Goal: Task Accomplishment & Management: Complete application form

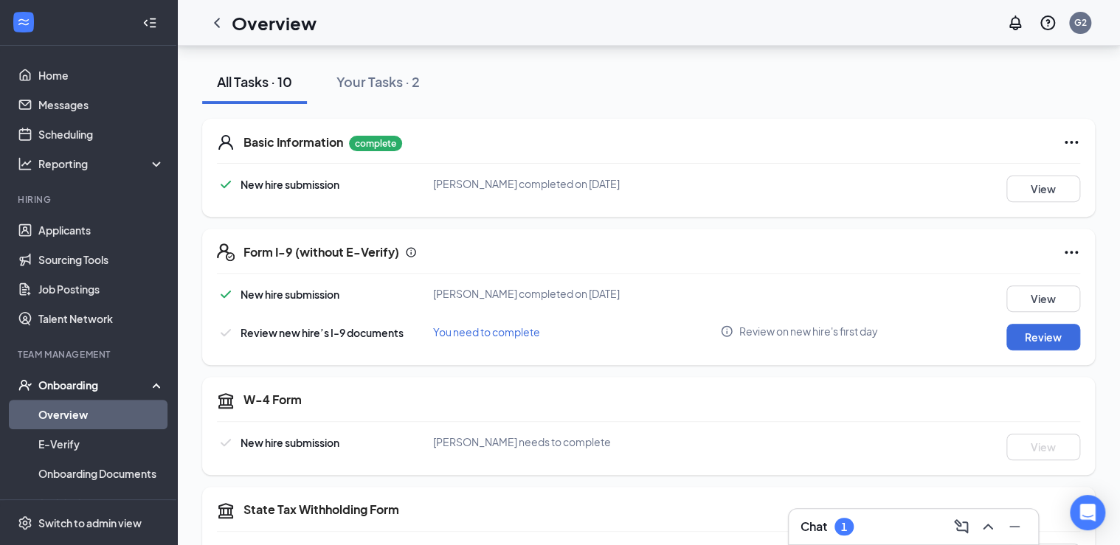
scroll to position [177, 0]
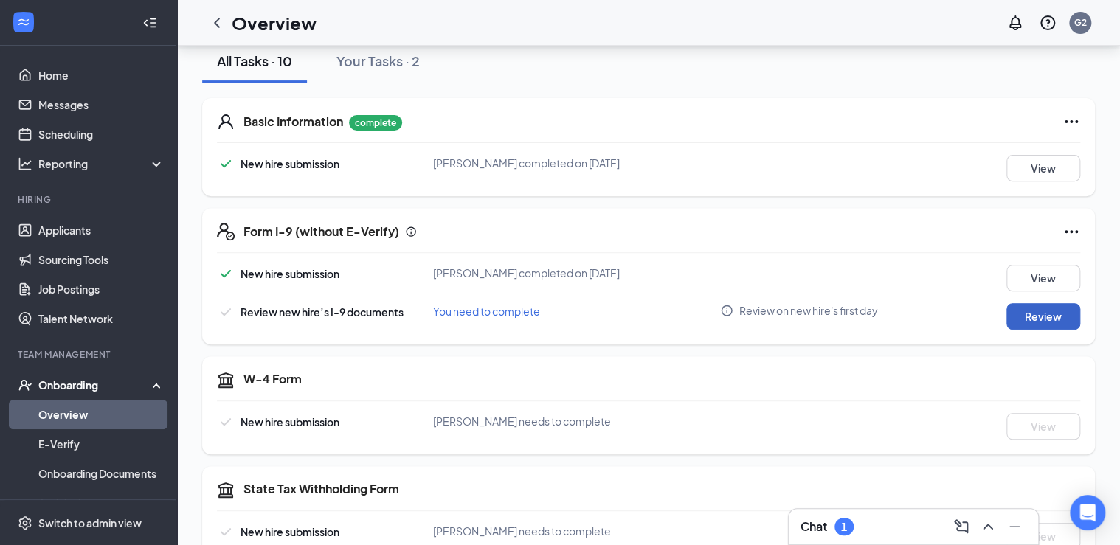
click at [1015, 310] on button "Review" at bounding box center [1043, 316] width 74 height 27
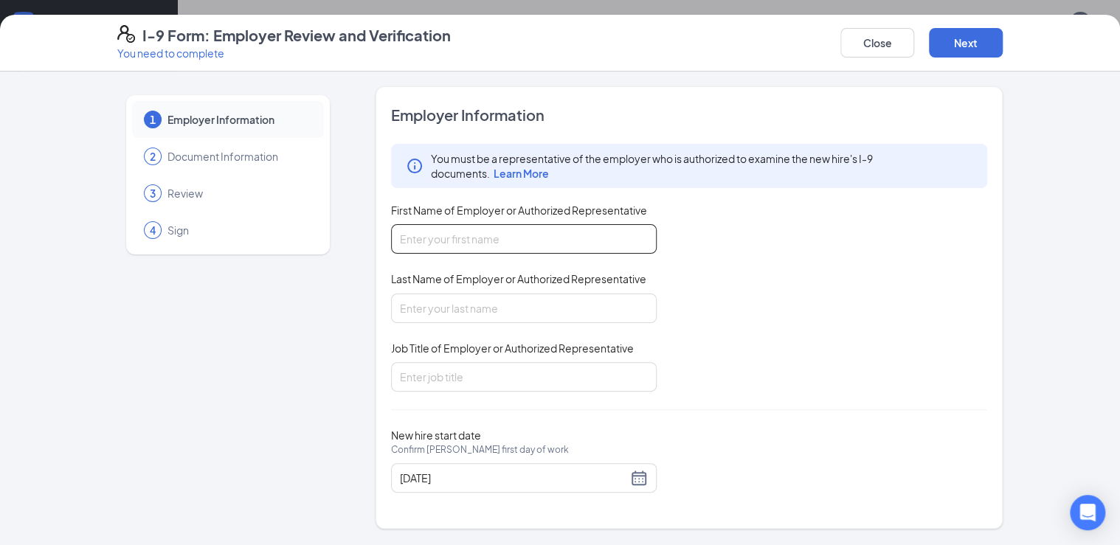
click at [505, 233] on input "First Name of Employer or Authorized Representative" at bounding box center [524, 239] width 266 height 30
click at [612, 233] on input "First Name of Employer or Authorized Representative" at bounding box center [524, 239] width 266 height 30
type input "joshua"
drag, startPoint x: 528, startPoint y: 305, endPoint x: 536, endPoint y: 303, distance: 7.7
click at [528, 305] on input "Last Name of Employer or Authorized Representative" at bounding box center [524, 309] width 266 height 30
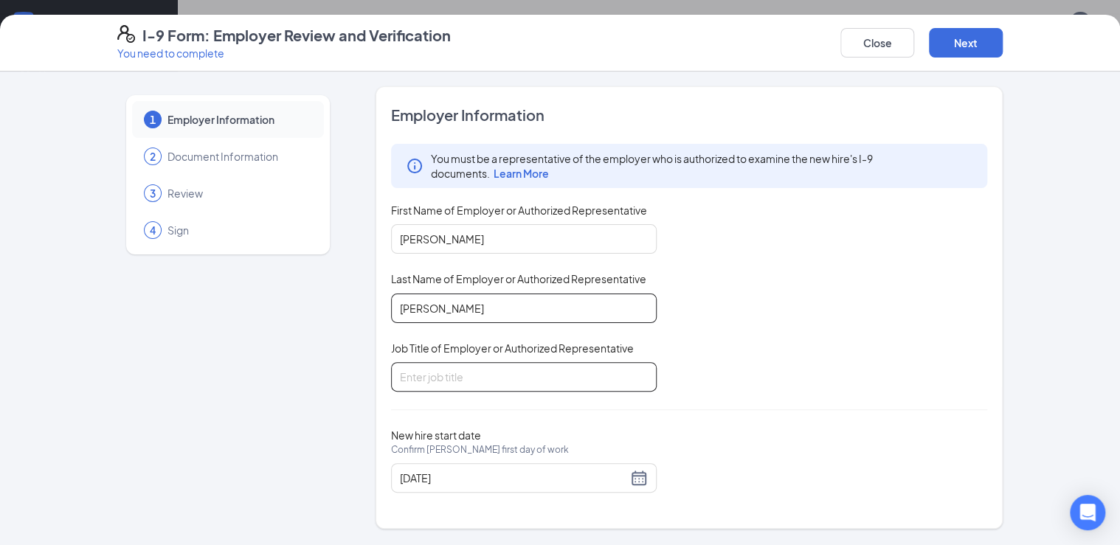
type input "colwart"
click at [508, 380] on input "Job Title of Employer or Authorized Representative" at bounding box center [524, 377] width 266 height 30
type input "general manager"
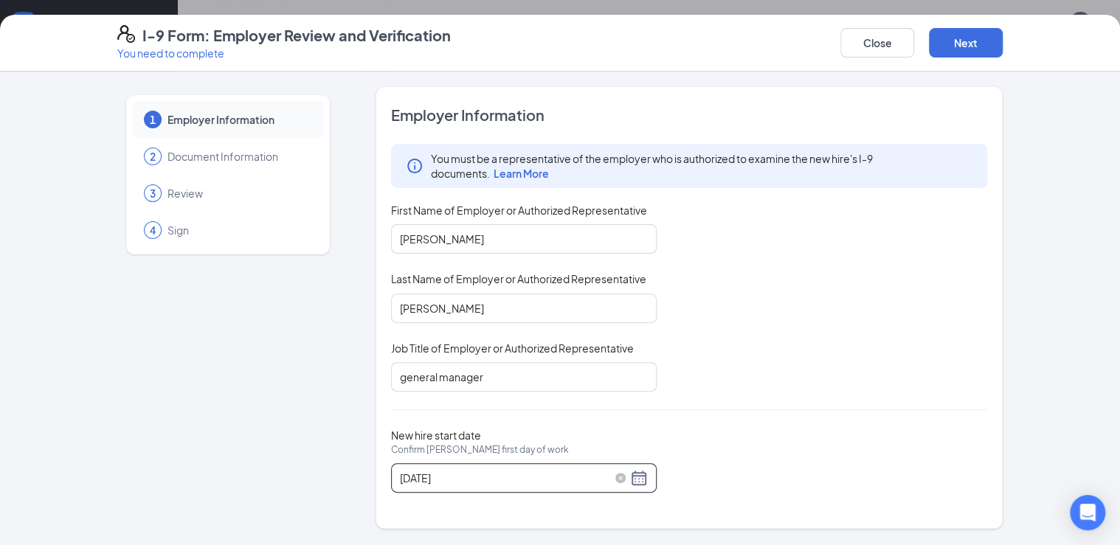
click at [639, 480] on div "08/28/2025" at bounding box center [524, 478] width 248 height 18
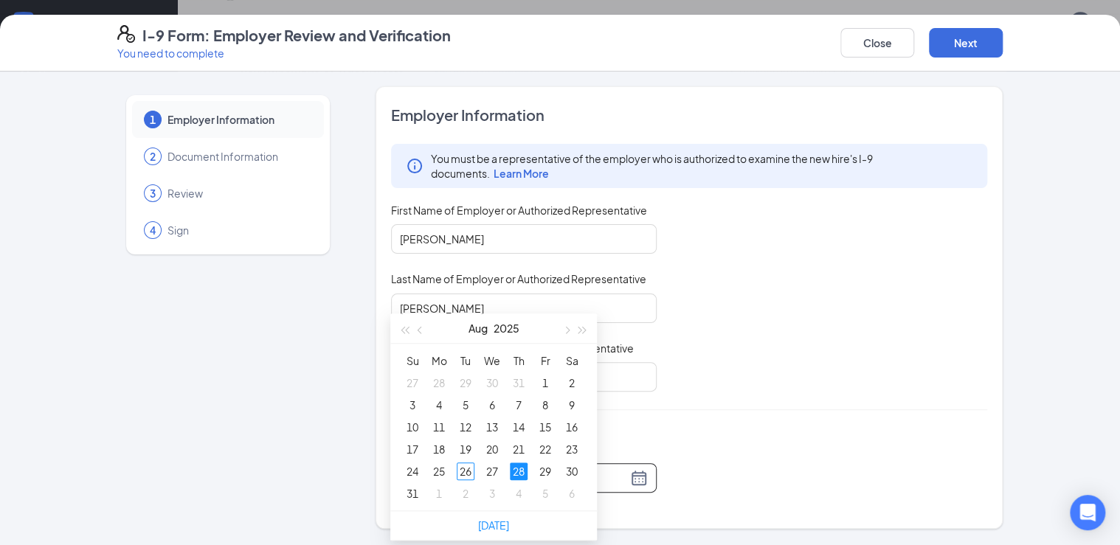
scroll to position [475, 0]
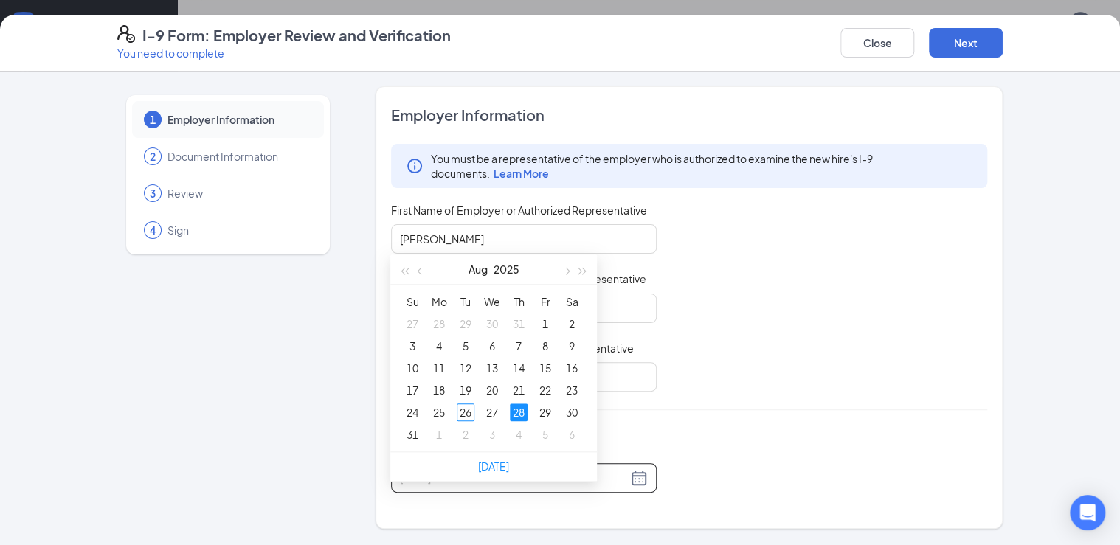
type input "08/28/2025"
click at [523, 407] on div "28" at bounding box center [519, 413] width 18 height 18
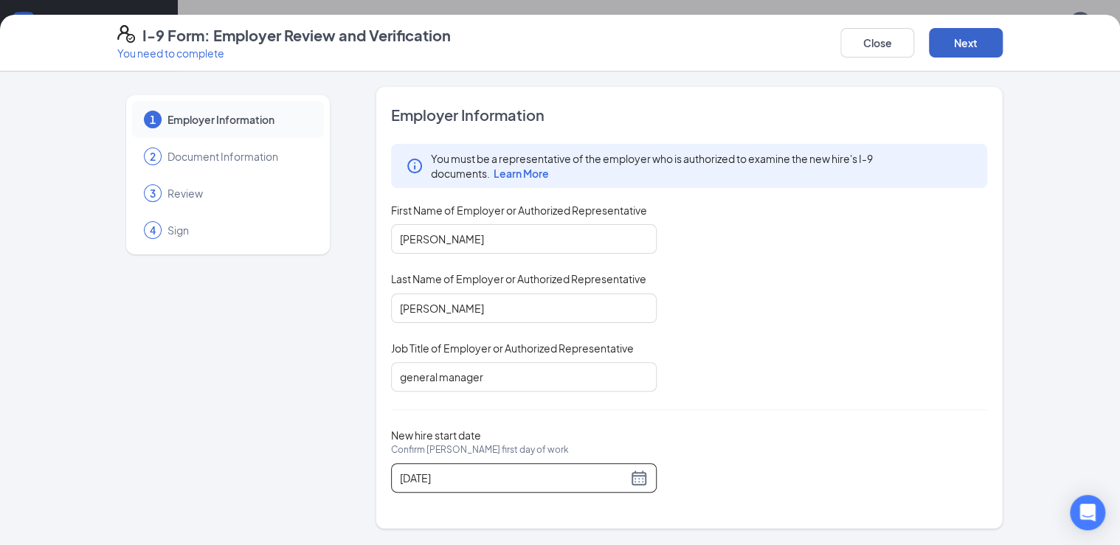
click at [977, 38] on button "Next" at bounding box center [966, 43] width 74 height 30
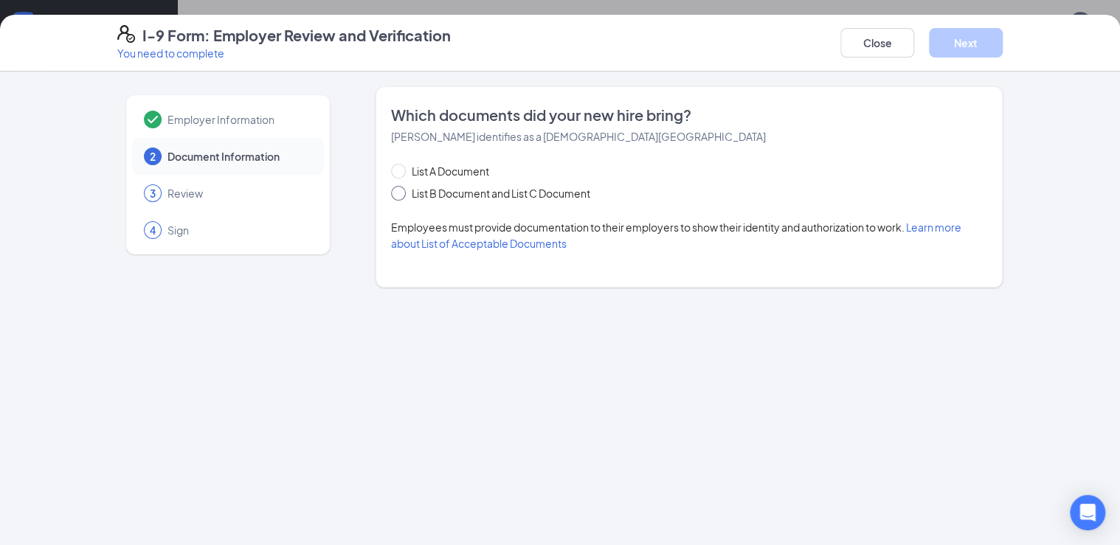
click at [407, 188] on span "List B Document and List C Document" at bounding box center [501, 193] width 190 height 16
click at [401, 188] on input "List B Document and List C Document" at bounding box center [396, 191] width 10 height 10
radio input "true"
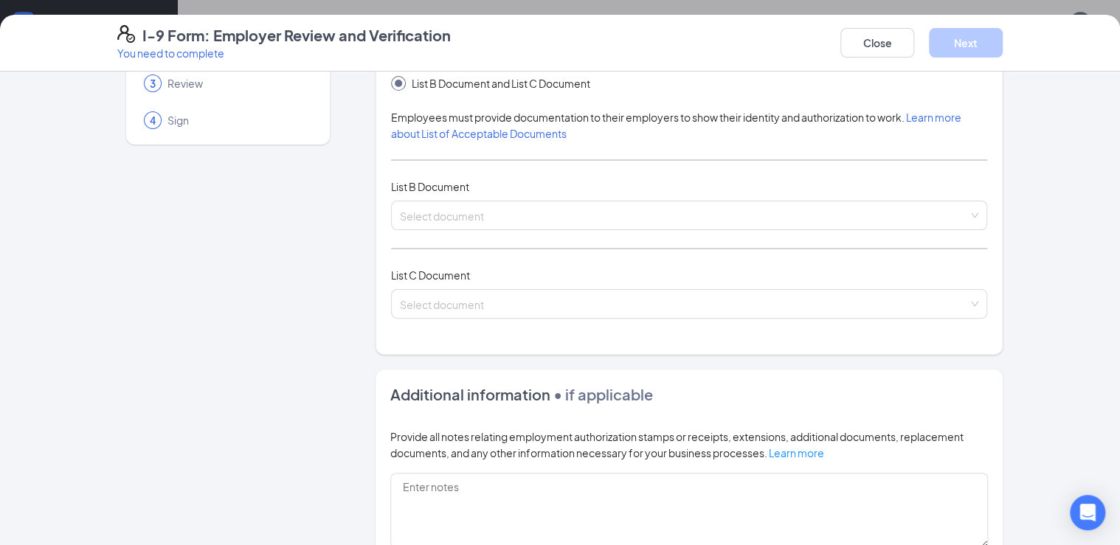
scroll to position [118, 0]
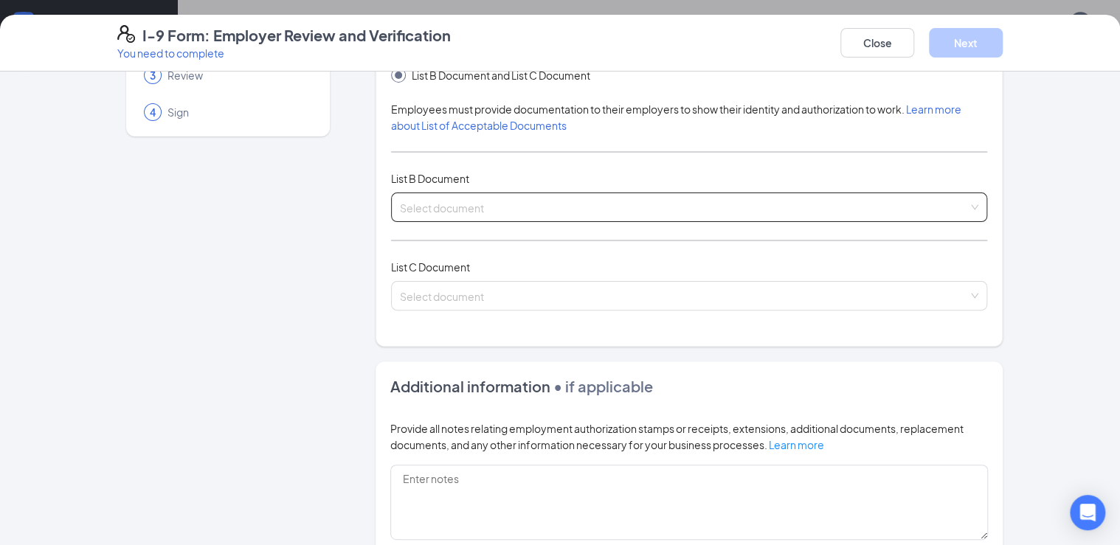
click at [418, 209] on input "search" at bounding box center [684, 204] width 568 height 22
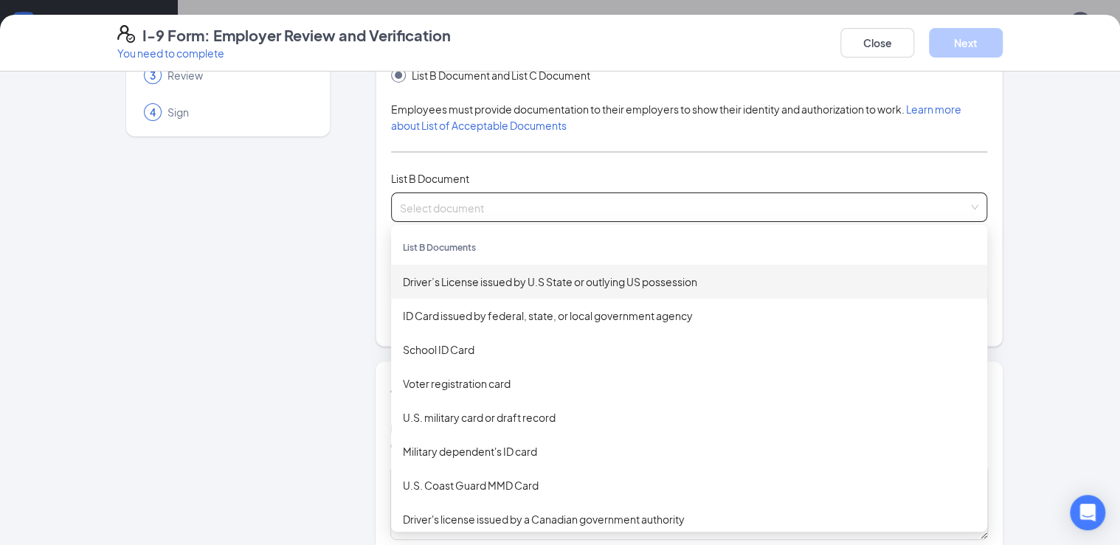
click at [495, 281] on div "Driver’s License issued by U.S State or outlying US possession" at bounding box center [689, 282] width 573 height 16
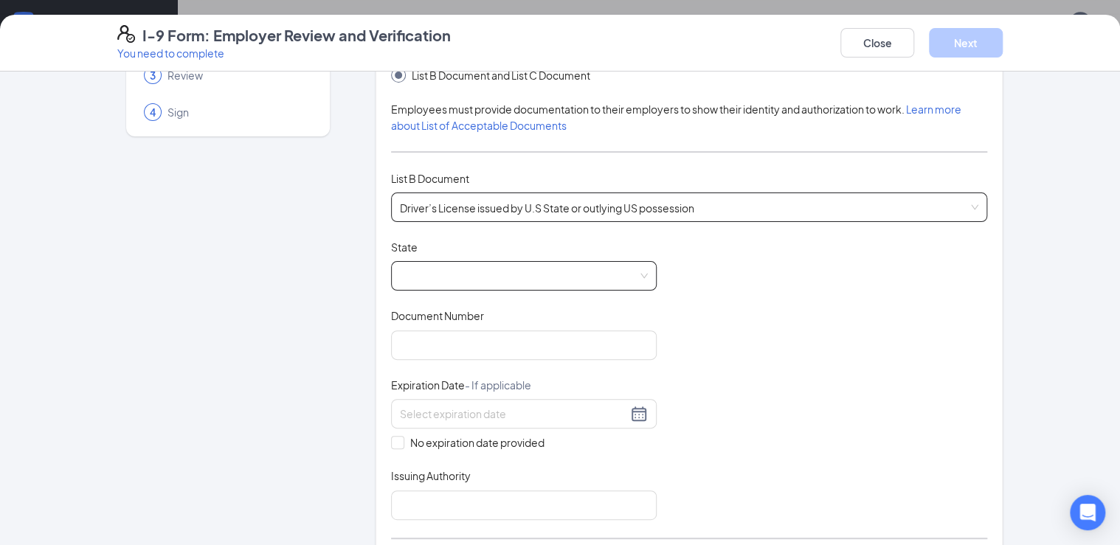
click at [469, 286] on span at bounding box center [524, 276] width 248 height 28
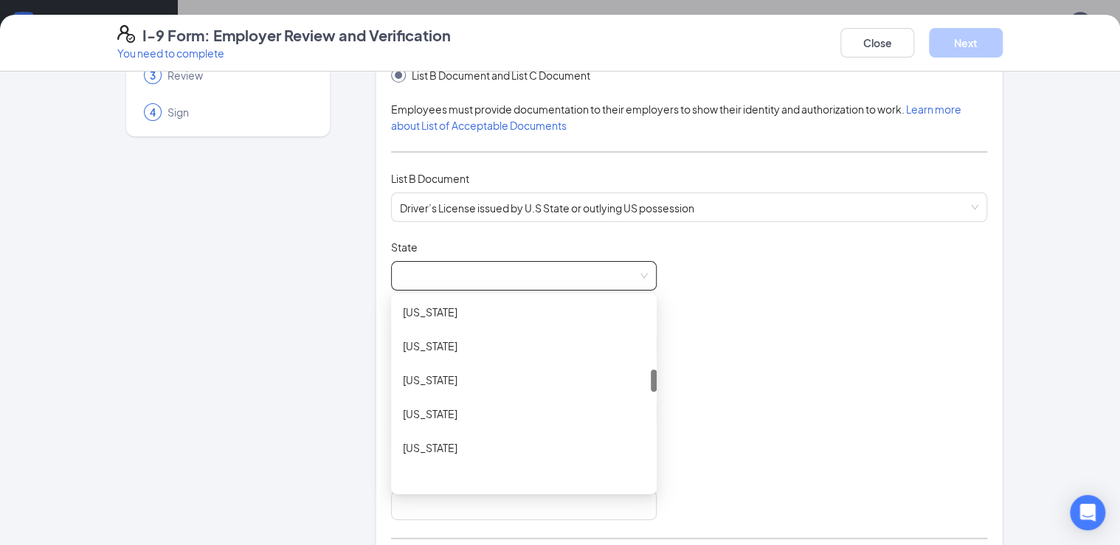
scroll to position [590, 0]
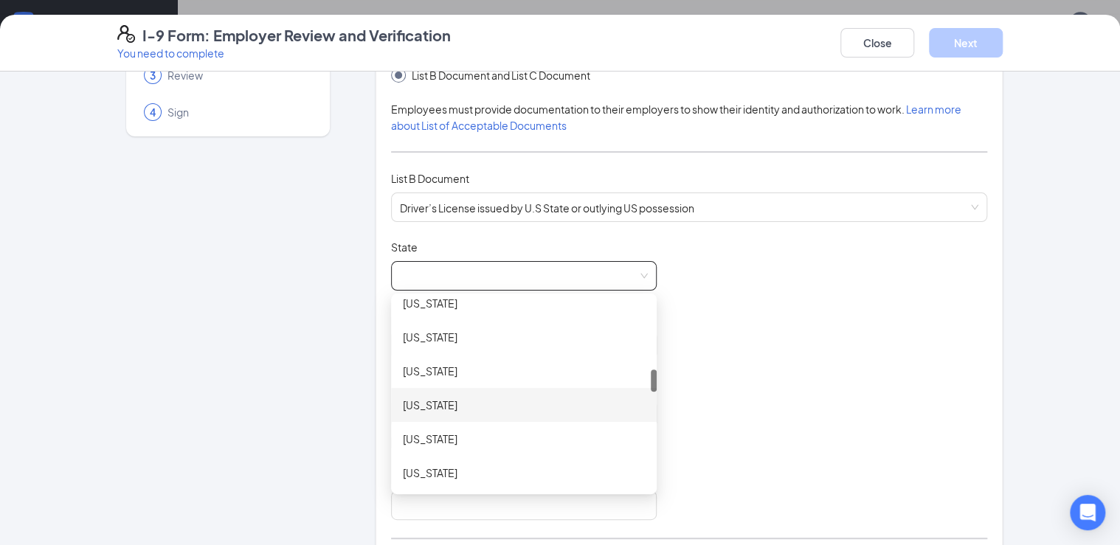
click at [420, 407] on div "Louisiana" at bounding box center [524, 405] width 242 height 16
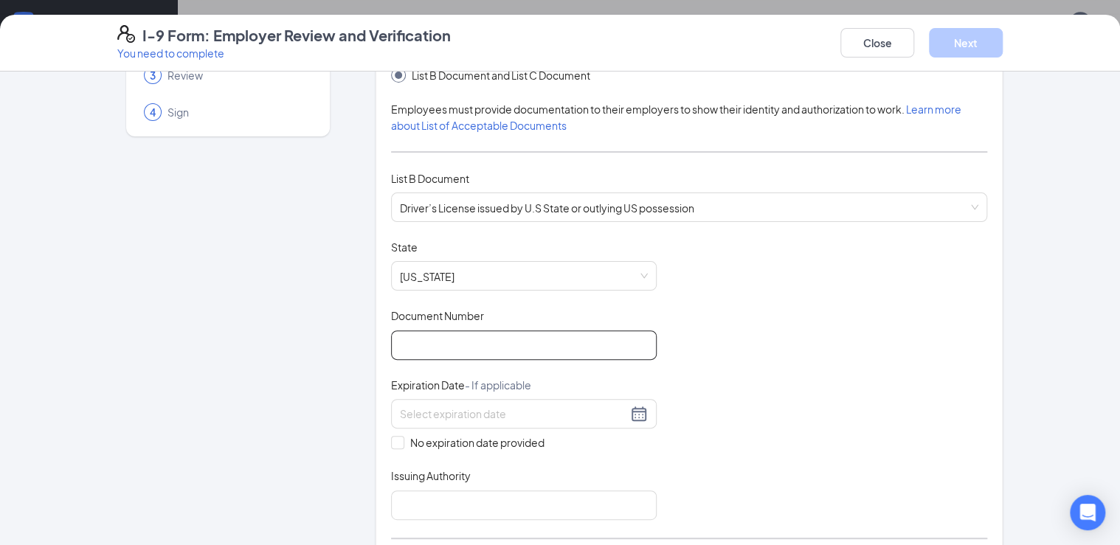
click at [456, 351] on input "Document Number" at bounding box center [524, 346] width 266 height 30
type input "008952866"
click at [758, 430] on div "Document Title Driver’s License issued by U.S State or outlying US possession S…" at bounding box center [689, 380] width 596 height 280
click at [638, 412] on div at bounding box center [524, 414] width 248 height 18
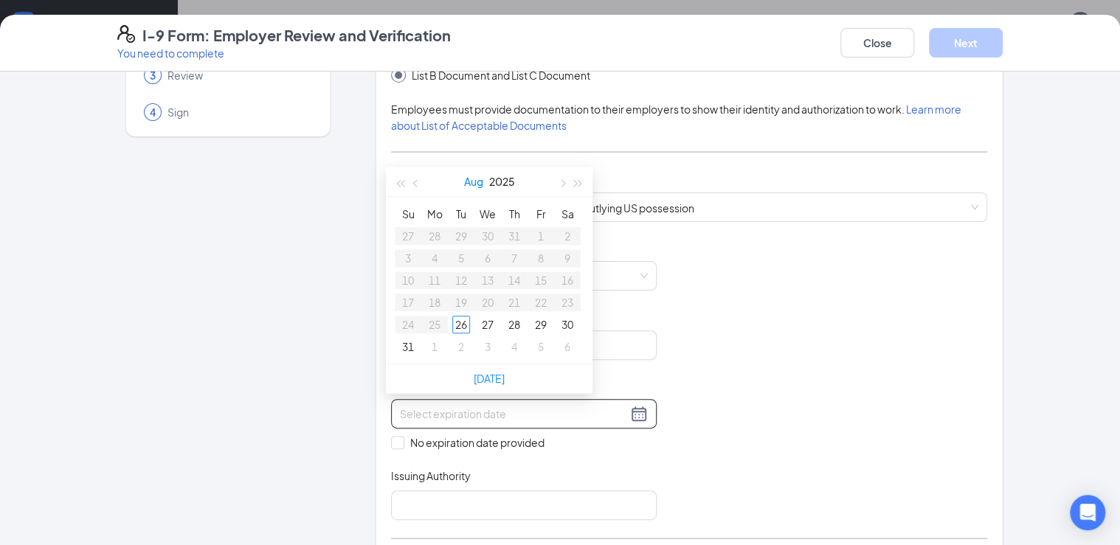
click at [469, 181] on button "Aug" at bounding box center [473, 182] width 19 height 30
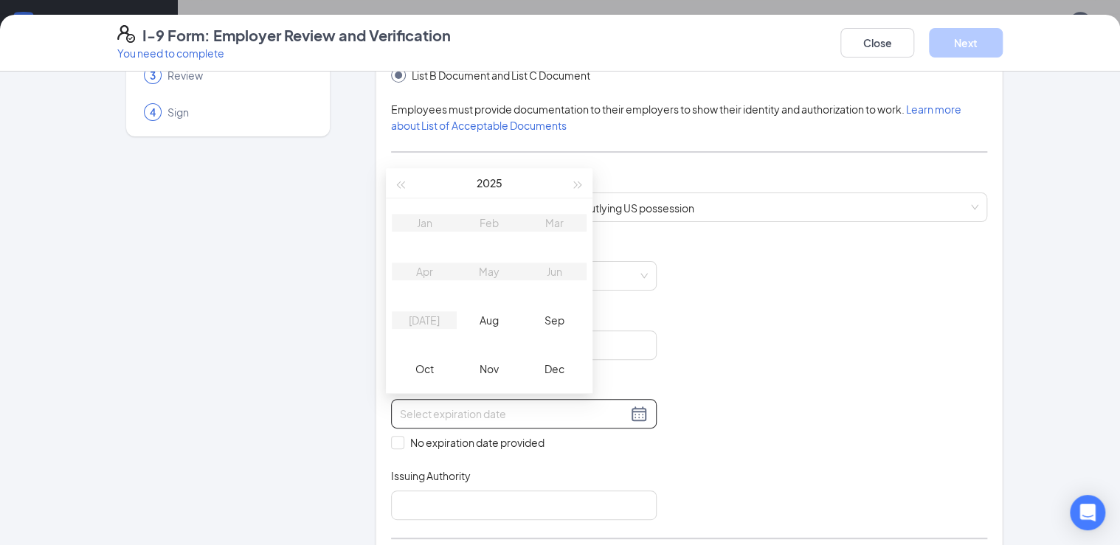
click at [426, 221] on table "Jan Feb Mar Apr May Jun Jul Aug Sep Oct Nov Dec" at bounding box center [489, 295] width 195 height 195
type input "11/26/2025"
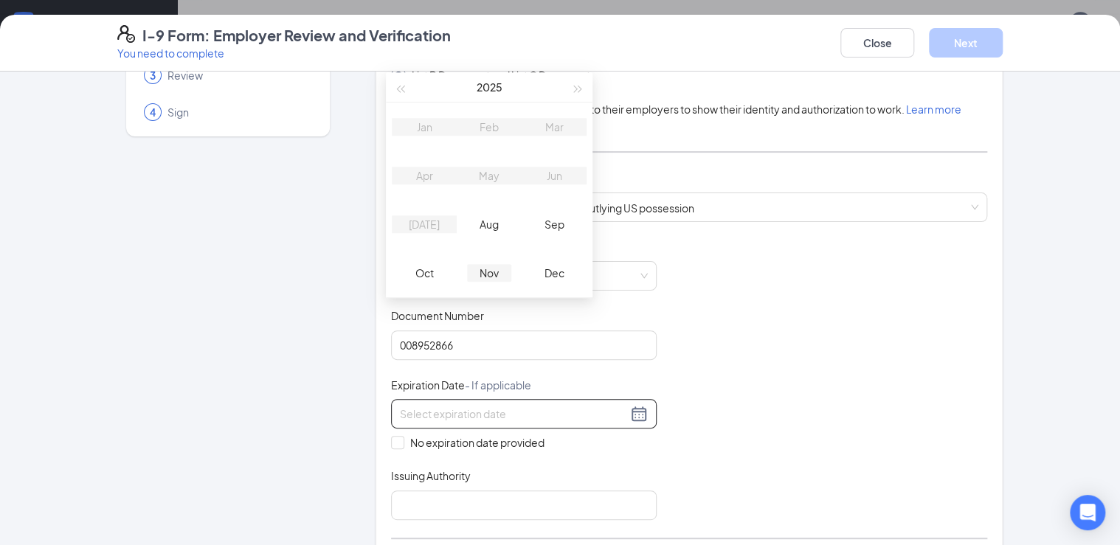
type input "11/26/2025"
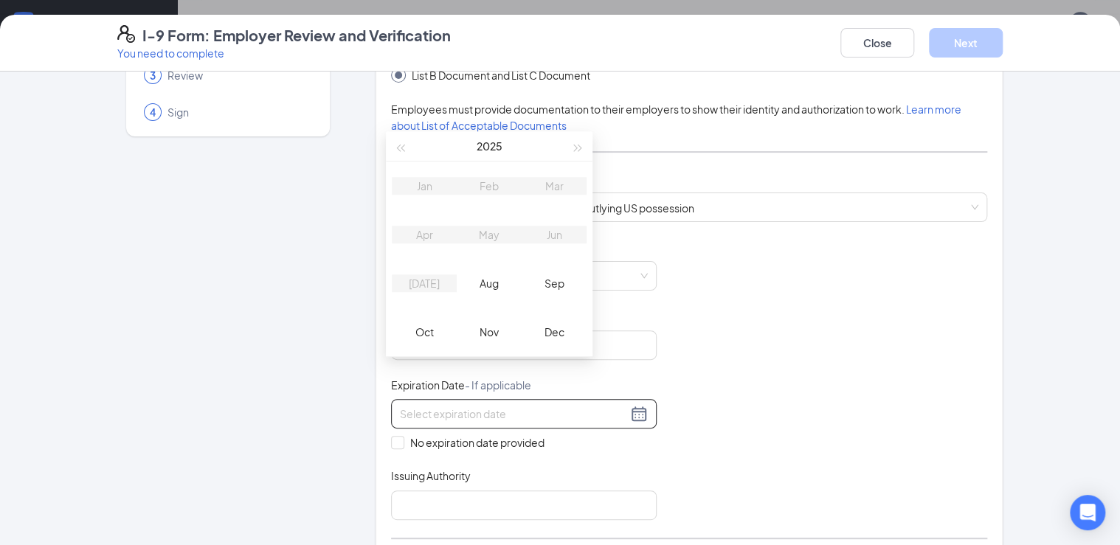
click at [425, 184] on table "Jan Feb Mar Apr May Jun Jul Aug Sep Oct Nov Dec" at bounding box center [489, 259] width 195 height 195
click at [428, 185] on table "Jan Feb Mar Apr May Jun Jul Aug Sep Oct Nov Dec" at bounding box center [489, 259] width 195 height 195
type input "11/26/2025"
type input "12/26/2025"
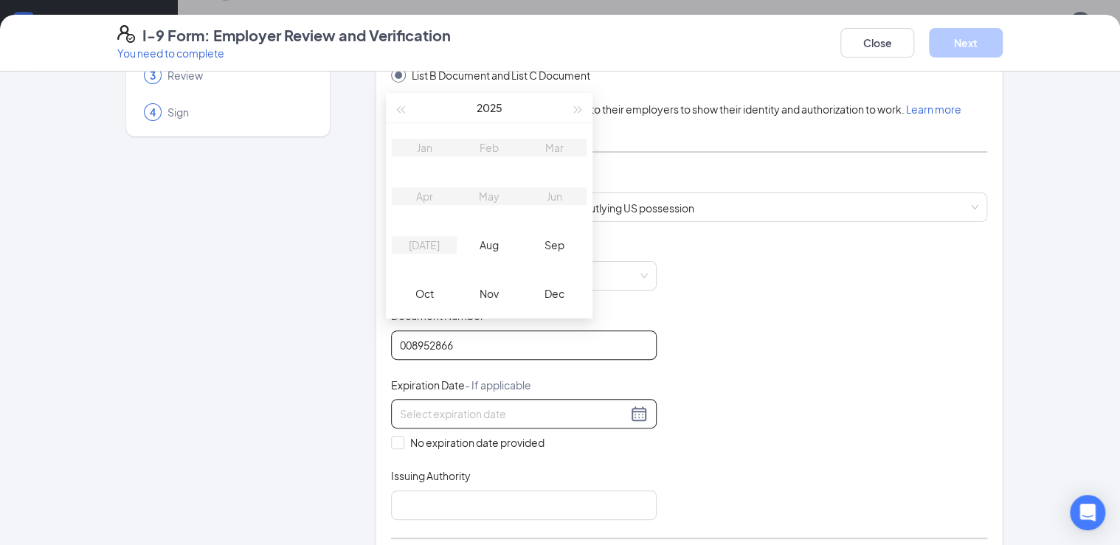
scroll to position [571, 0]
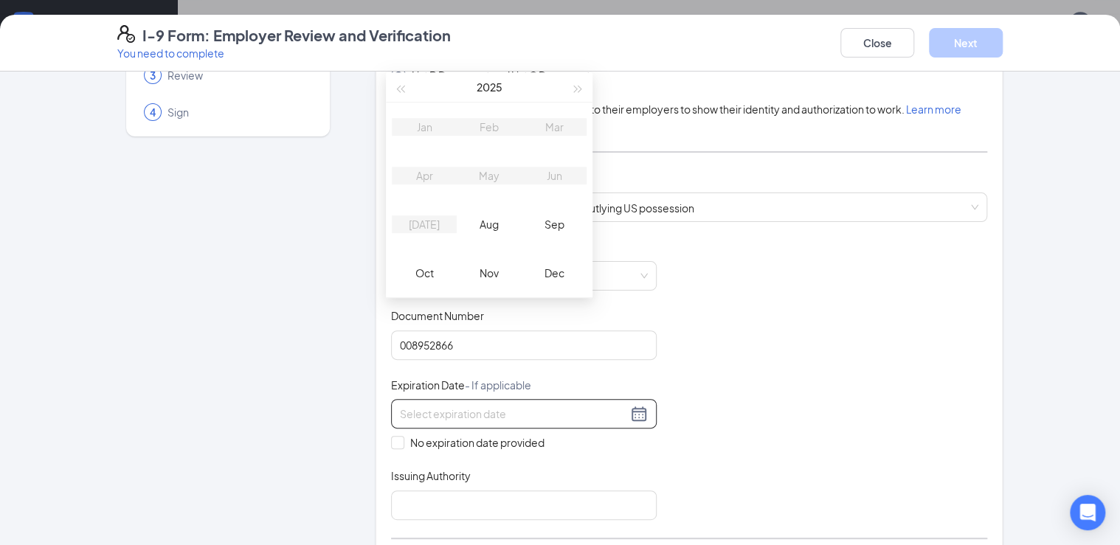
click at [438, 415] on input at bounding box center [513, 414] width 227 height 16
type input "1"
type input "01/07/2029"
drag, startPoint x: 905, startPoint y: 373, endPoint x: 895, endPoint y: 372, distance: 10.4
click at [895, 372] on div "Document Title Driver’s License issued by U.S State or outlying US possession S…" at bounding box center [689, 380] width 596 height 280
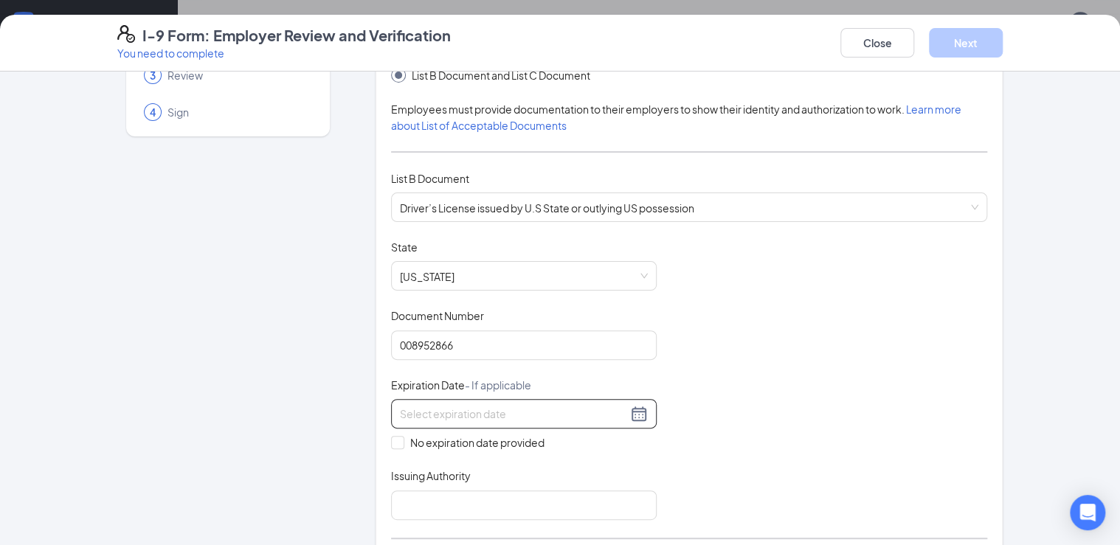
click at [481, 418] on input at bounding box center [513, 414] width 227 height 16
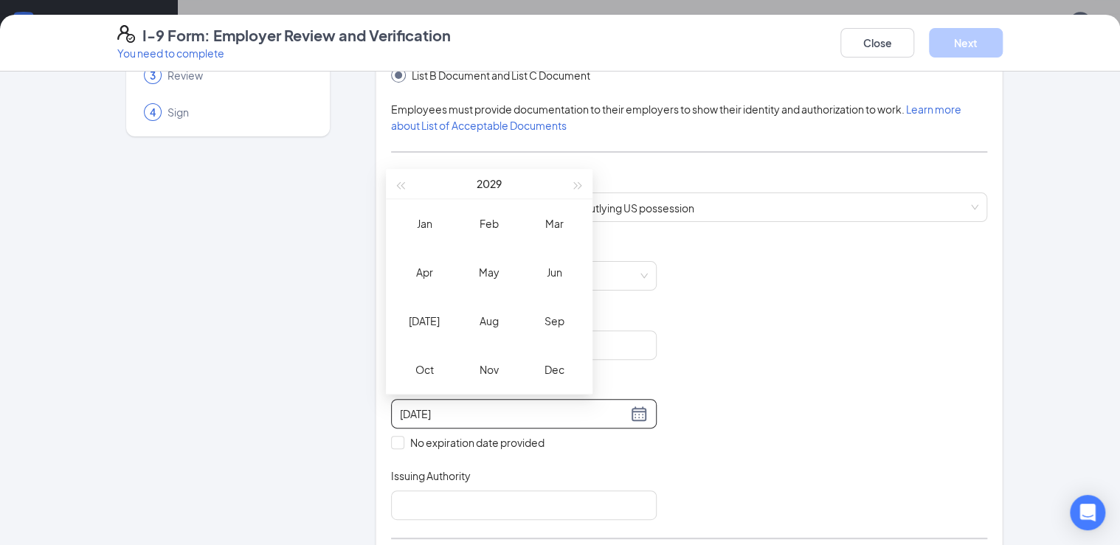
type input "04/07/2029"
click at [423, 228] on div "Jan" at bounding box center [424, 224] width 44 height 18
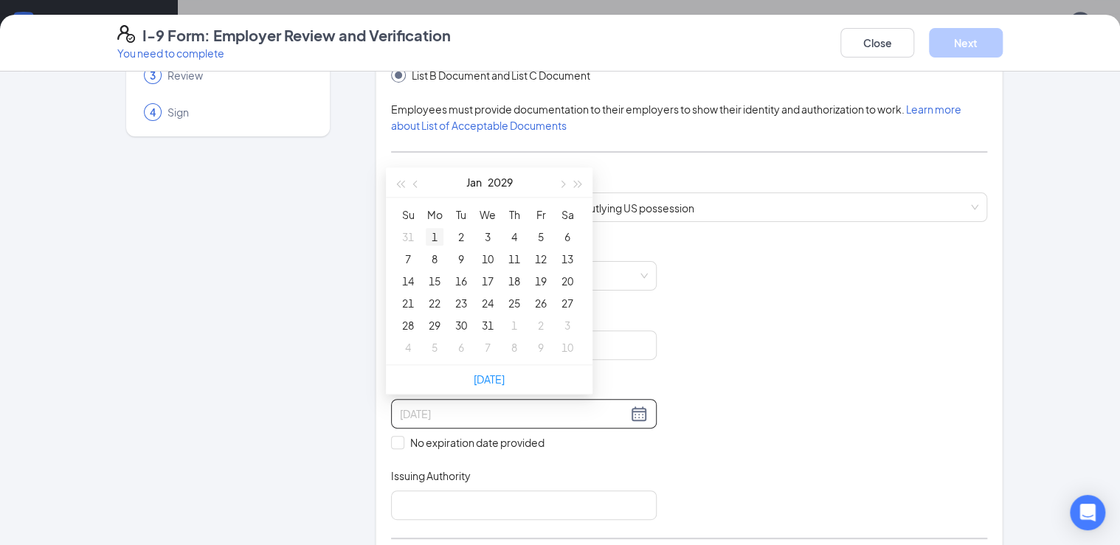
click at [430, 232] on div "1" at bounding box center [435, 237] width 18 height 18
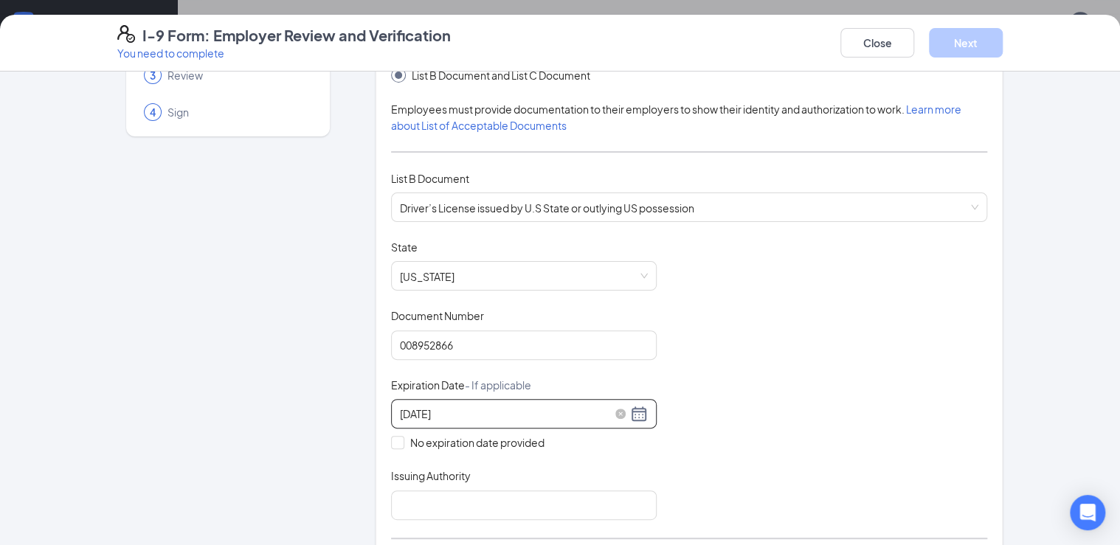
click at [418, 410] on input "01/01/2029" at bounding box center [513, 414] width 227 height 16
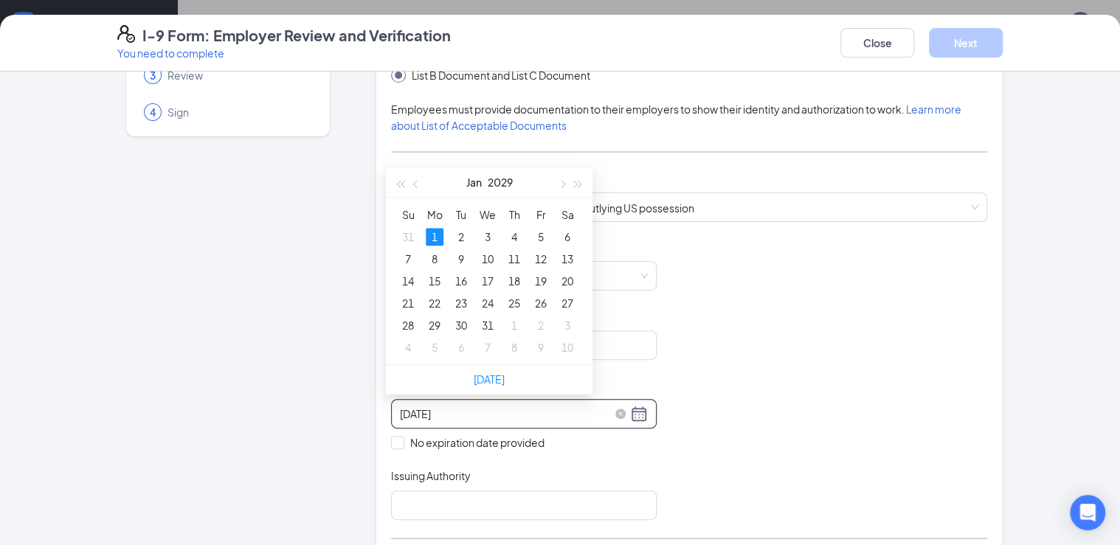
click at [420, 410] on input "01/01/2029" at bounding box center [513, 414] width 227 height 16
type input "01/07/2029"
click at [412, 251] on div "7" at bounding box center [408, 259] width 18 height 18
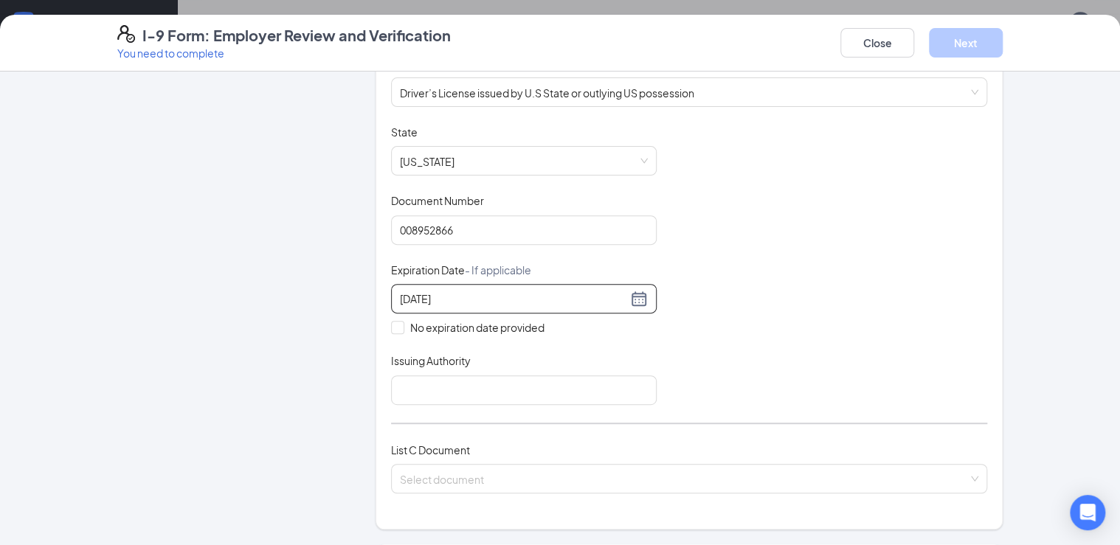
scroll to position [236, 0]
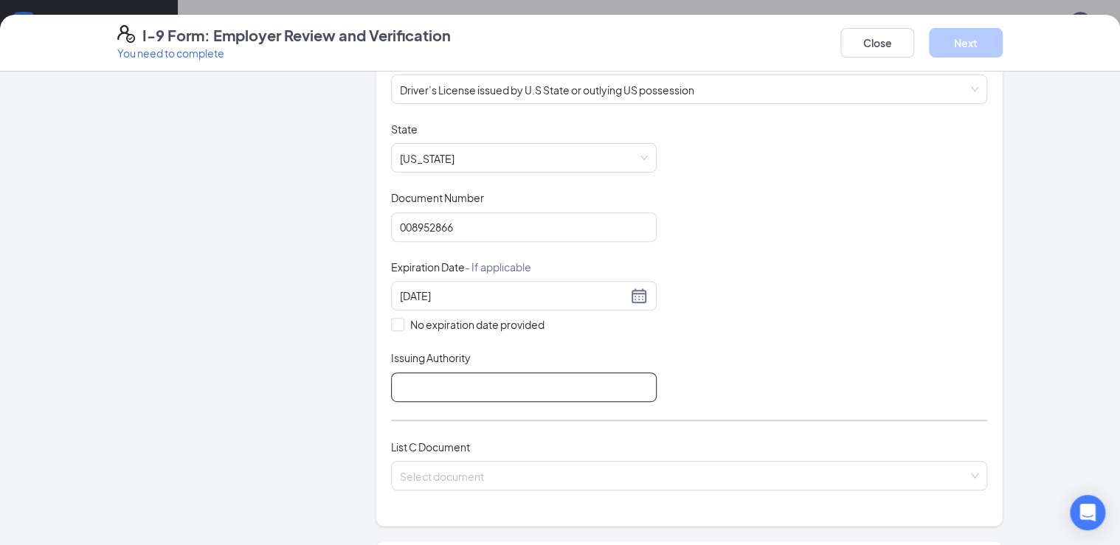
click at [456, 382] on input "Issuing Authority" at bounding box center [524, 388] width 266 height 30
type input "Louisiana"
click at [517, 471] on input "search" at bounding box center [684, 473] width 568 height 22
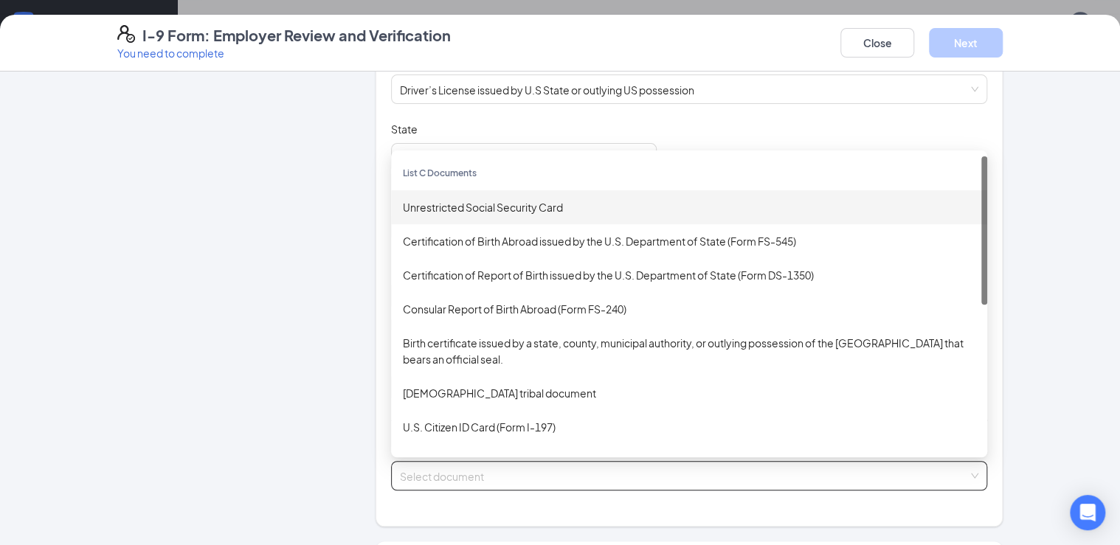
click at [533, 201] on div "Unrestricted Social Security Card" at bounding box center [689, 207] width 573 height 16
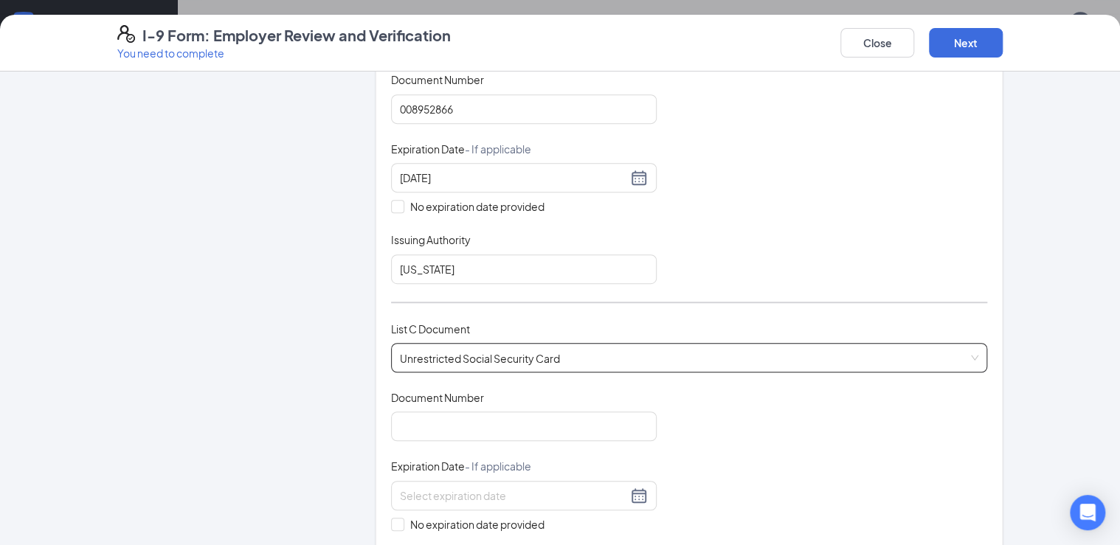
scroll to position [472, 0]
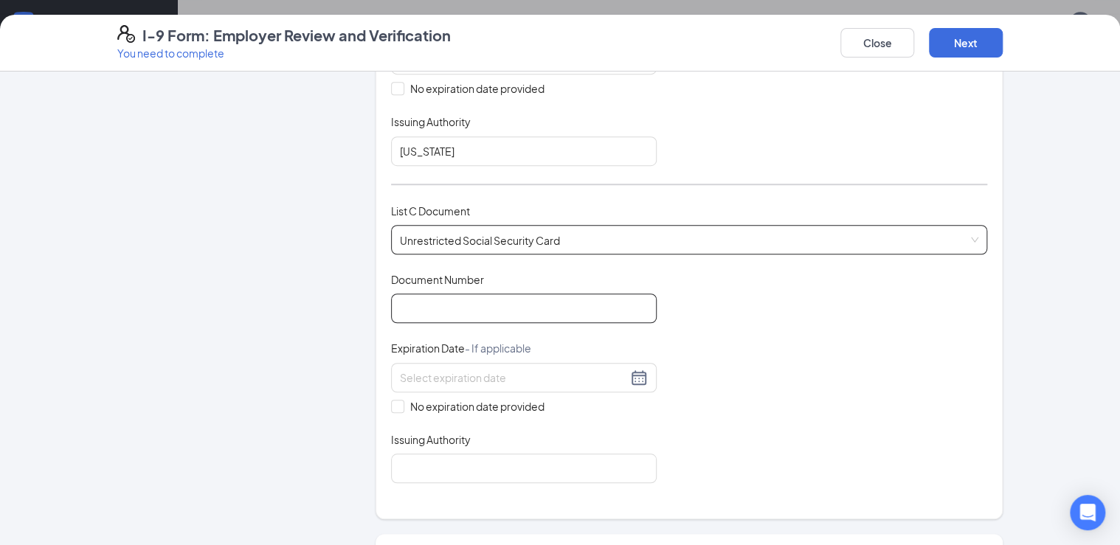
click at [491, 305] on input "Document Number" at bounding box center [524, 309] width 266 height 30
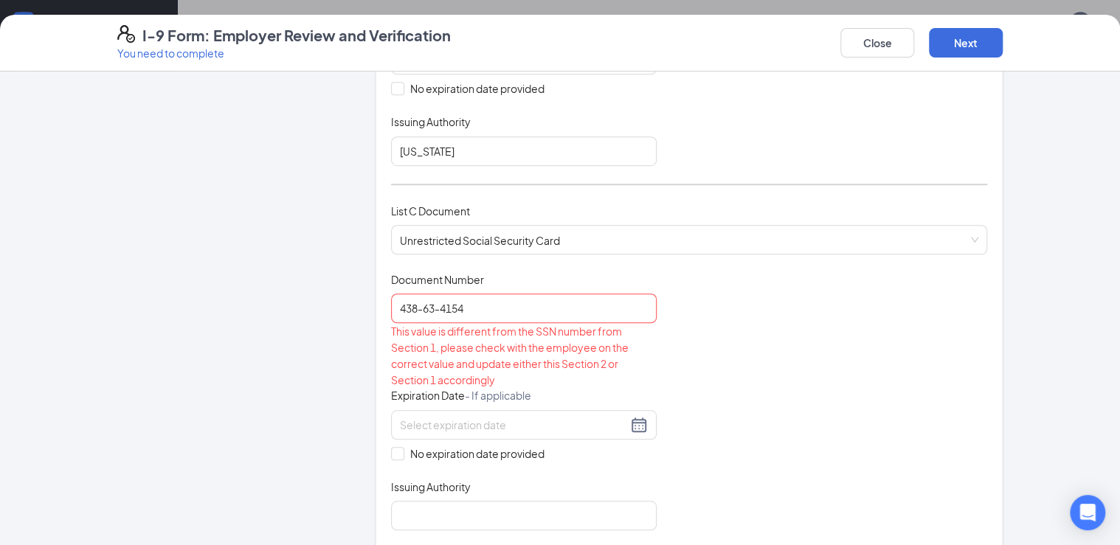
click at [793, 398] on div "Document Title Unrestricted Social Security Card Document Number 438-63-4154 Th…" at bounding box center [689, 401] width 596 height 258
click at [478, 307] on input "438-63-4154" at bounding box center [524, 309] width 266 height 30
click at [744, 334] on div "Document Title Unrestricted Social Security Card Document Number 438-63-4154 Th…" at bounding box center [689, 401] width 596 height 258
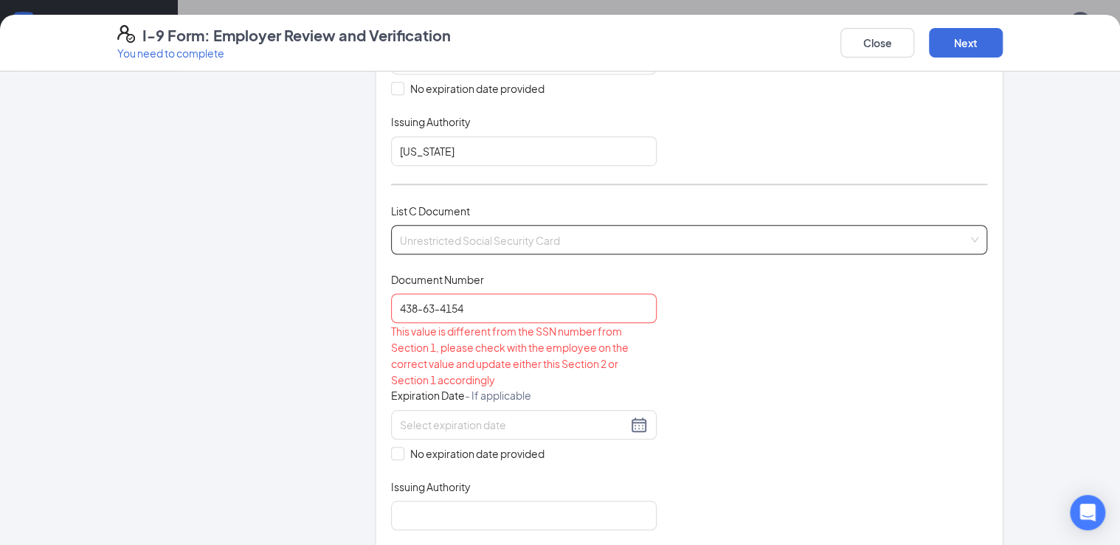
click at [499, 236] on div "Unrestricted Social Security Card Unrestricted Social Security Card Certificati…" at bounding box center [689, 240] width 596 height 30
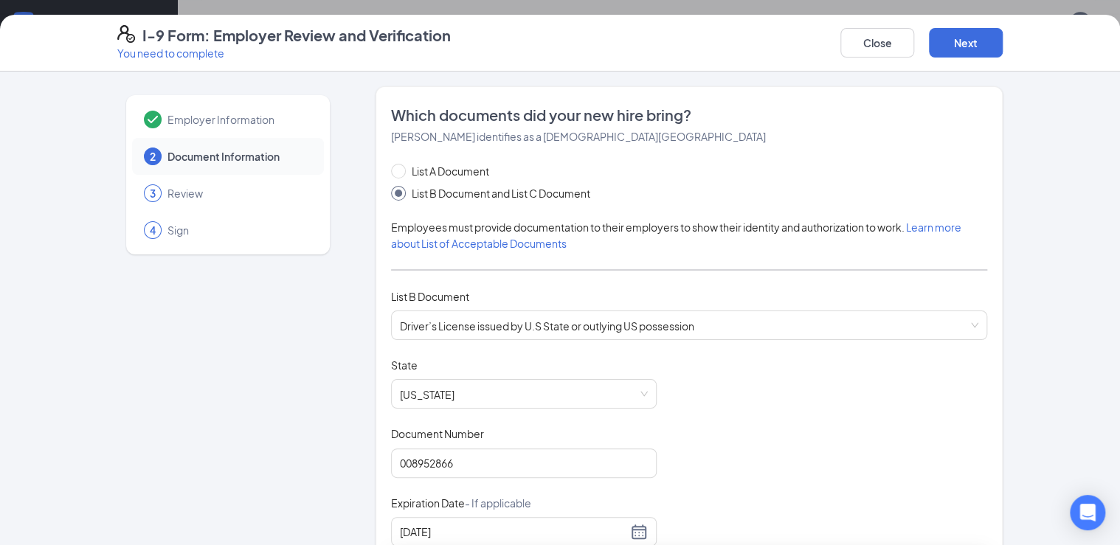
scroll to position [0, 0]
click at [542, 326] on span "Driver’s License issued by U.S State or outlying US possession" at bounding box center [689, 325] width 578 height 28
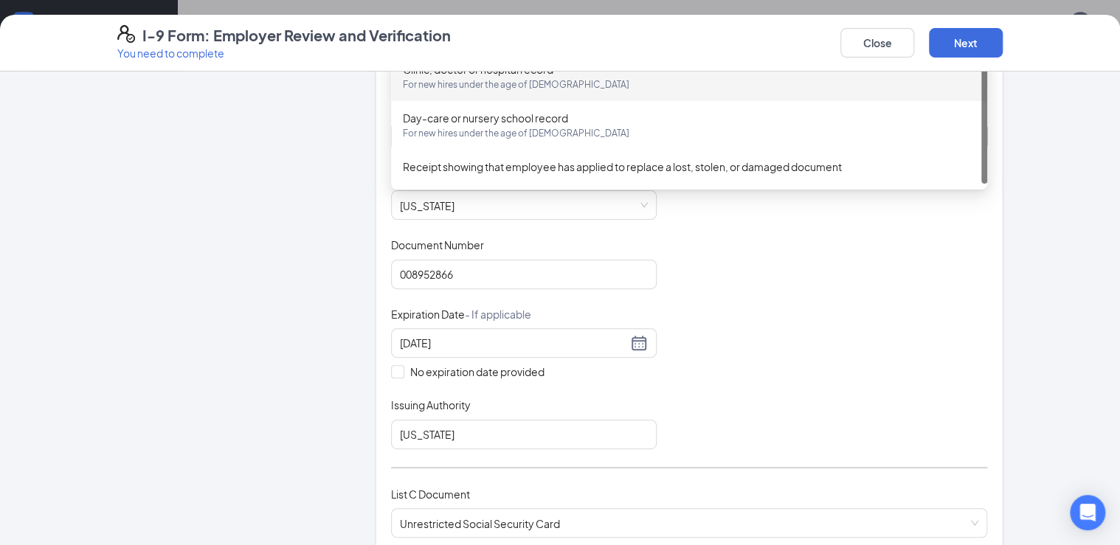
scroll to position [236, 0]
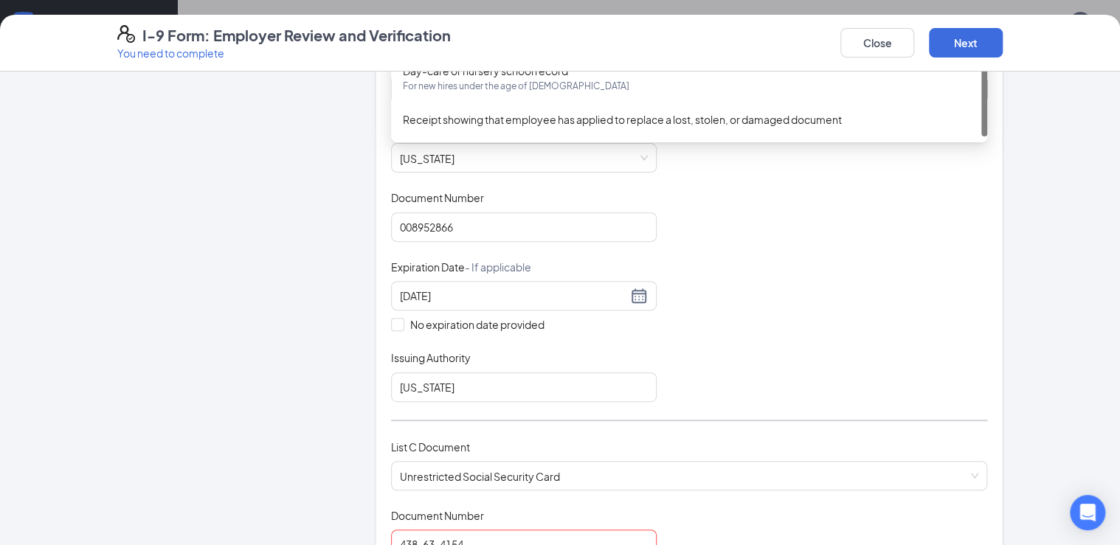
click at [868, 318] on div "Document Title Driver’s License issued by U.S State or outlying US possession S…" at bounding box center [689, 262] width 596 height 280
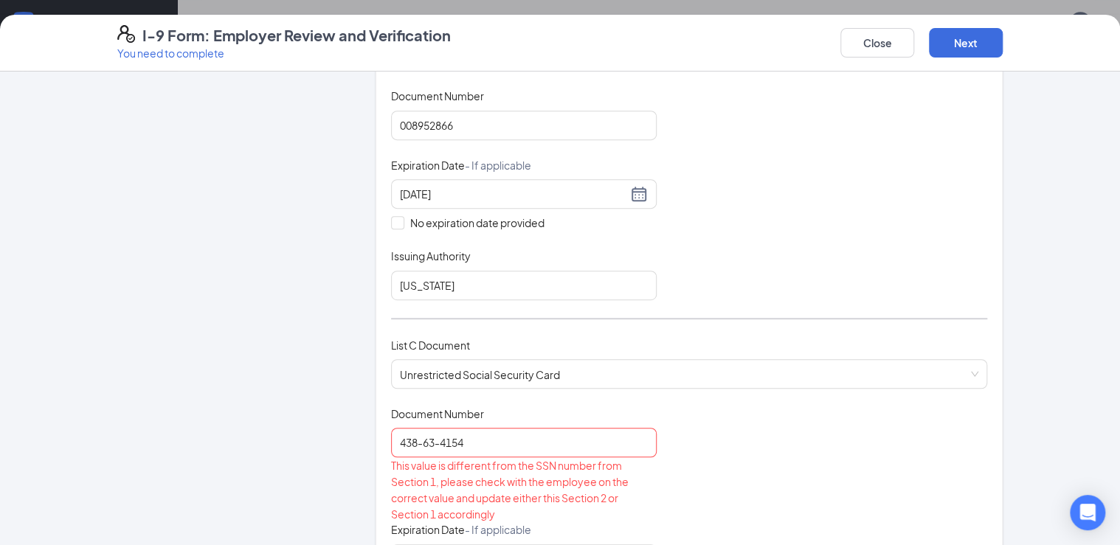
scroll to position [354, 0]
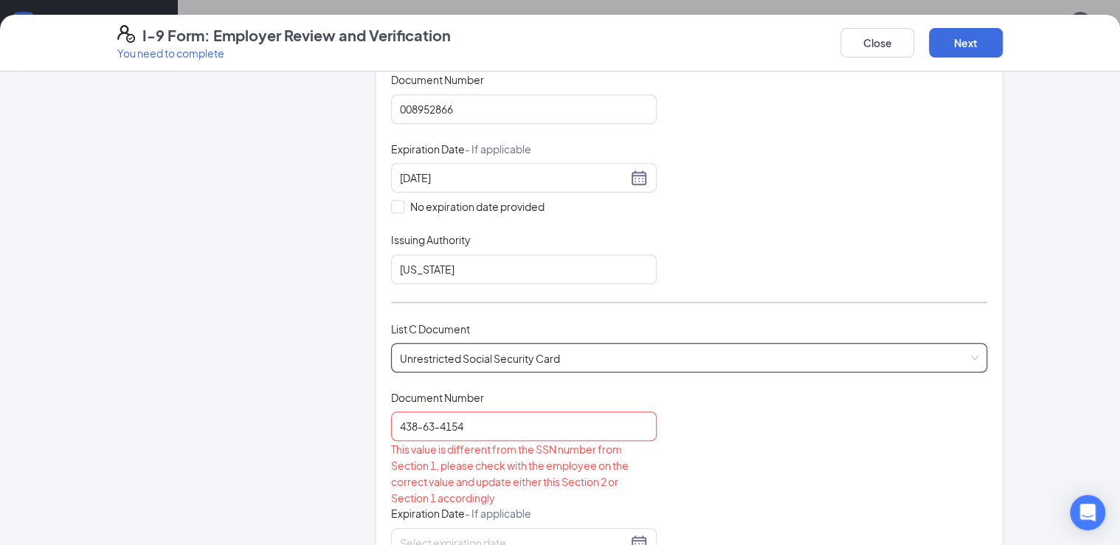
click at [581, 353] on span "Unrestricted Social Security Card" at bounding box center [689, 358] width 578 height 28
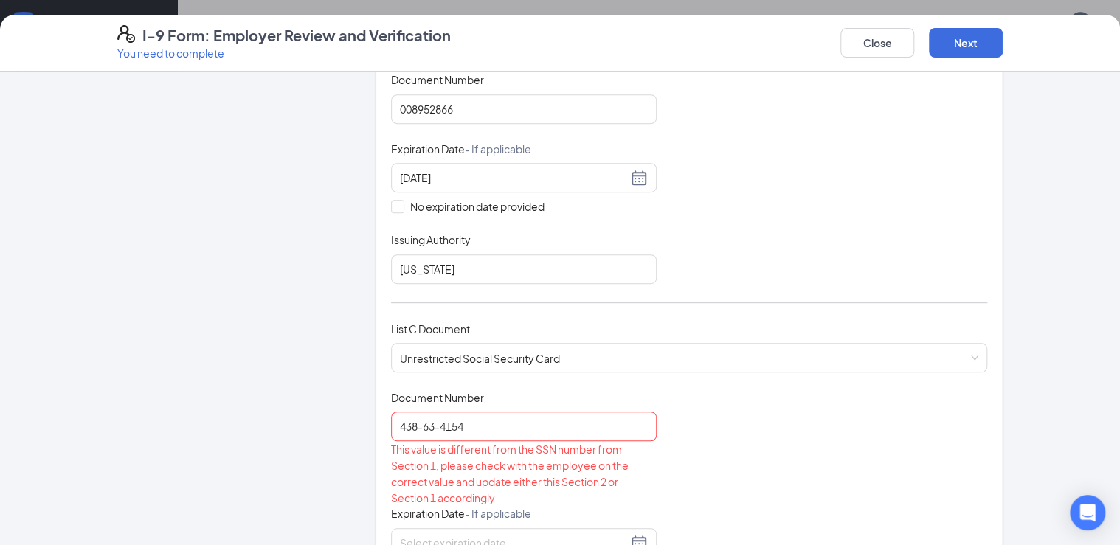
click at [788, 511] on div "Document Title Unrestricted Social Security Card Document Number 438-63-4154 Th…" at bounding box center [689, 519] width 596 height 258
click at [514, 418] on input "438-63-4154" at bounding box center [524, 427] width 266 height 30
type input "4"
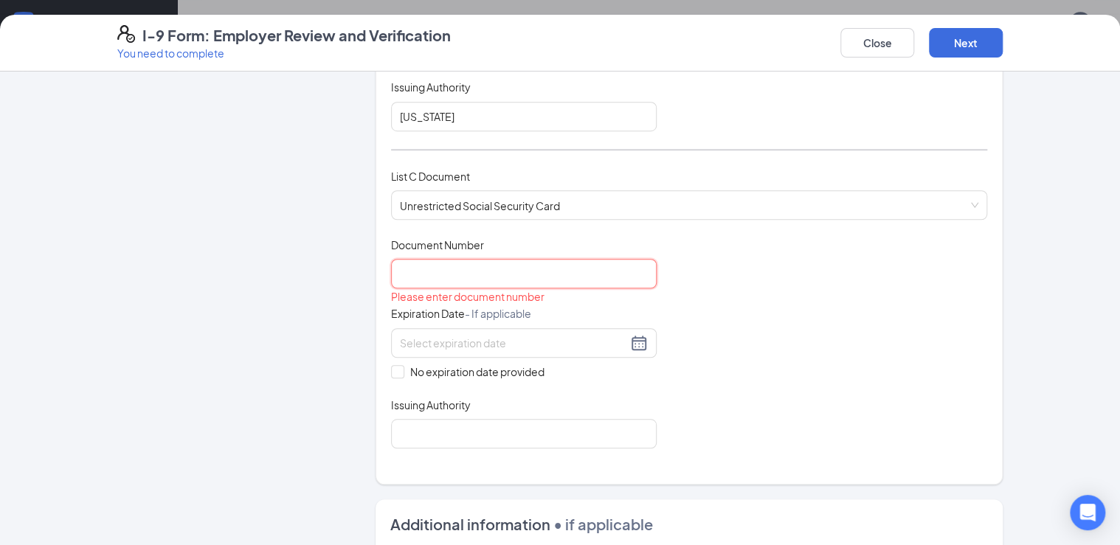
scroll to position [531, 0]
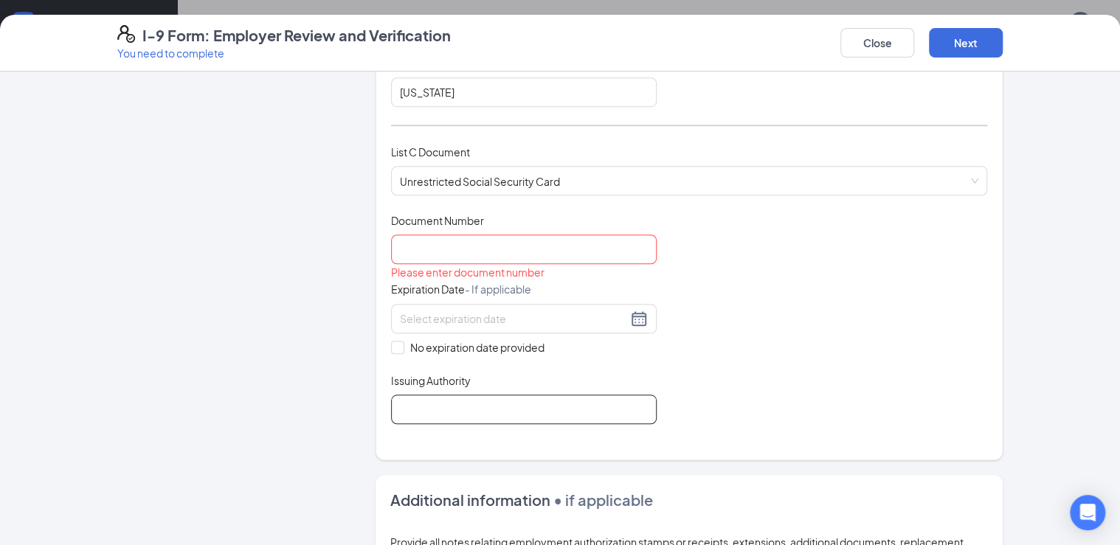
click at [427, 395] on input "Issuing Authority" at bounding box center [524, 410] width 266 height 30
type input "State of Louisiana"
click at [455, 243] on input "Document Number" at bounding box center [524, 250] width 266 height 30
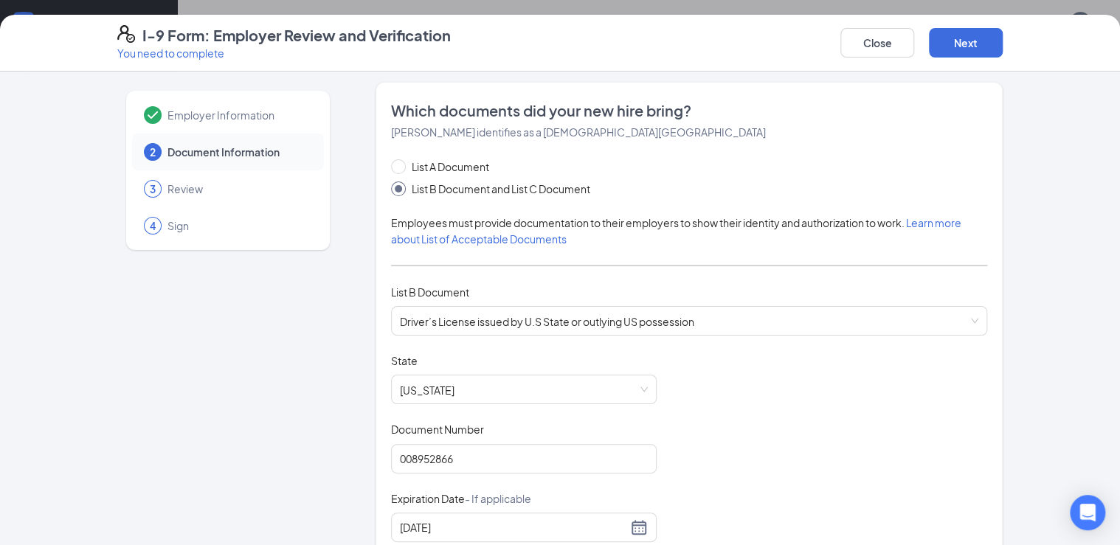
scroll to position [0, 0]
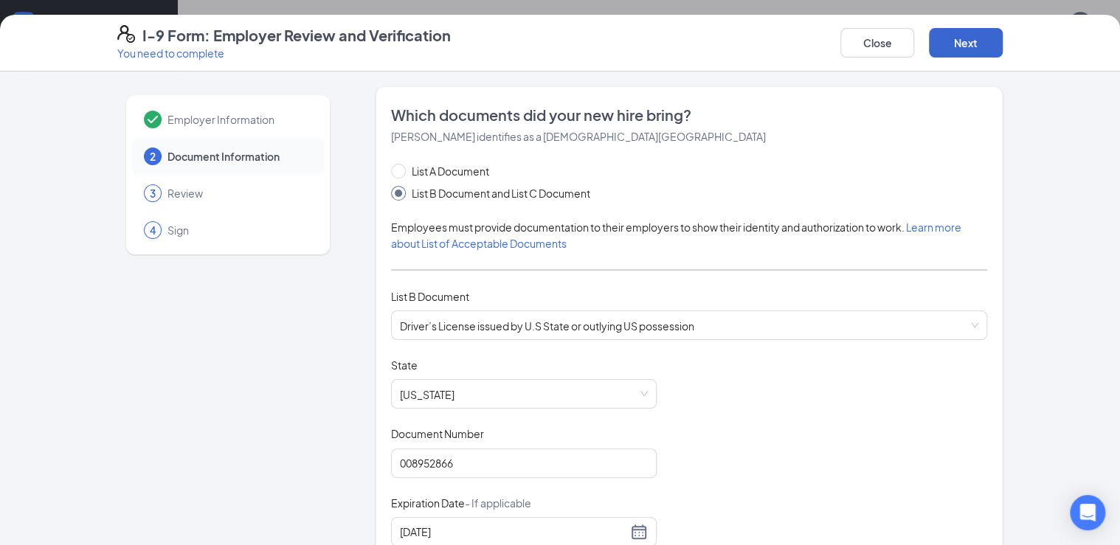
type input "438634154"
click at [959, 35] on button "Next" at bounding box center [966, 43] width 74 height 30
click at [949, 49] on button "Next" at bounding box center [966, 43] width 74 height 30
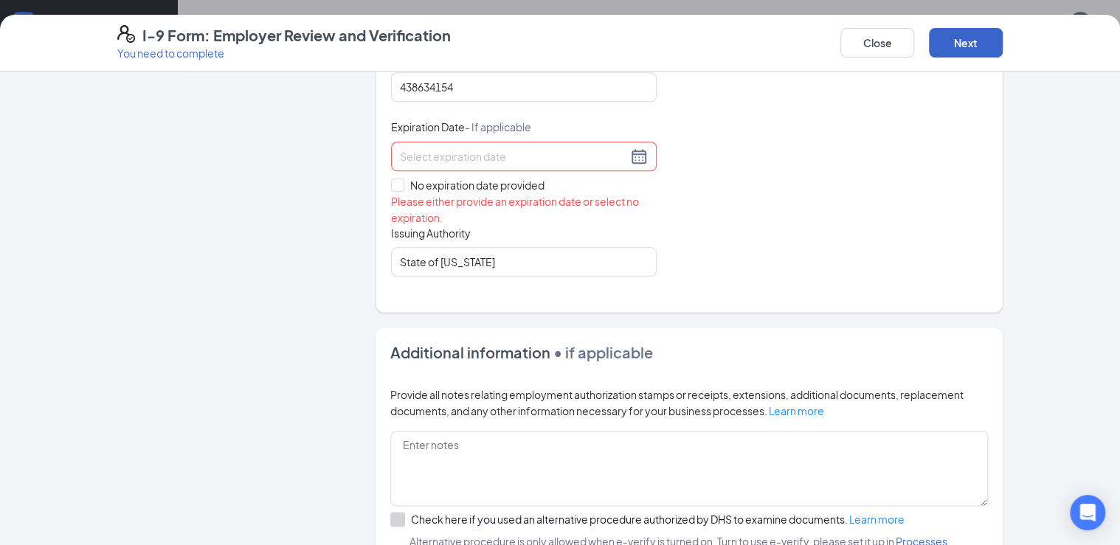
scroll to position [708, 0]
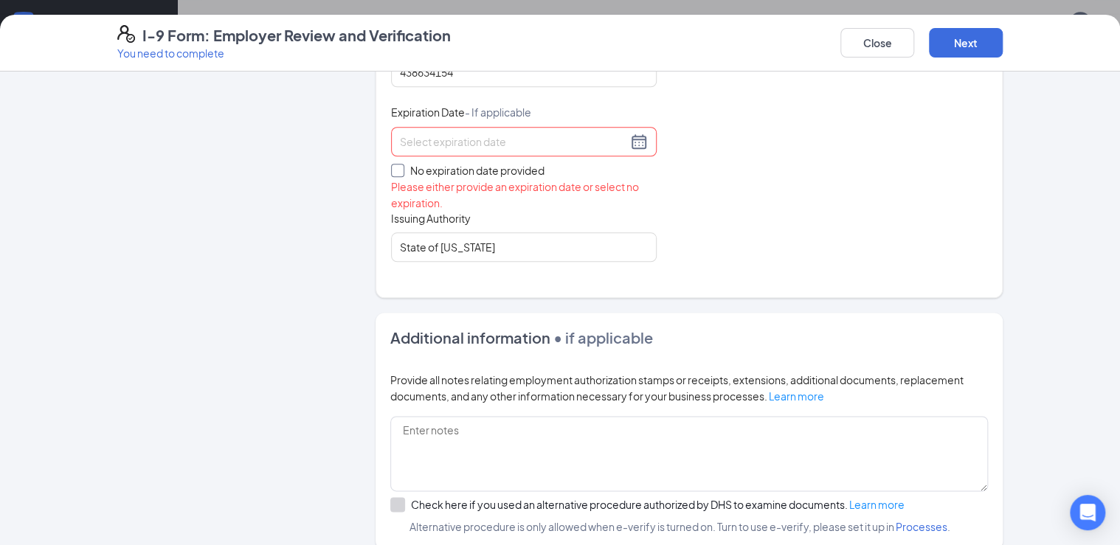
click at [393, 164] on input "No expiration date provided" at bounding box center [396, 169] width 10 height 10
checkbox input "true"
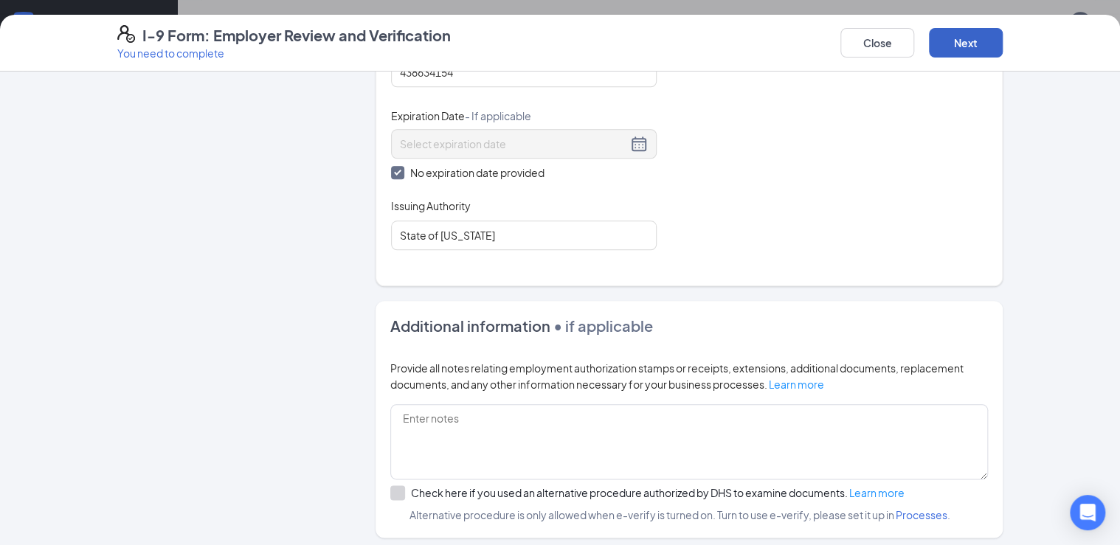
click at [949, 44] on button "Next" at bounding box center [966, 43] width 74 height 30
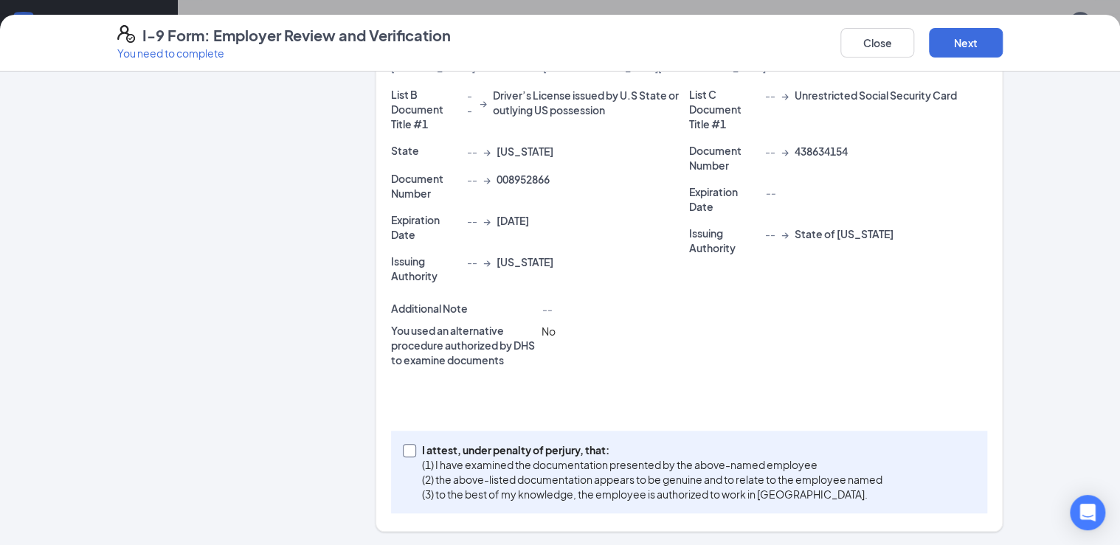
click at [403, 449] on input "I attest, under penalty of perjury, that: (1) I have examined the documentation…" at bounding box center [408, 449] width 10 height 10
checkbox input "true"
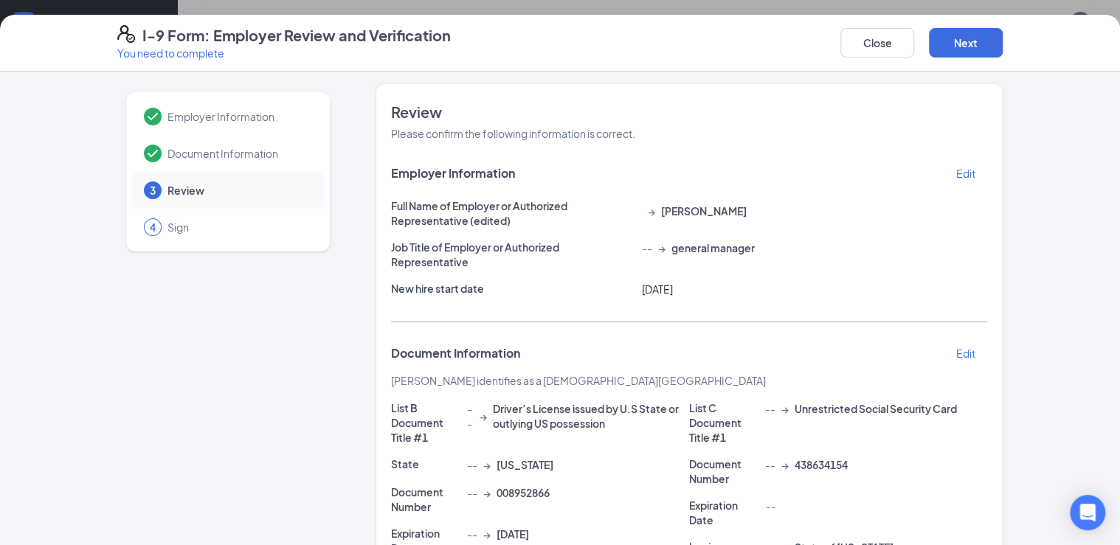
scroll to position [0, 0]
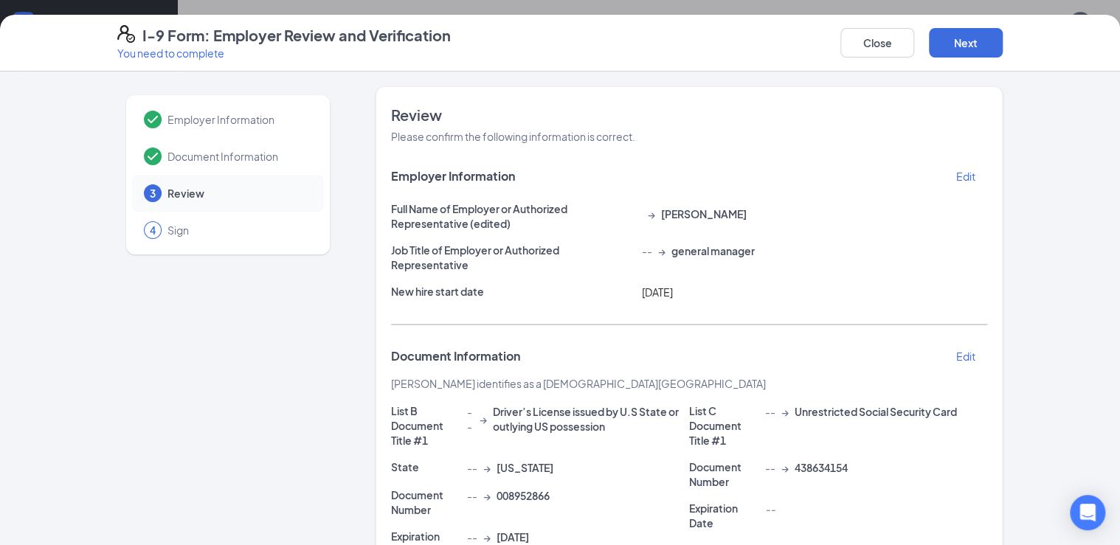
click at [962, 171] on p "Edit" at bounding box center [965, 176] width 19 height 15
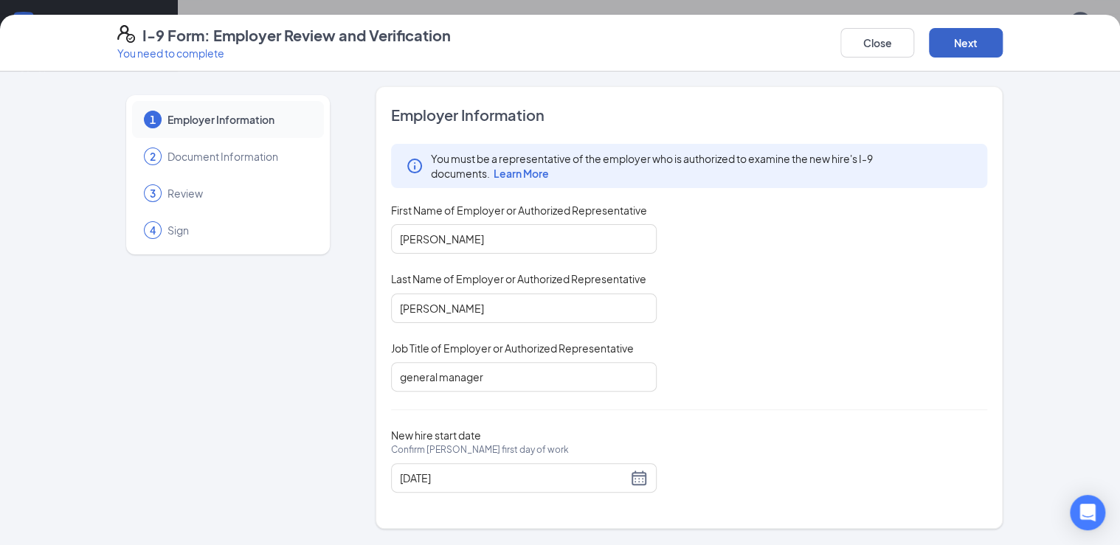
click at [954, 41] on button "Next" at bounding box center [966, 43] width 74 height 30
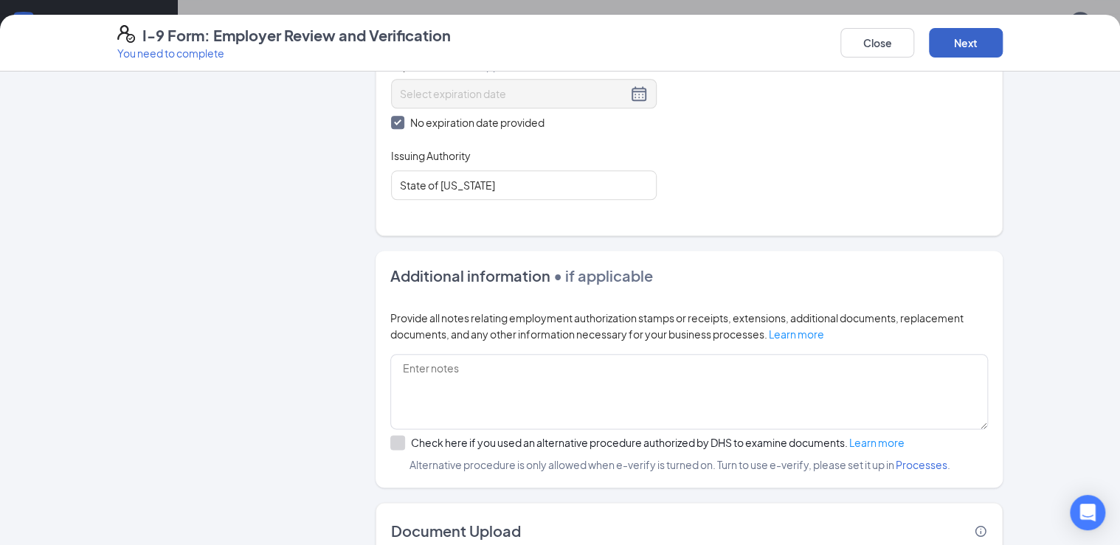
scroll to position [767, 0]
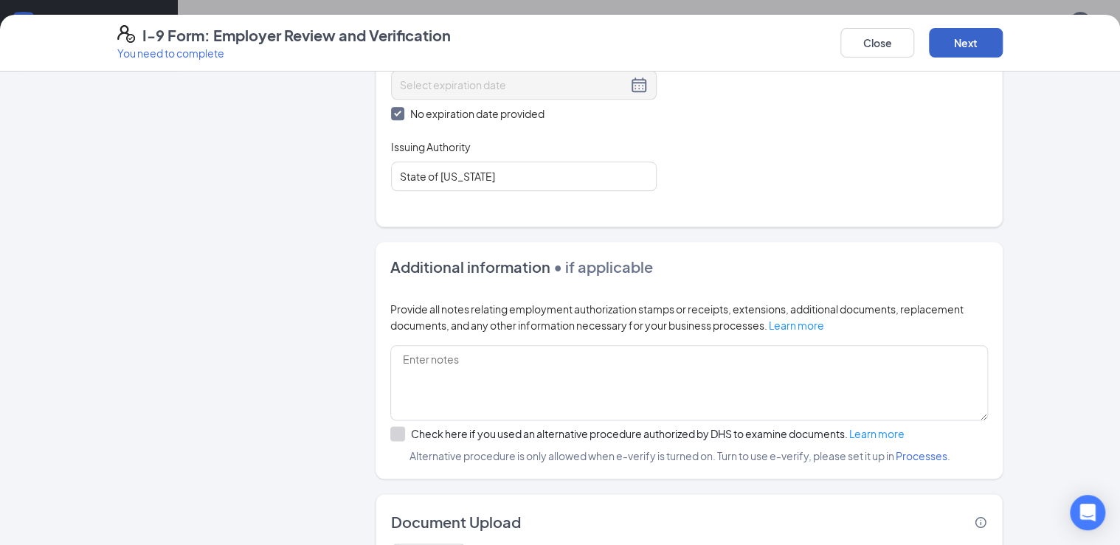
click at [976, 32] on button "Next" at bounding box center [966, 43] width 74 height 30
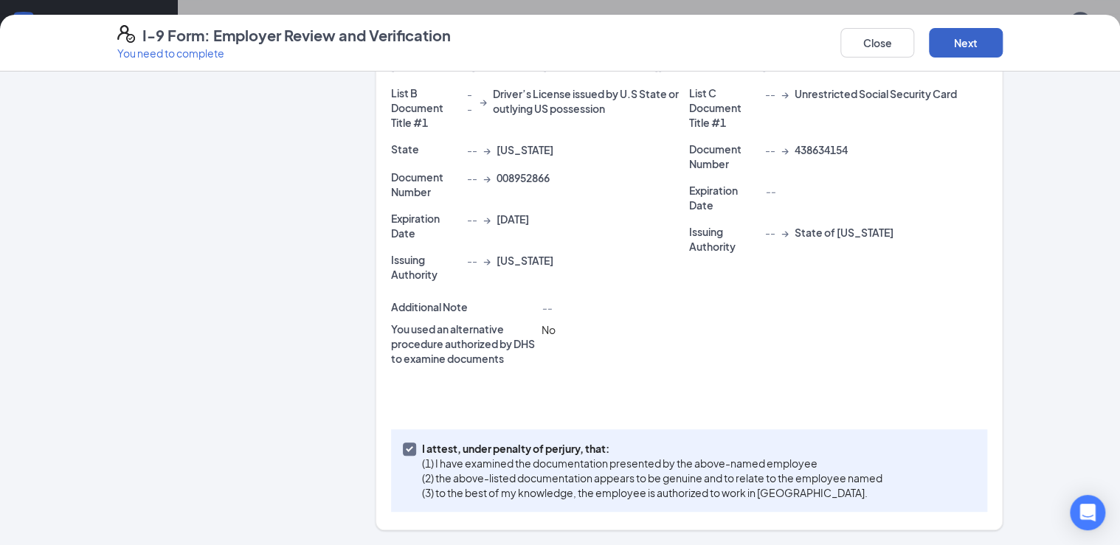
scroll to position [317, 0]
click at [970, 47] on button "Next" at bounding box center [966, 43] width 74 height 30
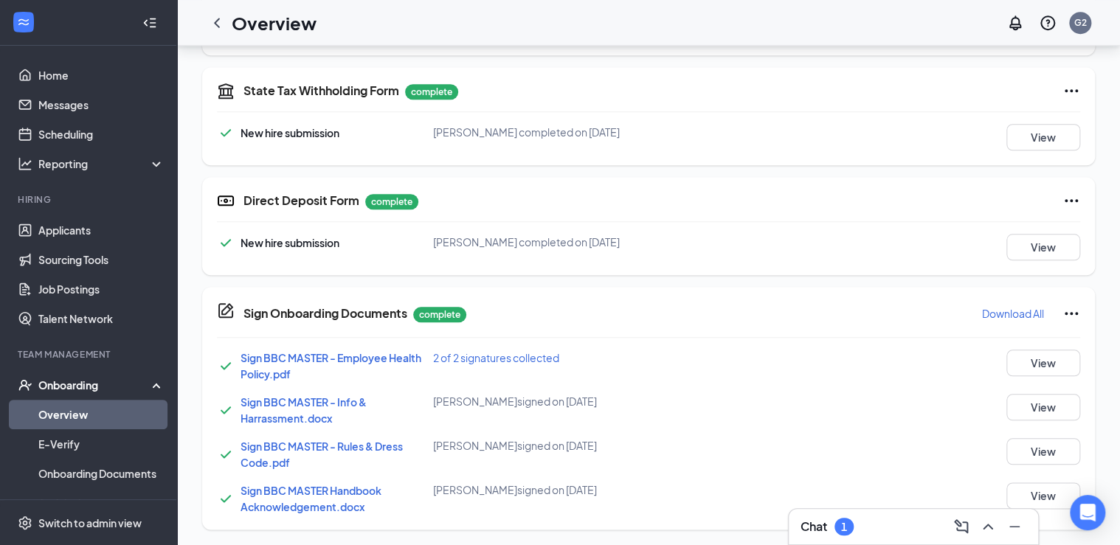
scroll to position [577, 0]
click at [1029, 367] on button "View" at bounding box center [1043, 362] width 74 height 27
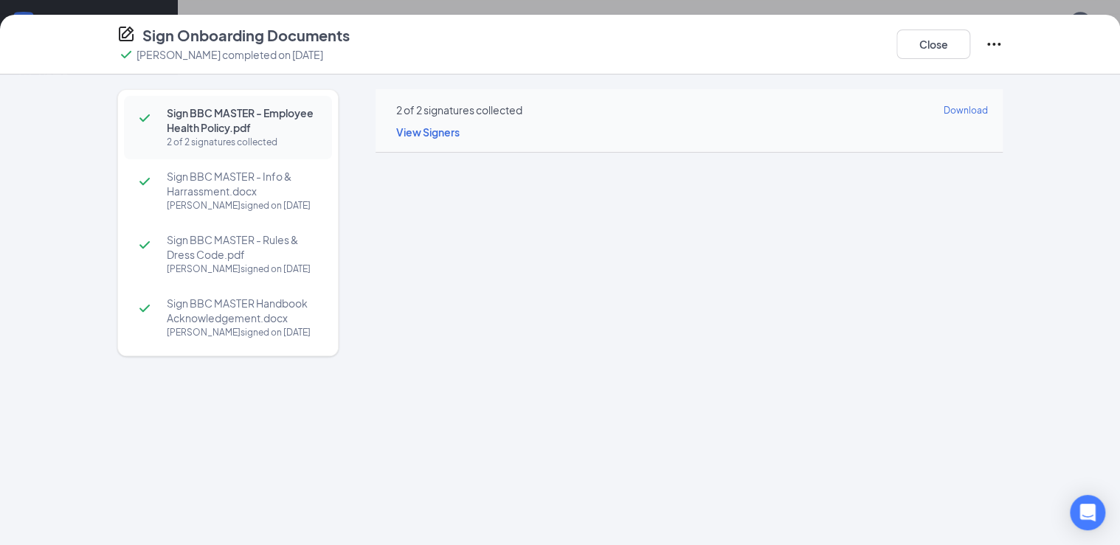
scroll to position [282, 0]
click at [904, 43] on button "Close" at bounding box center [934, 45] width 74 height 30
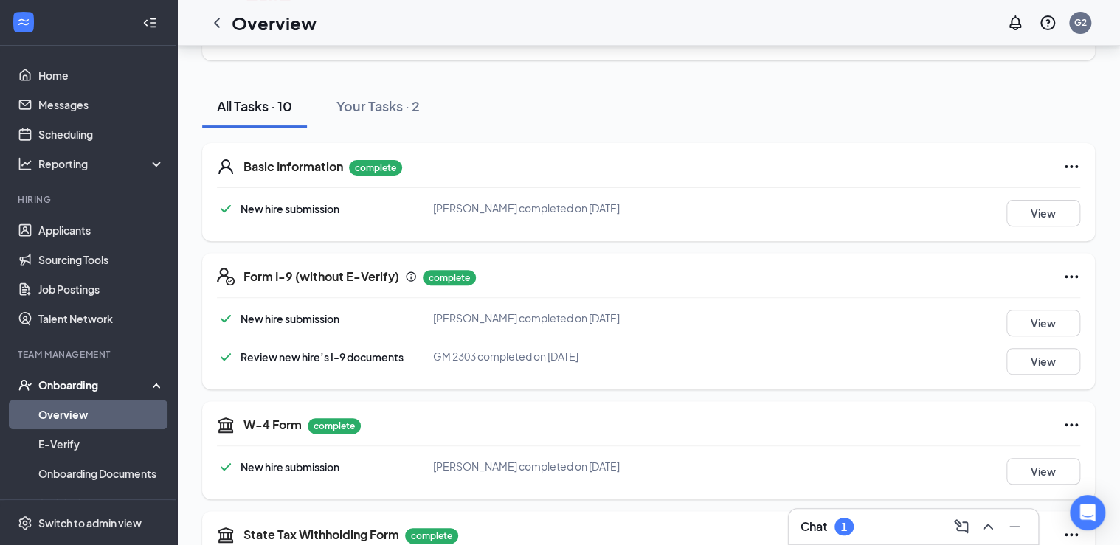
scroll to position [46, 0]
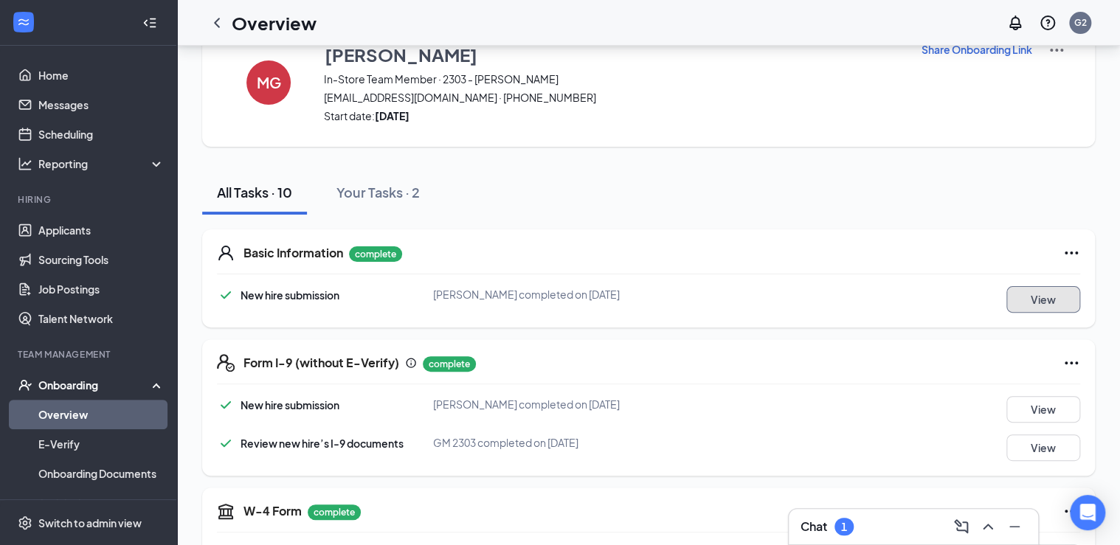
click at [1036, 289] on button "View" at bounding box center [1043, 299] width 74 height 27
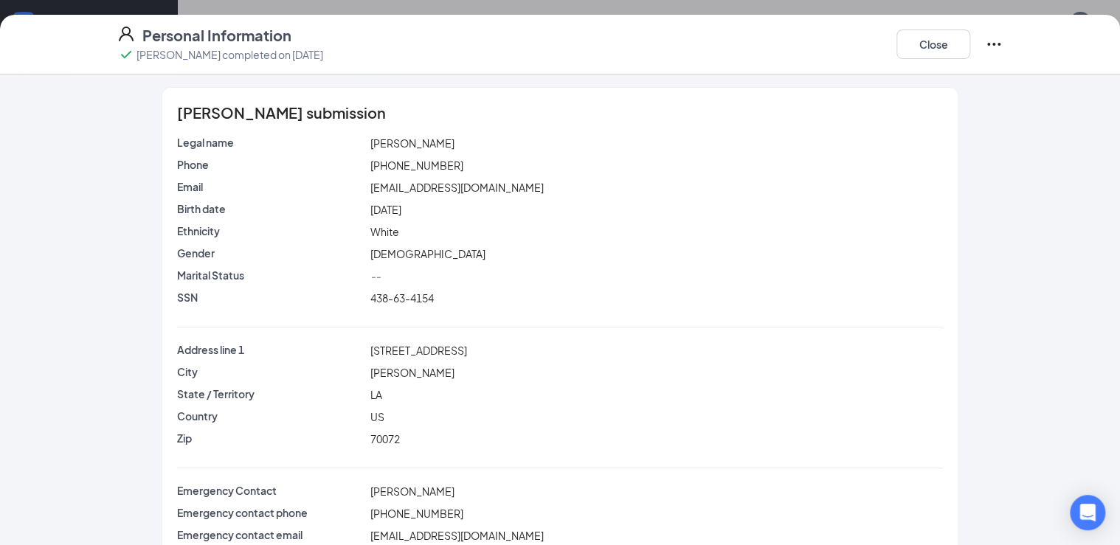
scroll to position [0, 0]
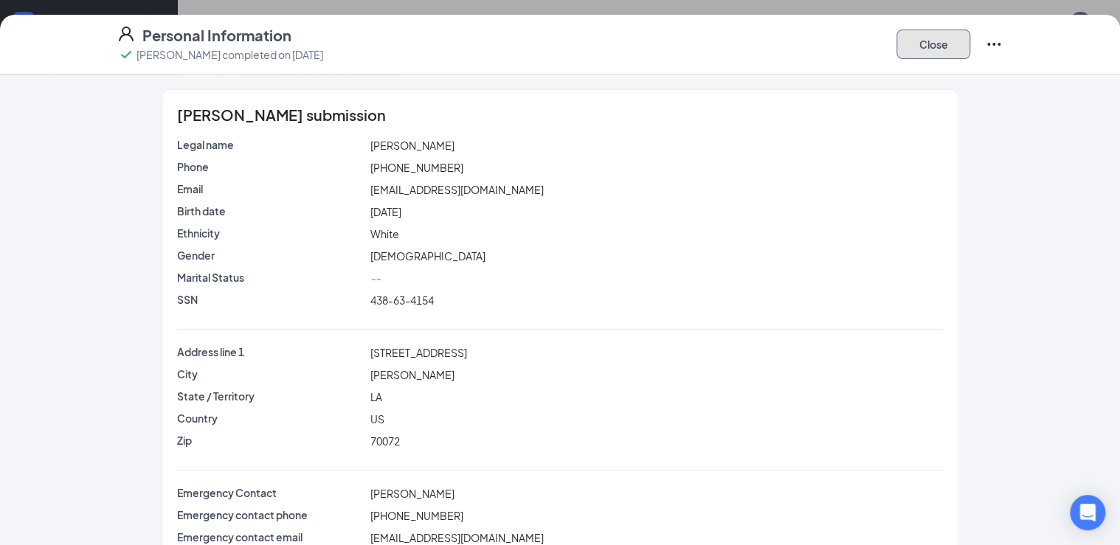
click at [900, 41] on button "Close" at bounding box center [934, 45] width 74 height 30
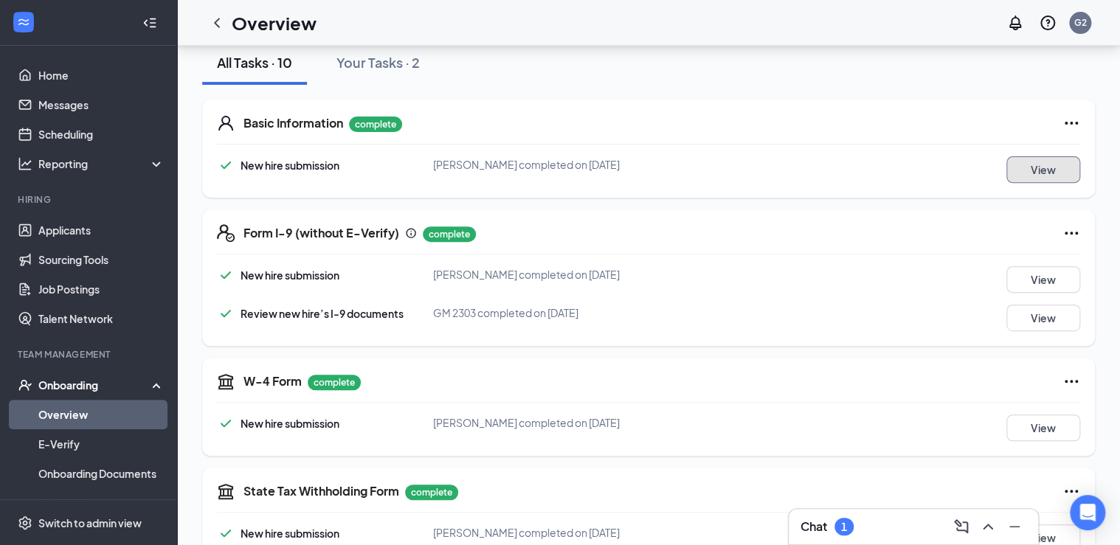
scroll to position [164, 0]
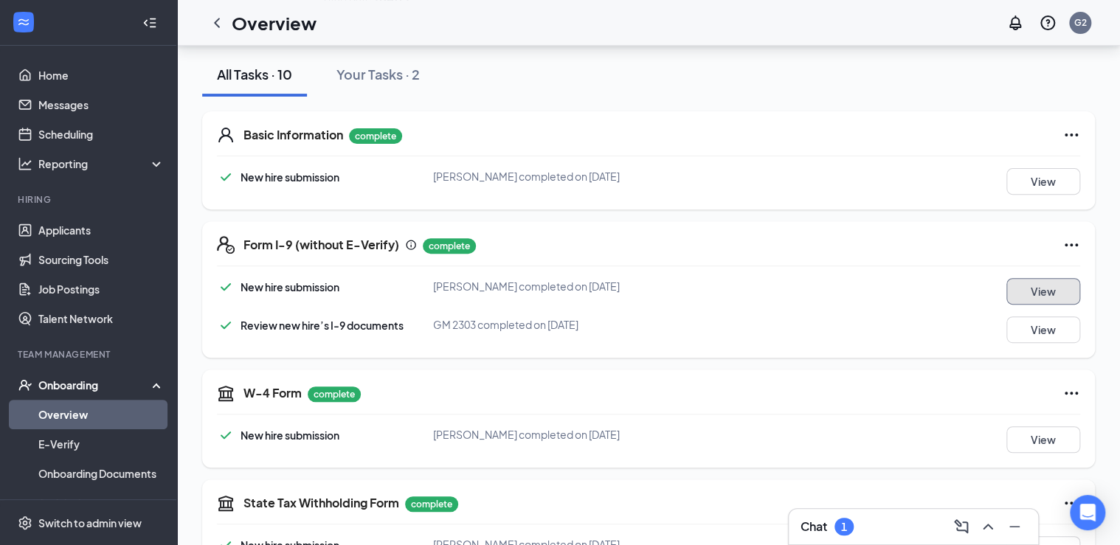
click at [1025, 287] on button "View" at bounding box center [1043, 291] width 74 height 27
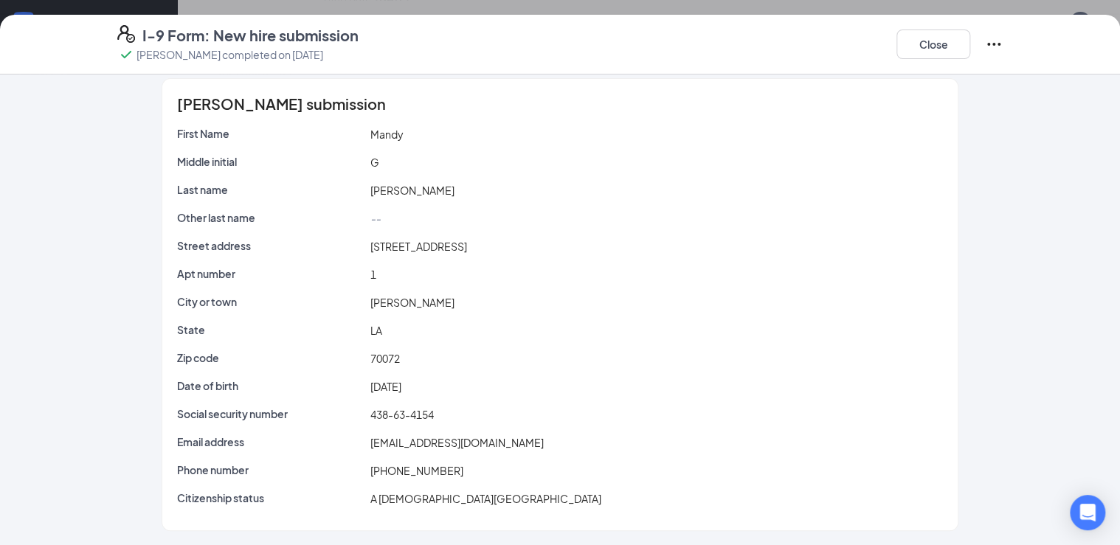
scroll to position [0, 0]
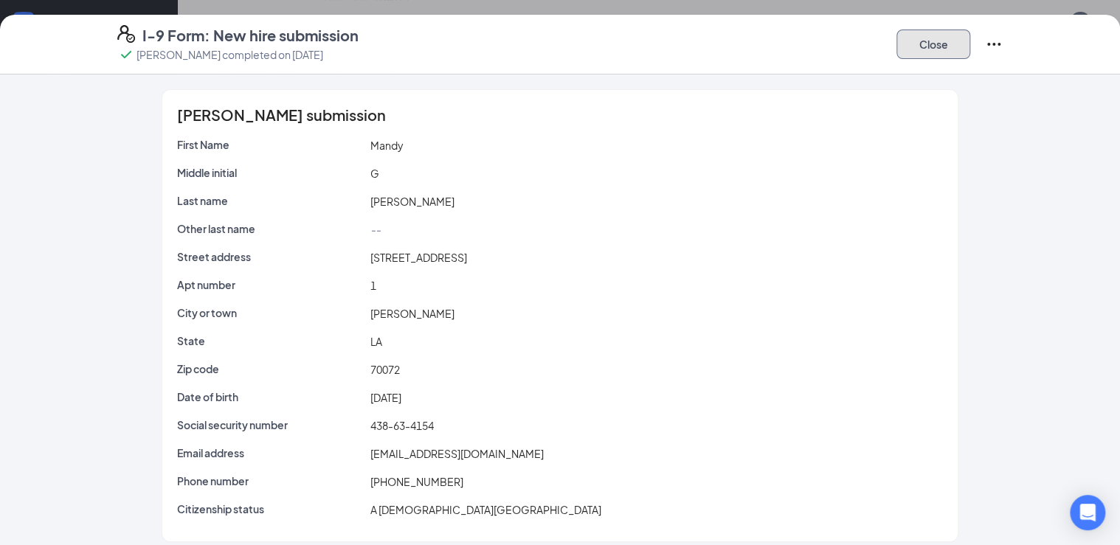
click at [920, 45] on button "Close" at bounding box center [934, 45] width 74 height 30
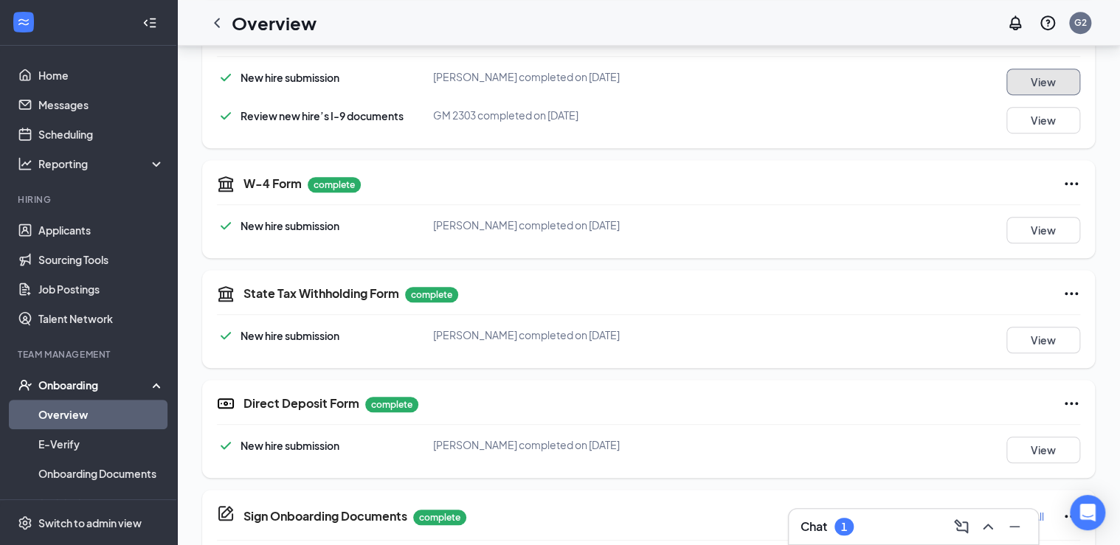
scroll to position [400, 0]
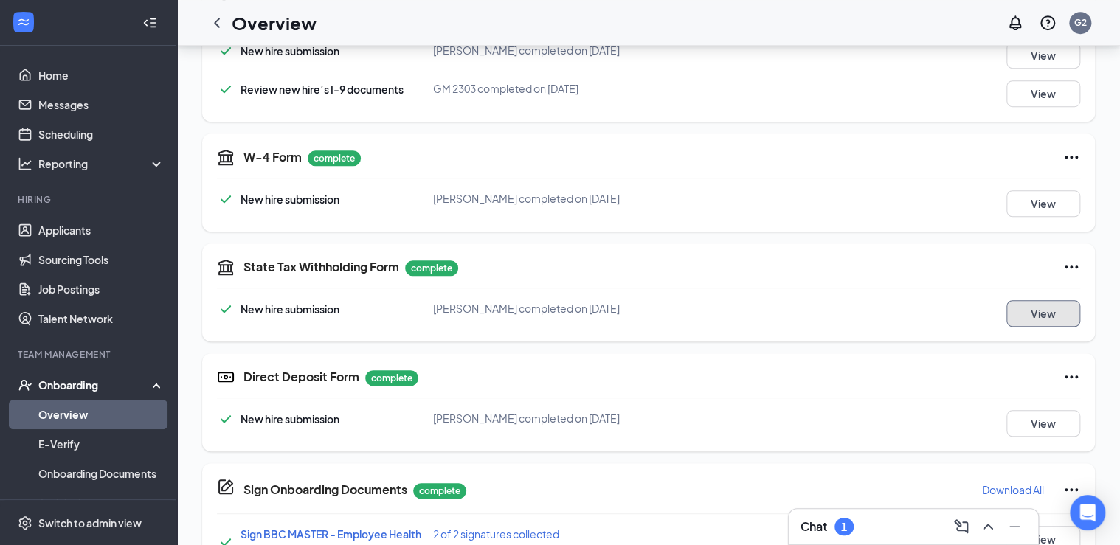
click at [1044, 312] on button "View" at bounding box center [1043, 313] width 74 height 27
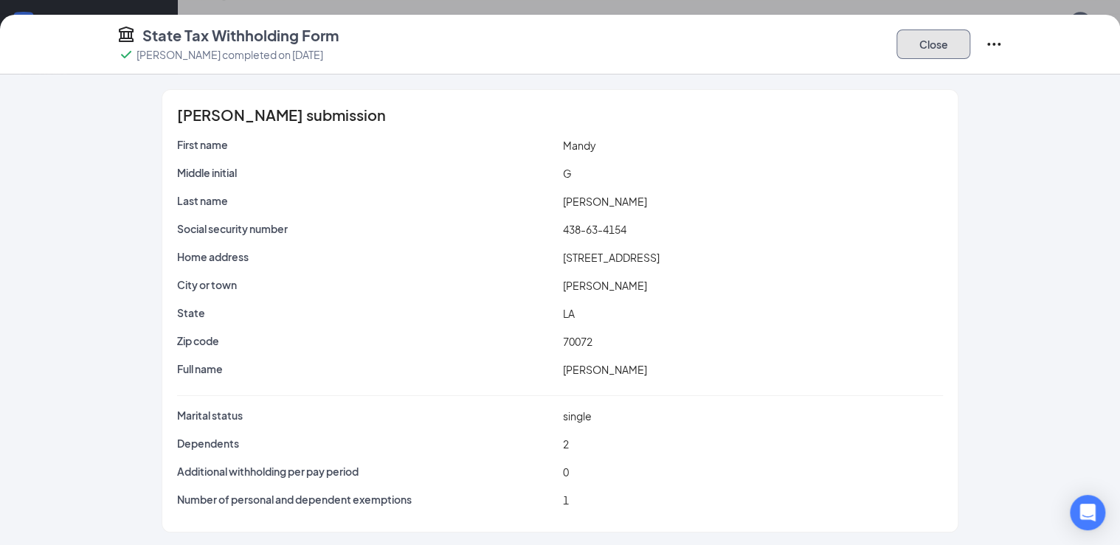
click at [929, 44] on button "Close" at bounding box center [934, 45] width 74 height 30
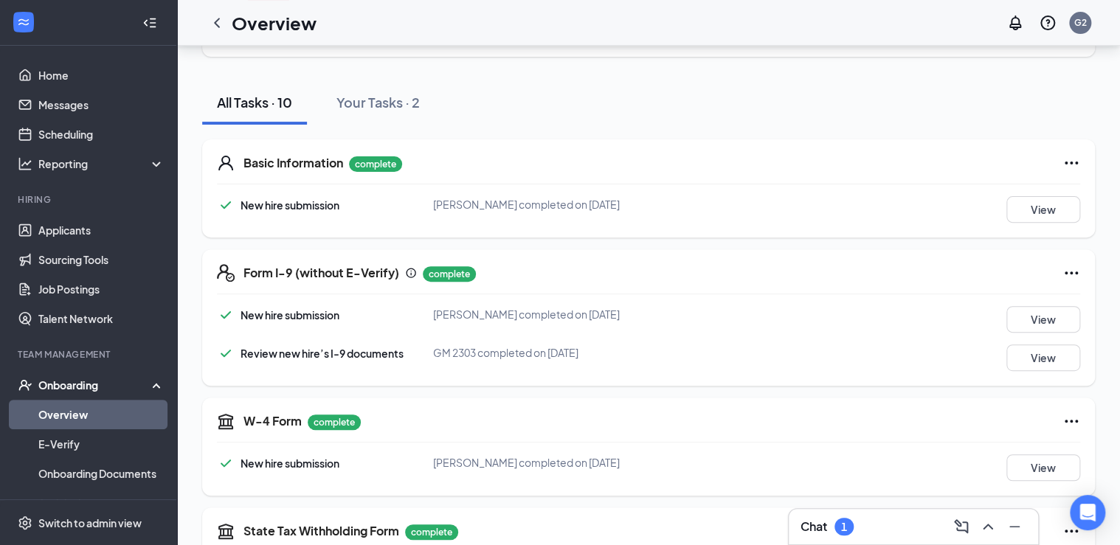
scroll to position [0, 0]
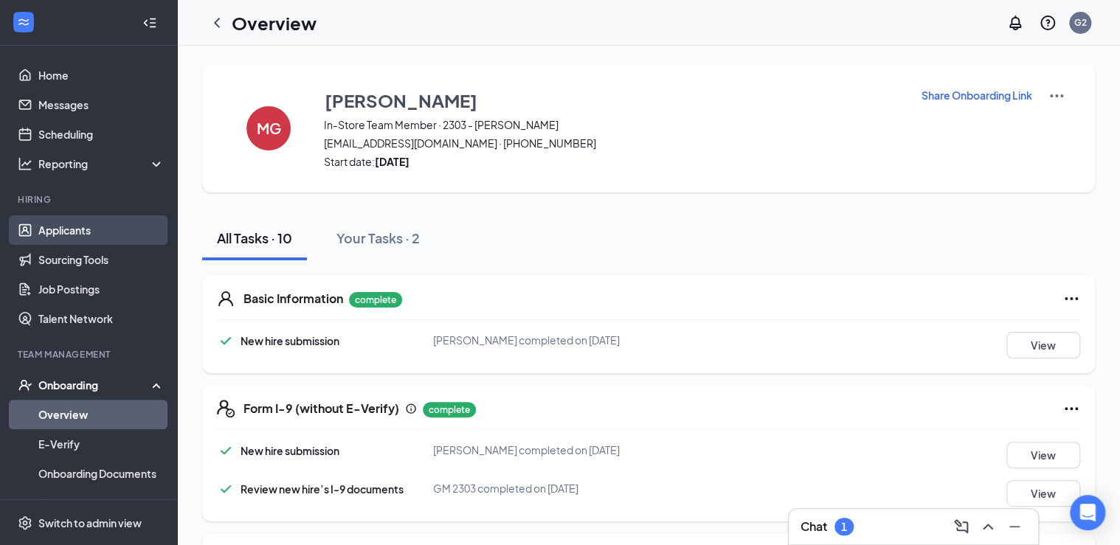
click at [69, 234] on link "Applicants" at bounding box center [101, 230] width 126 height 30
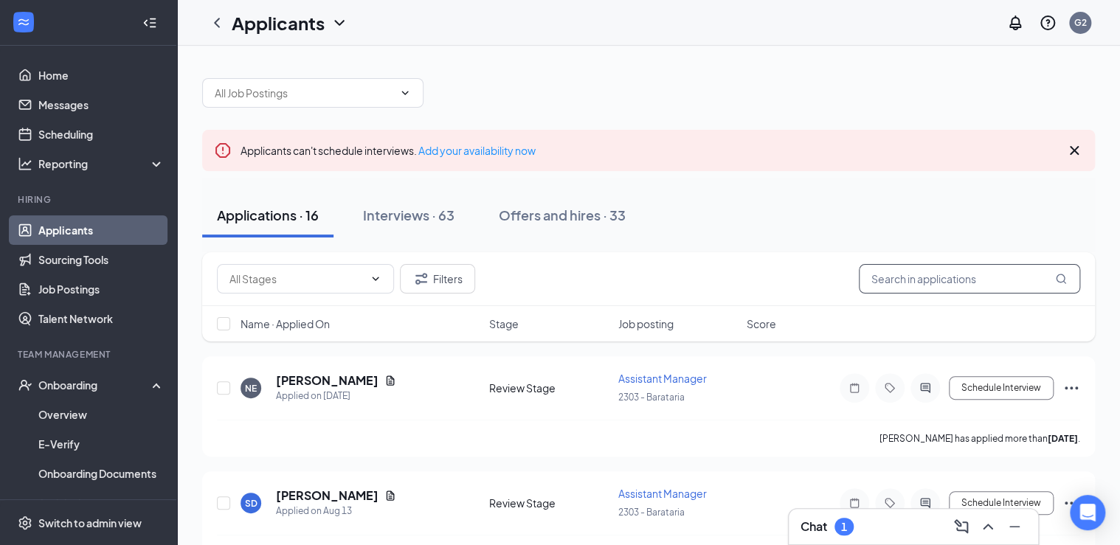
click at [958, 283] on input "text" at bounding box center [969, 279] width 221 height 30
type input "j"
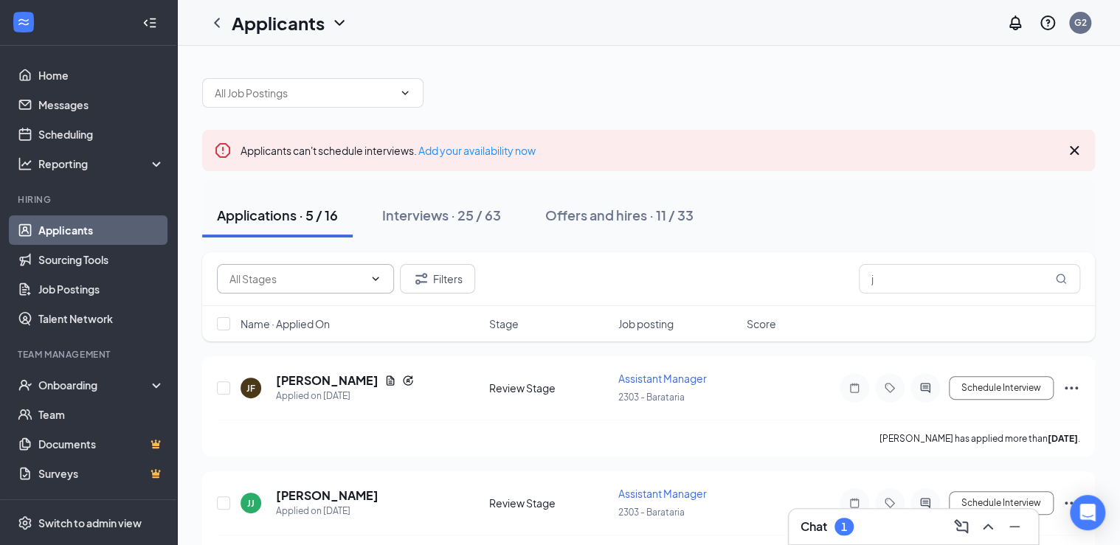
click at [372, 280] on icon "ChevronDown" at bounding box center [376, 279] width 12 height 12
click at [287, 345] on div "Review Stage (42)" at bounding box center [272, 346] width 86 height 16
type input "Review Stage (42)"
click at [616, 208] on div "Offers and hires · 0 / 33" at bounding box center [613, 215] width 148 height 18
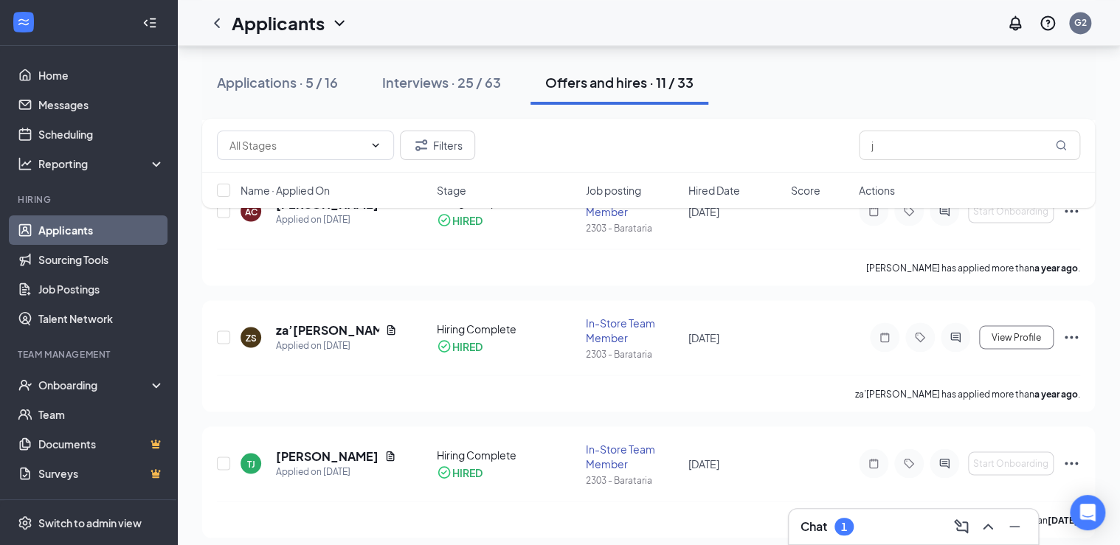
scroll to position [1201, 0]
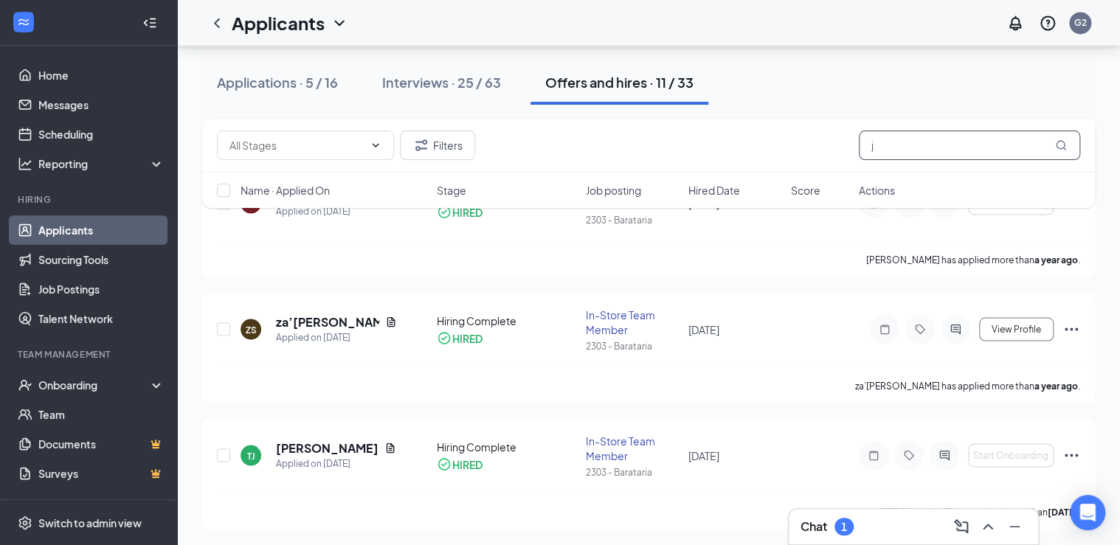
click at [897, 150] on input "j" at bounding box center [969, 146] width 221 height 30
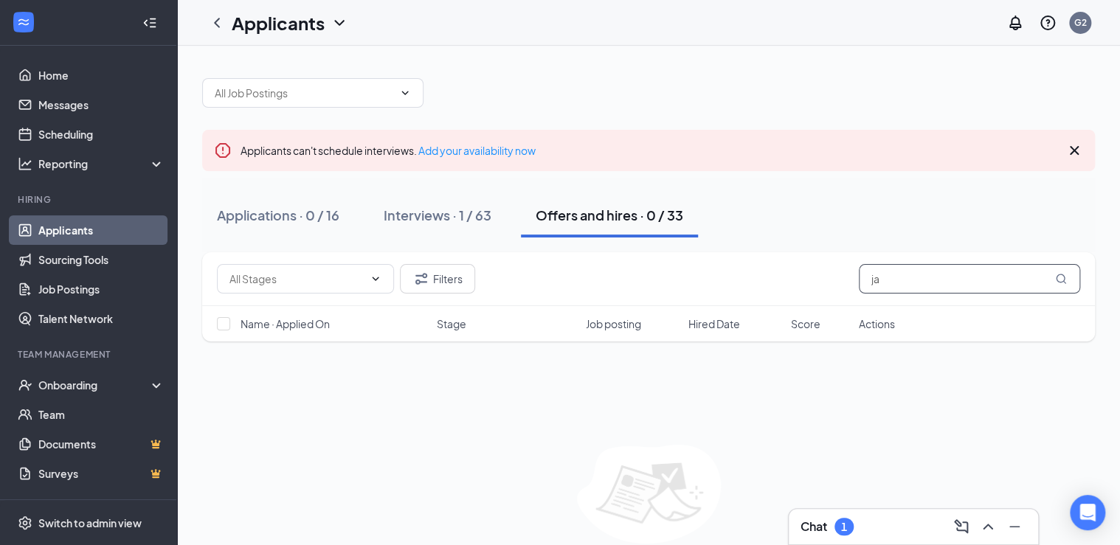
type input "j"
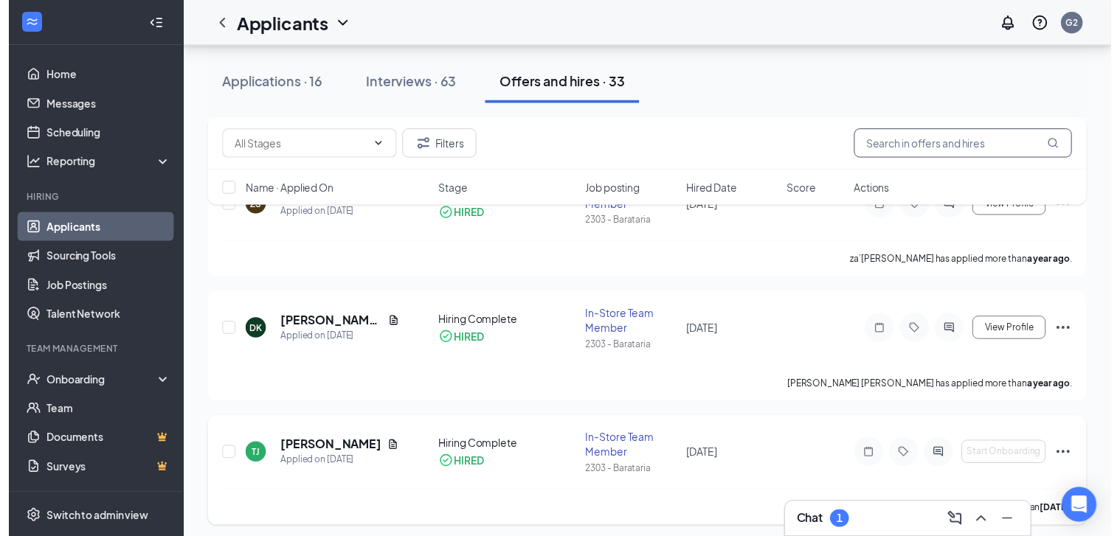
scroll to position [3872, 0]
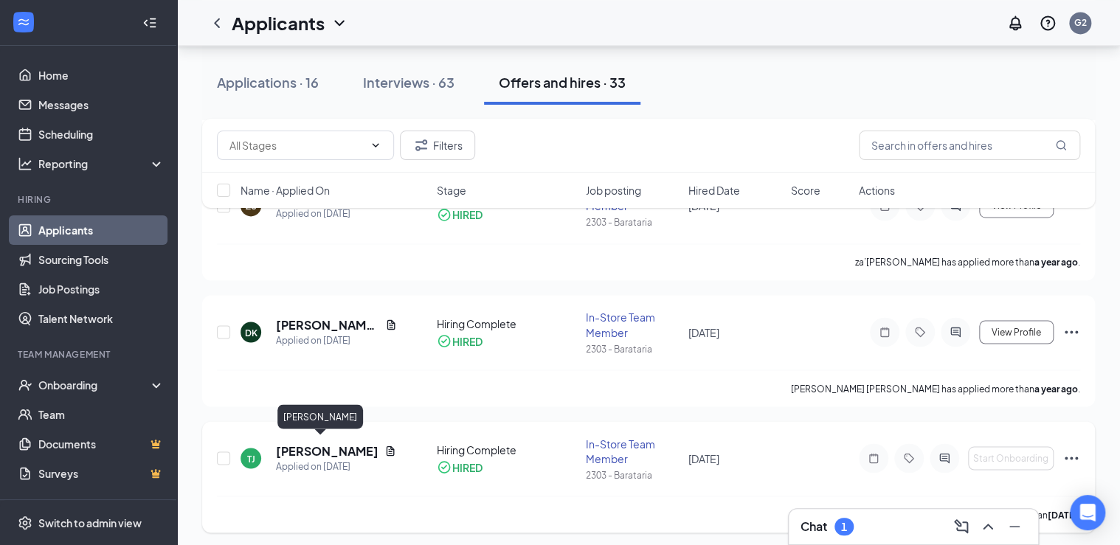
click at [305, 446] on h5 "[PERSON_NAME]" at bounding box center [327, 451] width 103 height 16
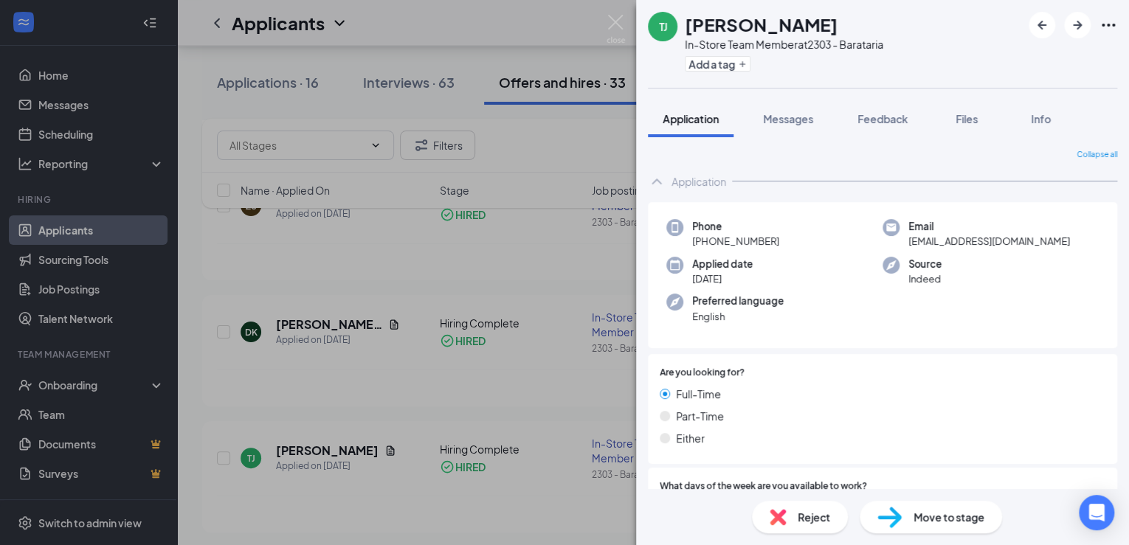
click at [395, 513] on div "[PERSON_NAME] [PERSON_NAME] In-Store Team Member at 2303 - Barataria Add a tag …" at bounding box center [564, 272] width 1129 height 545
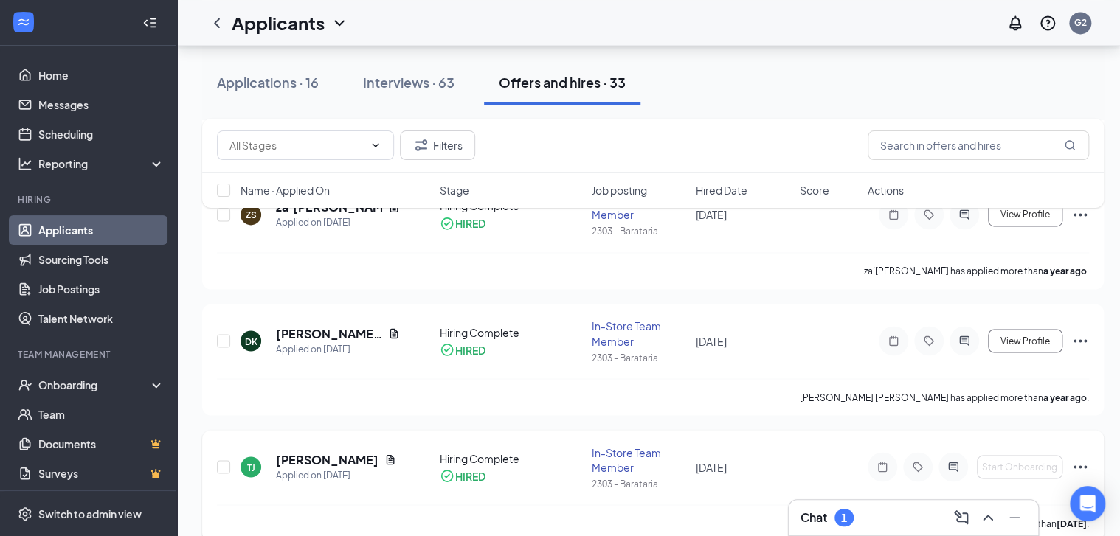
scroll to position [3881, 0]
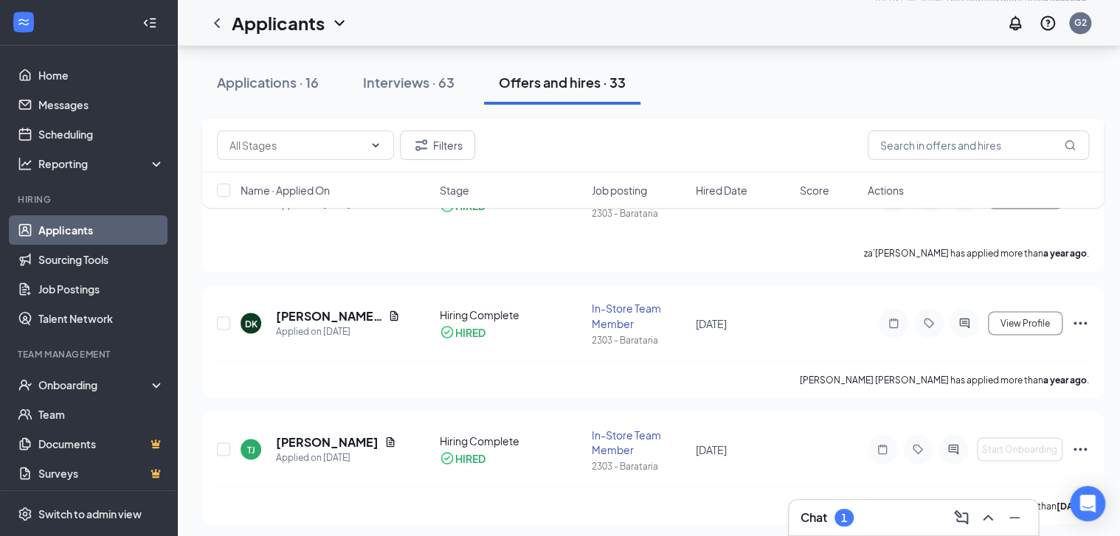
click at [825, 517] on h3 "Chat" at bounding box center [814, 518] width 27 height 16
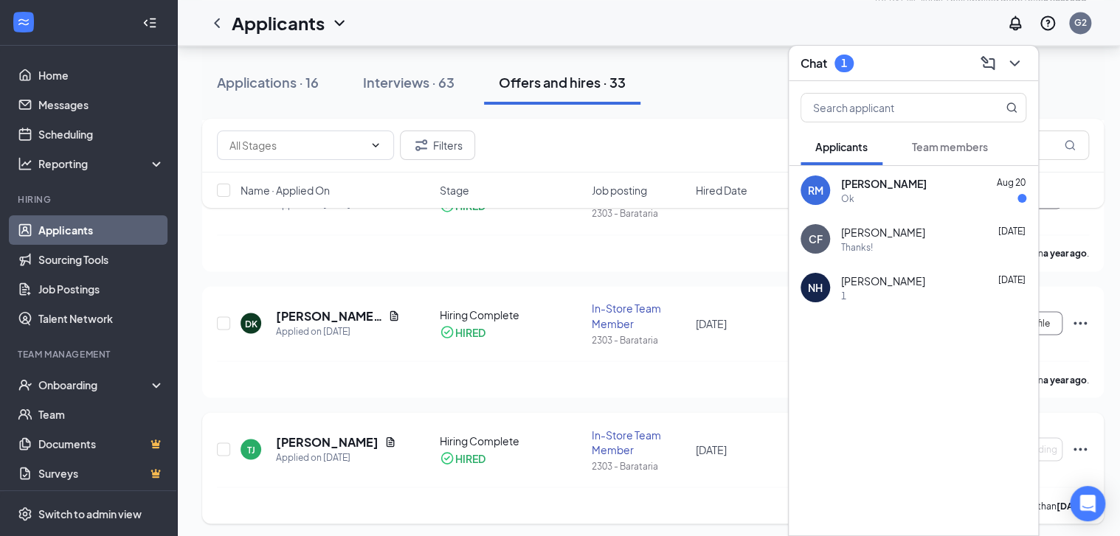
click at [629, 493] on div "[PERSON_NAME] has applied more than [DATE] ." at bounding box center [653, 505] width 872 height 37
click at [1018, 60] on icon "ChevronDown" at bounding box center [1015, 64] width 18 height 18
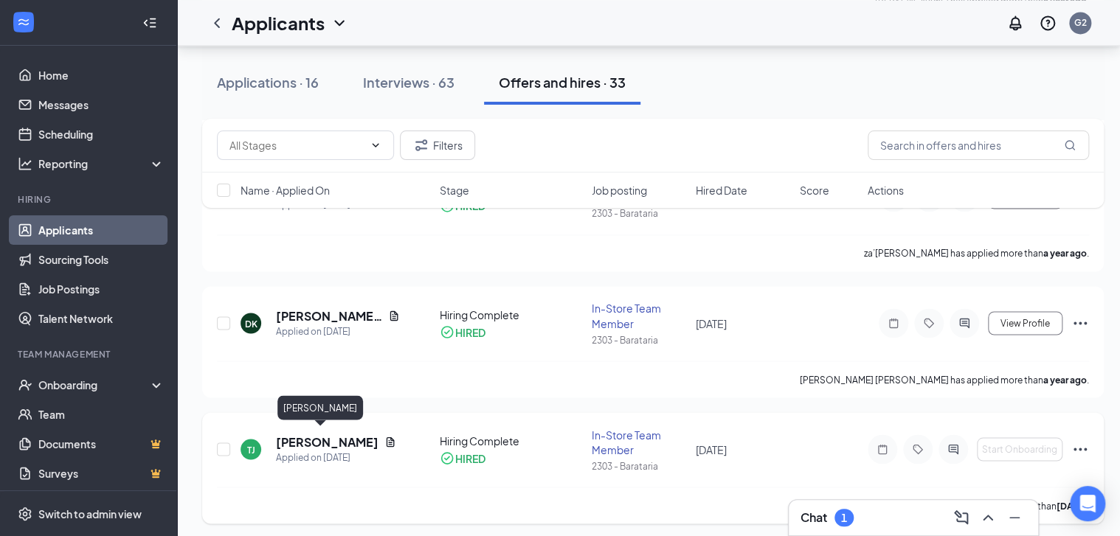
click at [297, 441] on h5 "[PERSON_NAME]" at bounding box center [327, 442] width 103 height 16
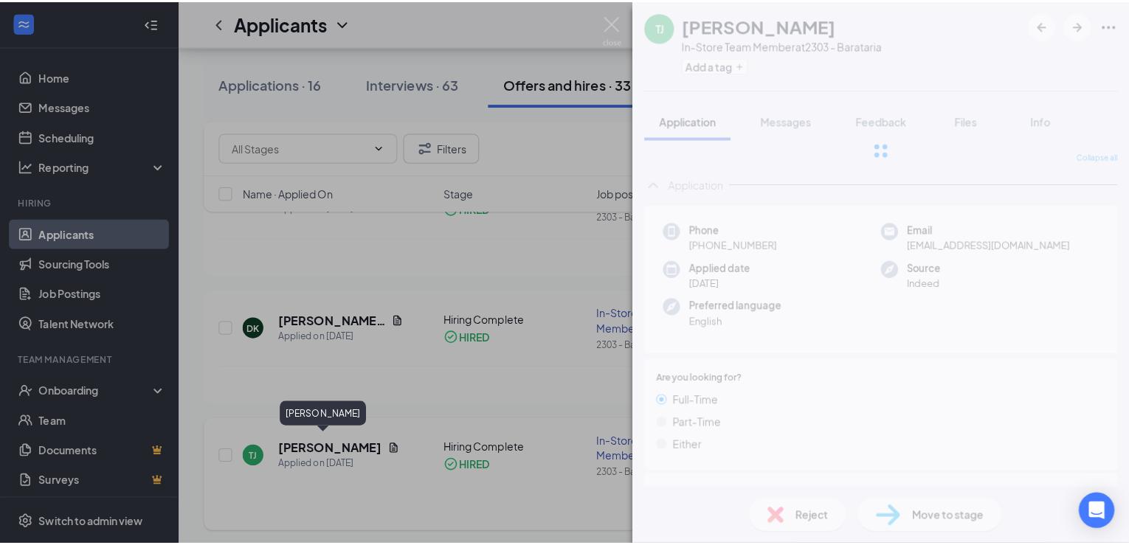
scroll to position [3872, 0]
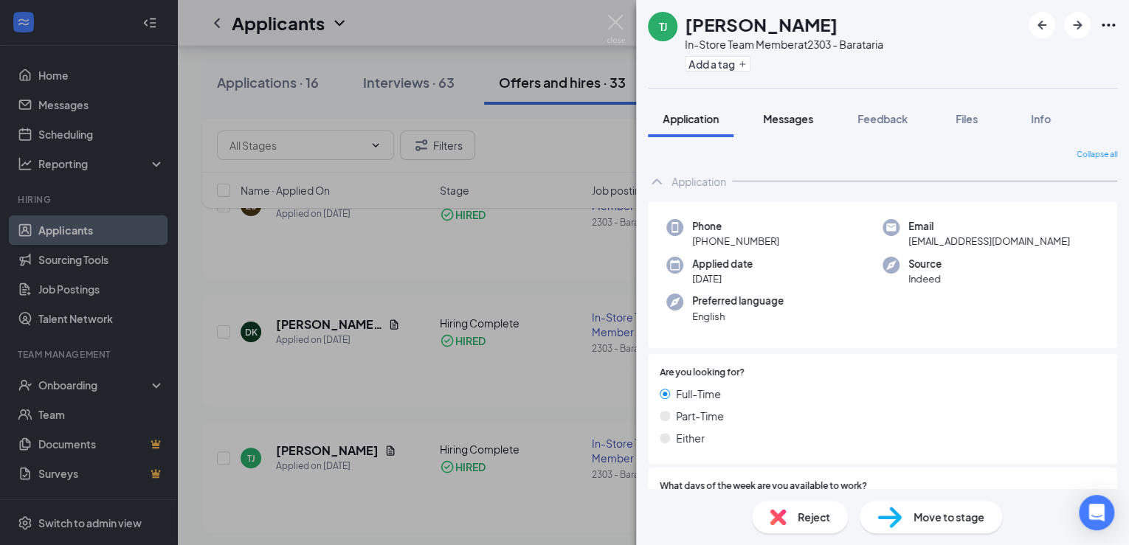
click at [794, 120] on span "Messages" at bounding box center [788, 118] width 50 height 13
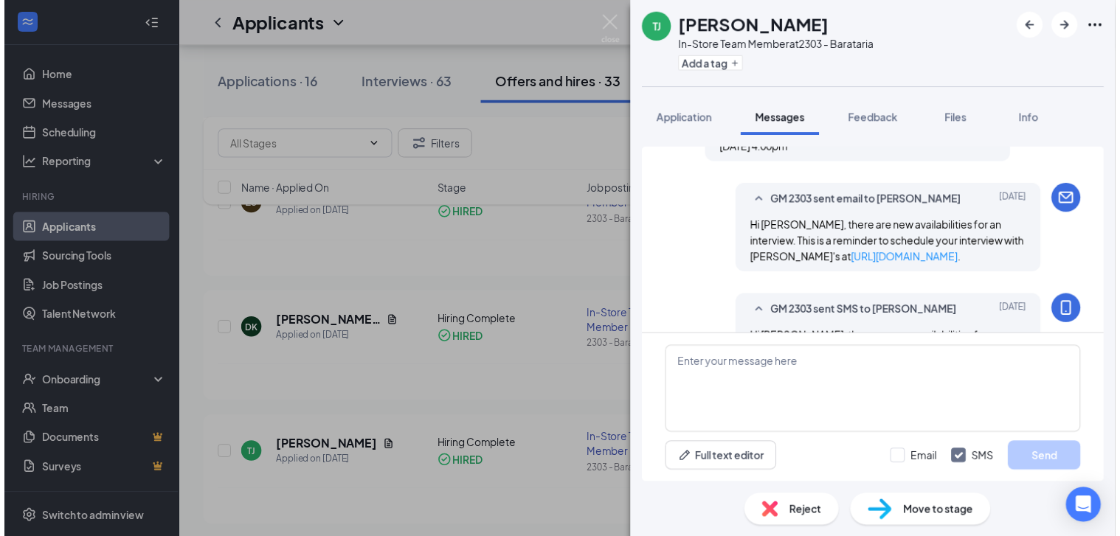
scroll to position [229, 0]
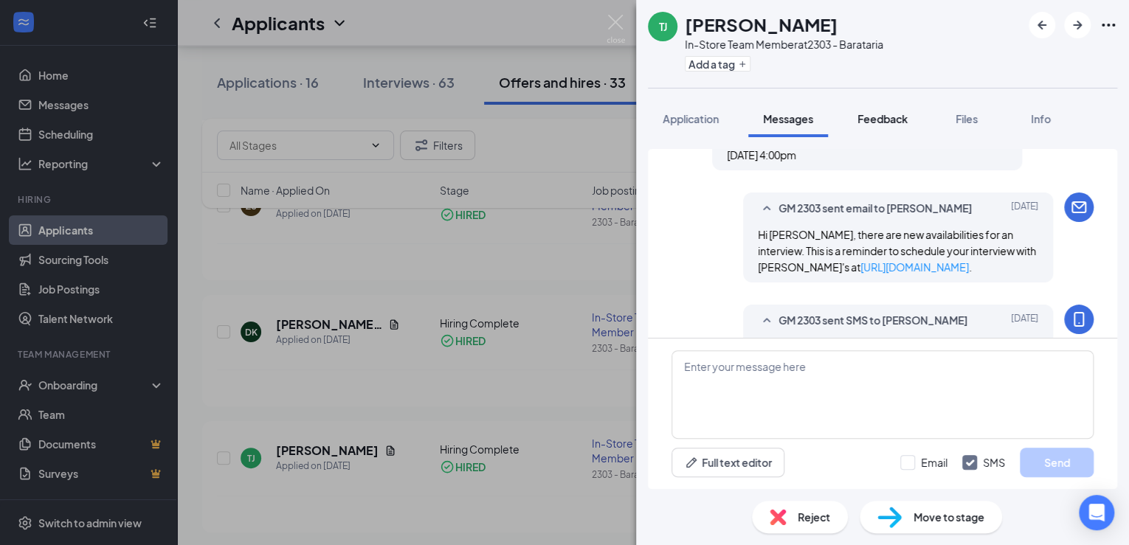
click at [891, 117] on span "Feedback" at bounding box center [882, 118] width 50 height 13
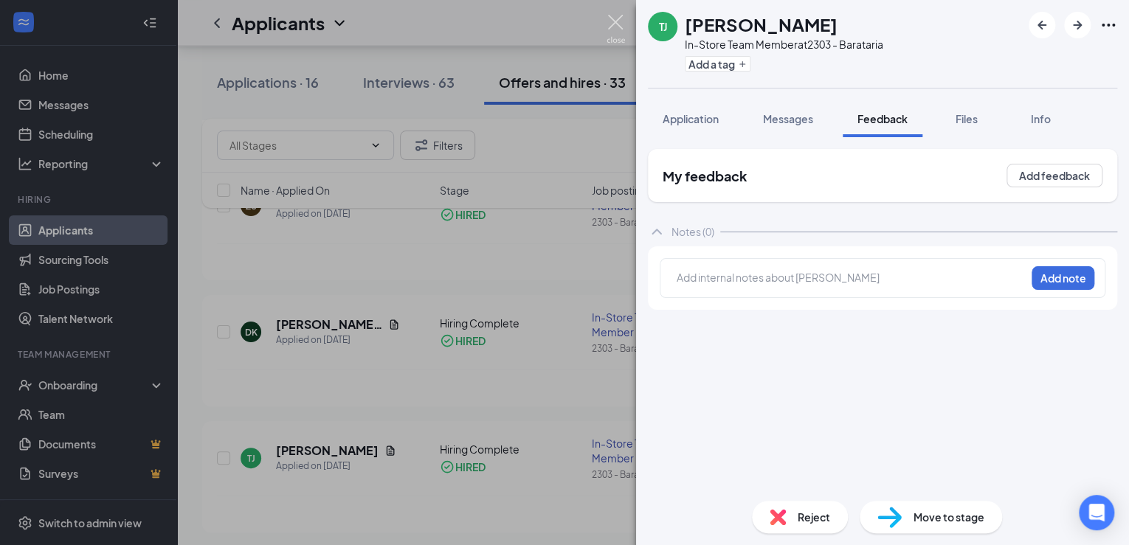
click at [612, 16] on img at bounding box center [616, 29] width 18 height 29
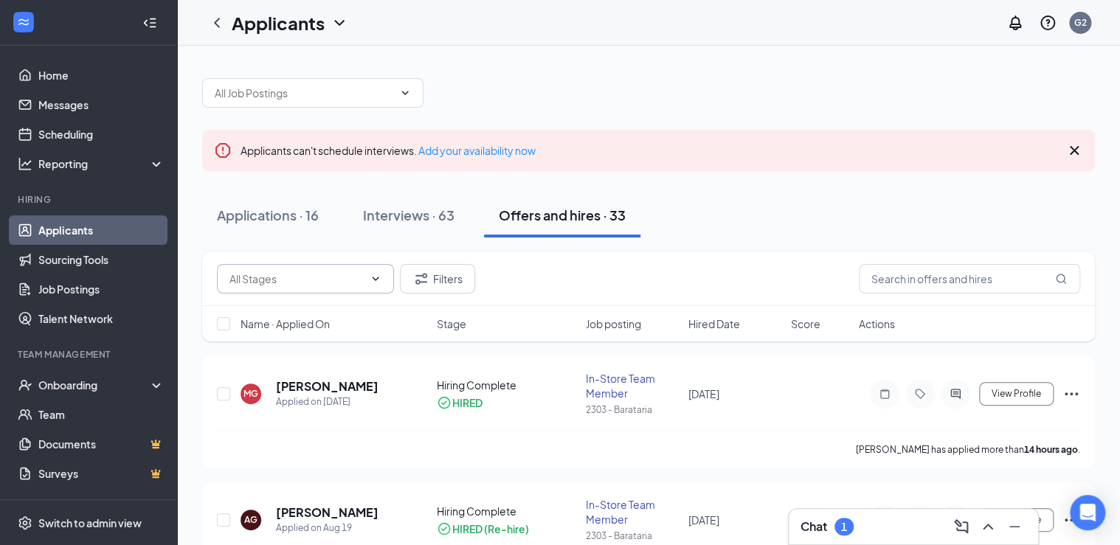
click at [363, 271] on input "text" at bounding box center [296, 279] width 134 height 16
click at [573, 285] on div "Filters" at bounding box center [648, 279] width 863 height 30
click at [388, 207] on div "Interviews · 63" at bounding box center [408, 215] width 91 height 18
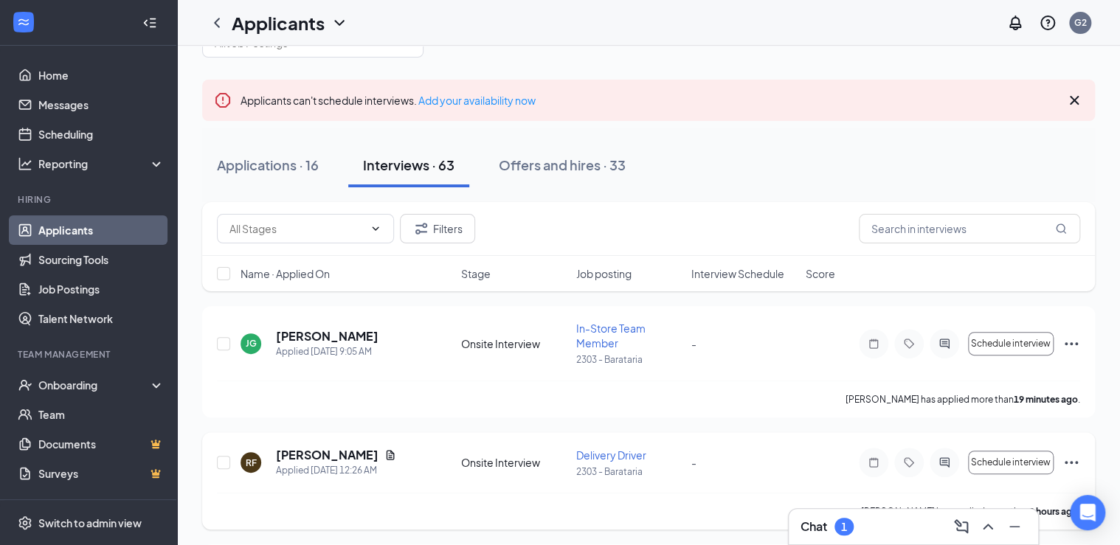
scroll to position [118, 0]
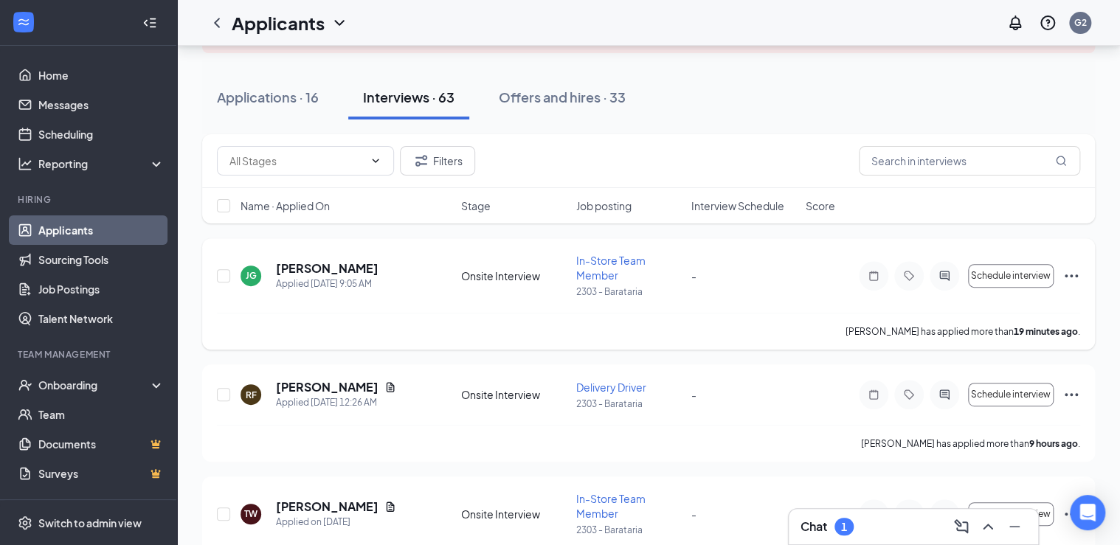
click at [1074, 269] on icon "Ellipses" at bounding box center [1072, 276] width 18 height 18
click at [874, 302] on div "[PERSON_NAME] Applied [DATE] 9:05 AM Onsite Interview In-Store Team Member 2303…" at bounding box center [648, 283] width 863 height 60
click at [334, 266] on h5 "[PERSON_NAME]" at bounding box center [327, 268] width 103 height 16
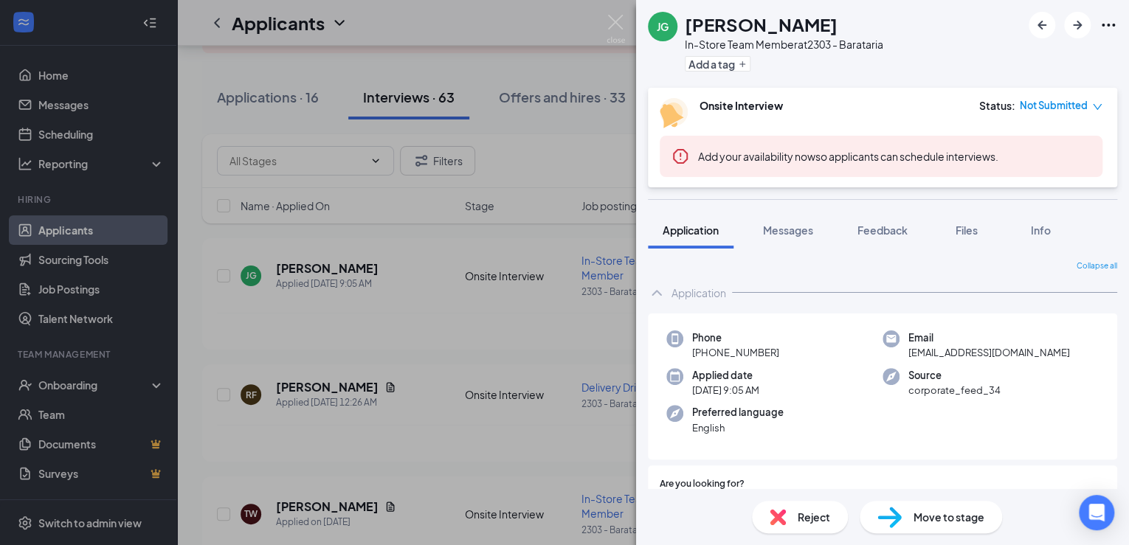
click at [933, 517] on span "Move to stage" at bounding box center [948, 517] width 71 height 16
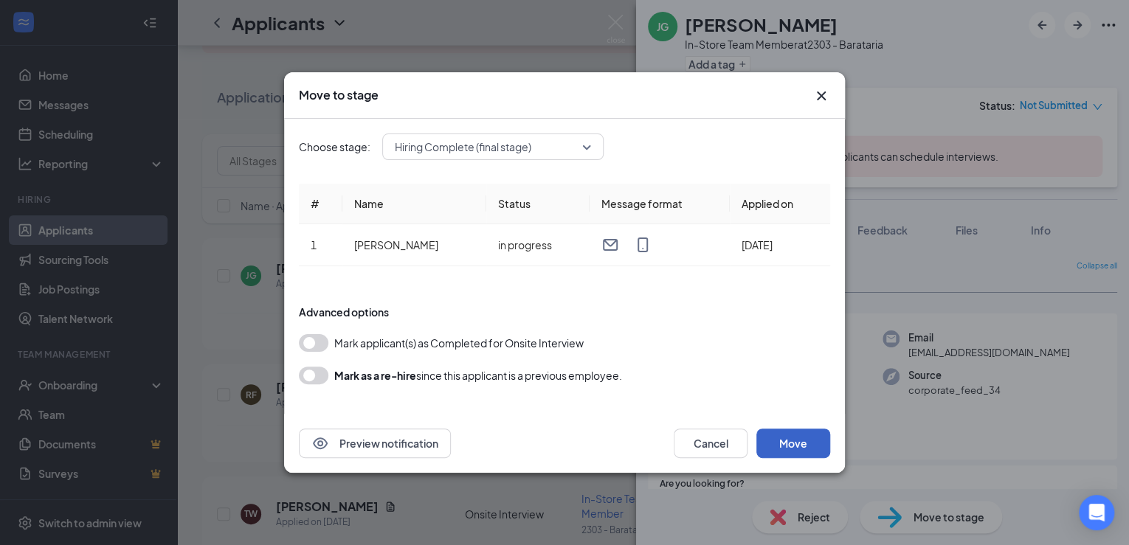
click at [787, 440] on button "Move" at bounding box center [793, 444] width 74 height 30
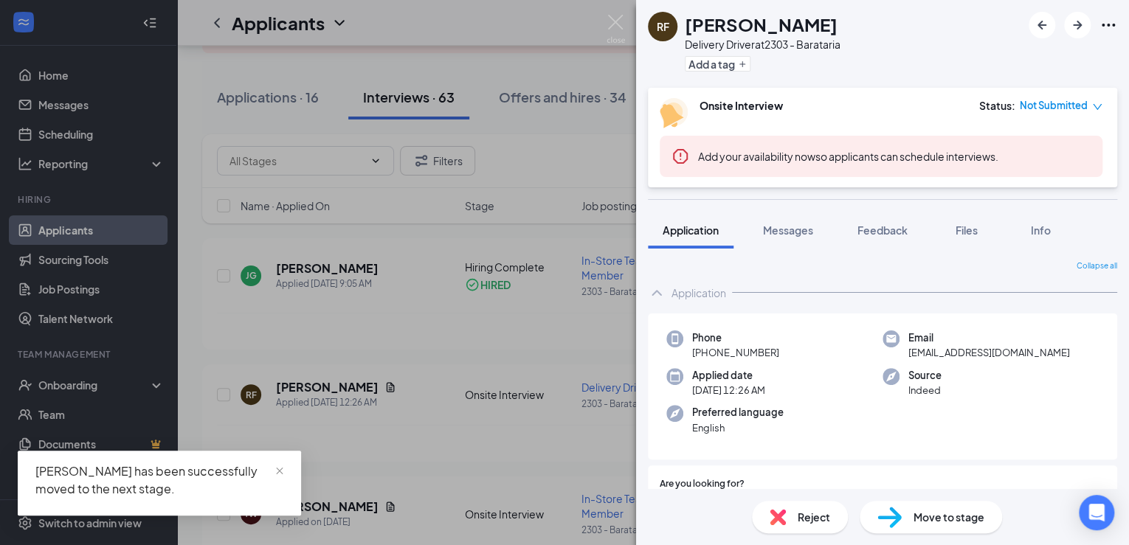
click at [91, 387] on div "RF [PERSON_NAME] Delivery Driver at 2303 - Barataria Add a tag Onsite Interview…" at bounding box center [564, 272] width 1129 height 545
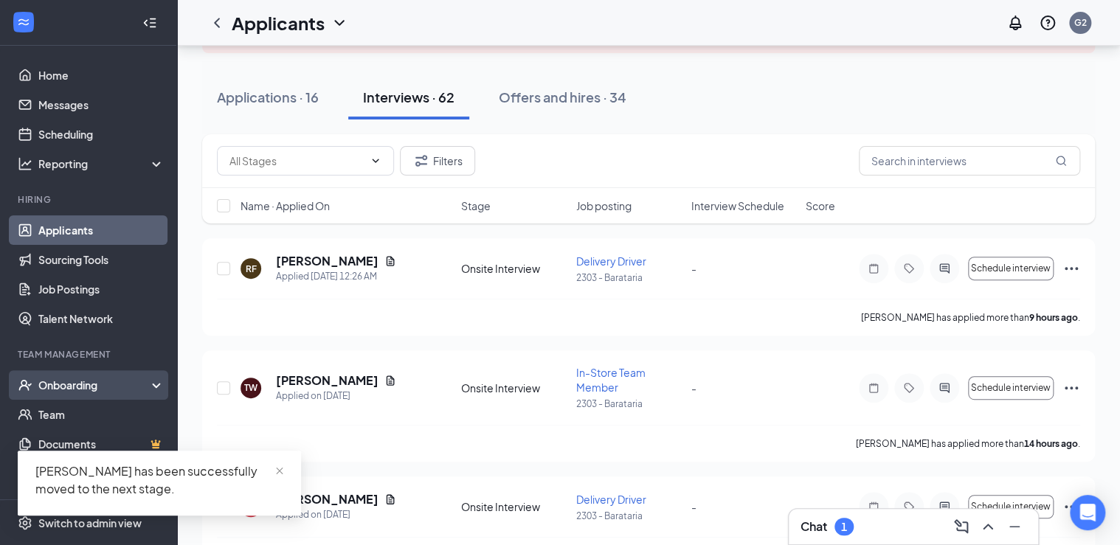
click at [106, 381] on div "Onboarding" at bounding box center [95, 385] width 114 height 15
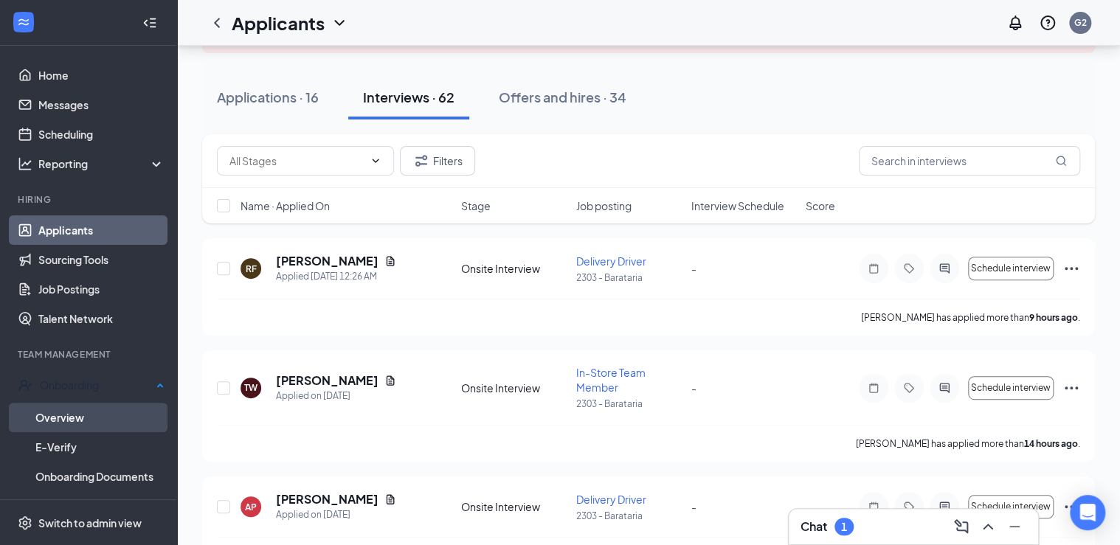
click at [74, 407] on link "Overview" at bounding box center [99, 418] width 129 height 30
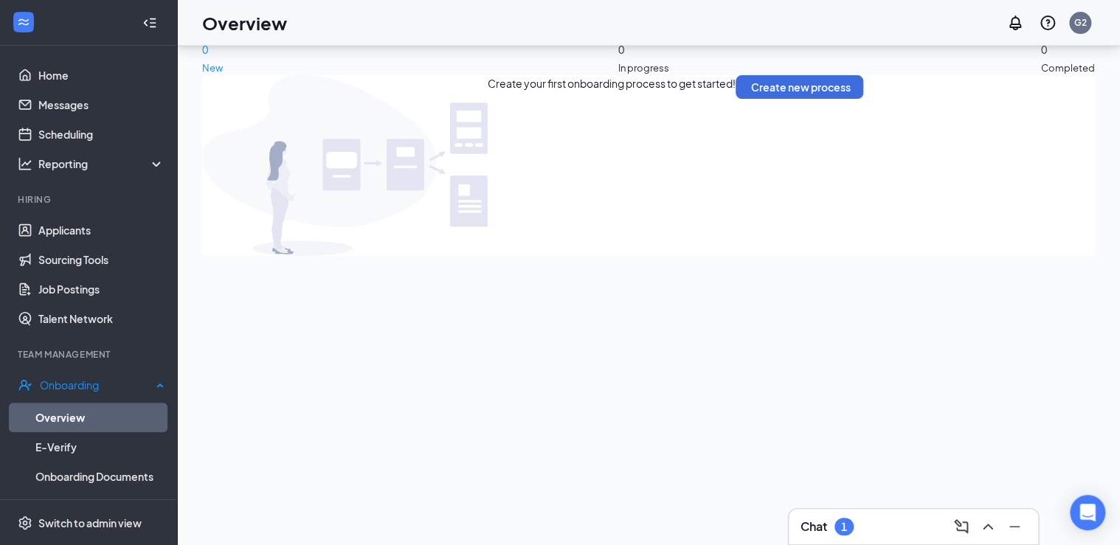
scroll to position [66, 0]
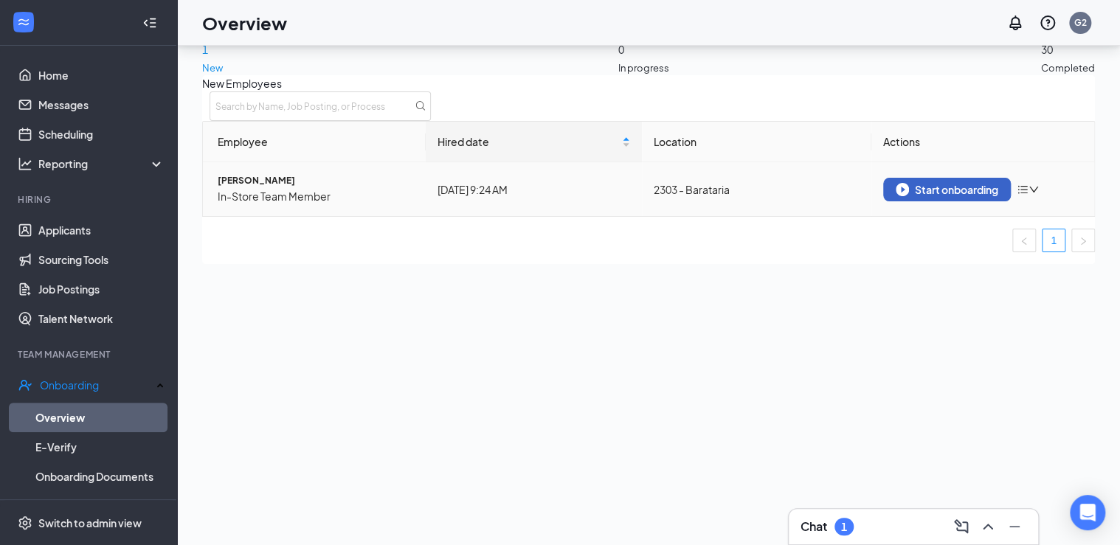
click at [942, 196] on div "Start onboarding" at bounding box center [947, 189] width 103 height 13
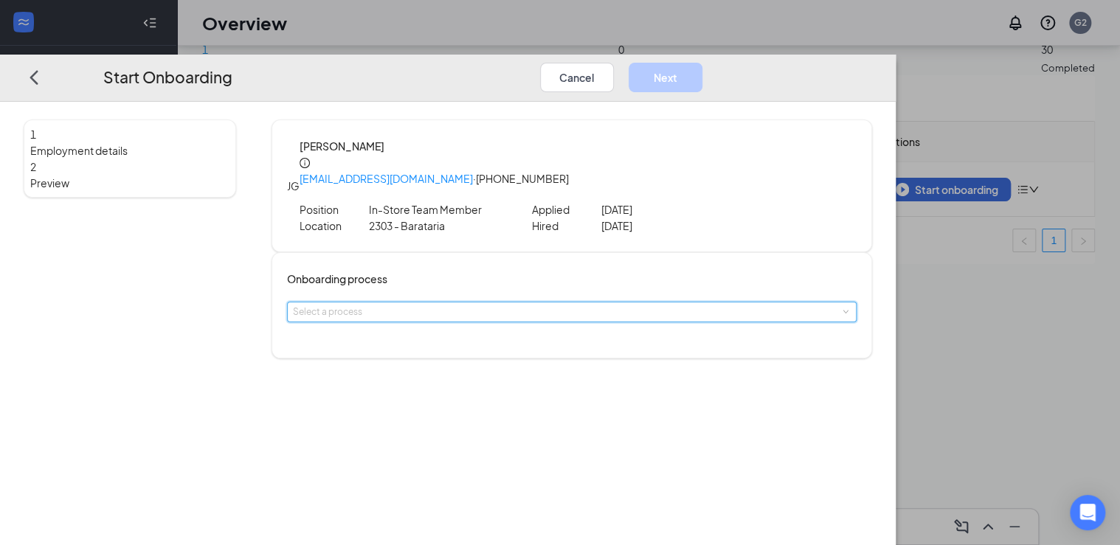
click at [509, 303] on div "Select a process" at bounding box center [572, 312] width 559 height 19
click at [467, 338] on li "Onboarding Process" at bounding box center [511, 329] width 242 height 24
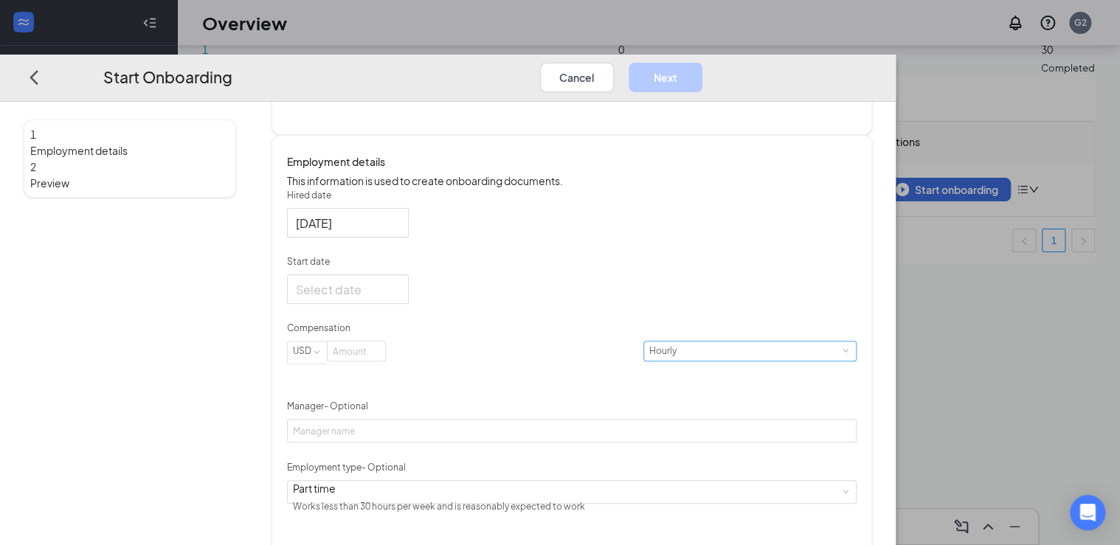
scroll to position [233, 0]
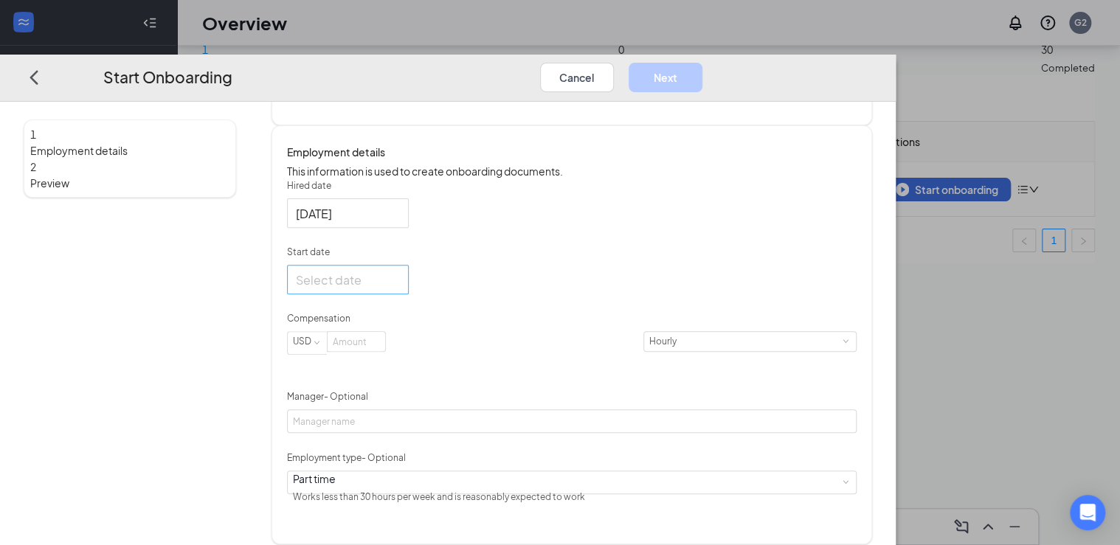
click at [397, 289] on input "Start date" at bounding box center [346, 280] width 101 height 18
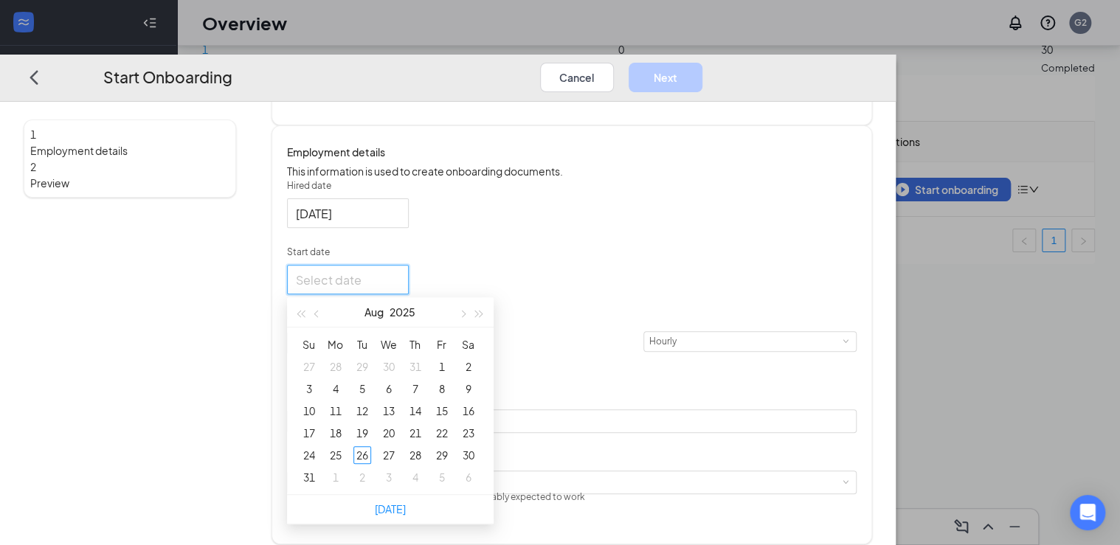
click at [204, 387] on div "1 Employment details 2 Preview" at bounding box center [130, 215] width 213 height 658
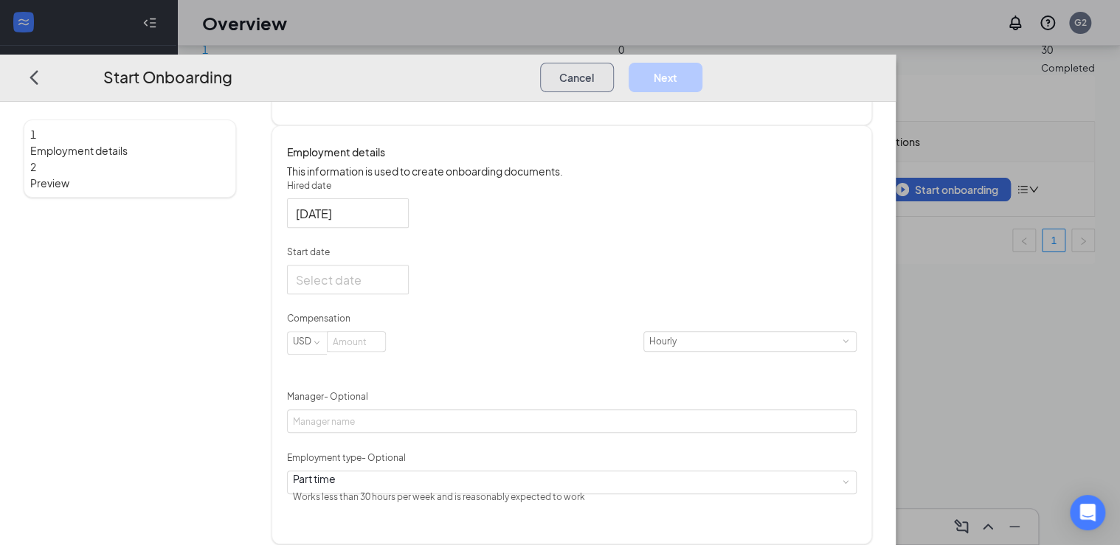
click at [614, 62] on button "Cancel" at bounding box center [577, 77] width 74 height 30
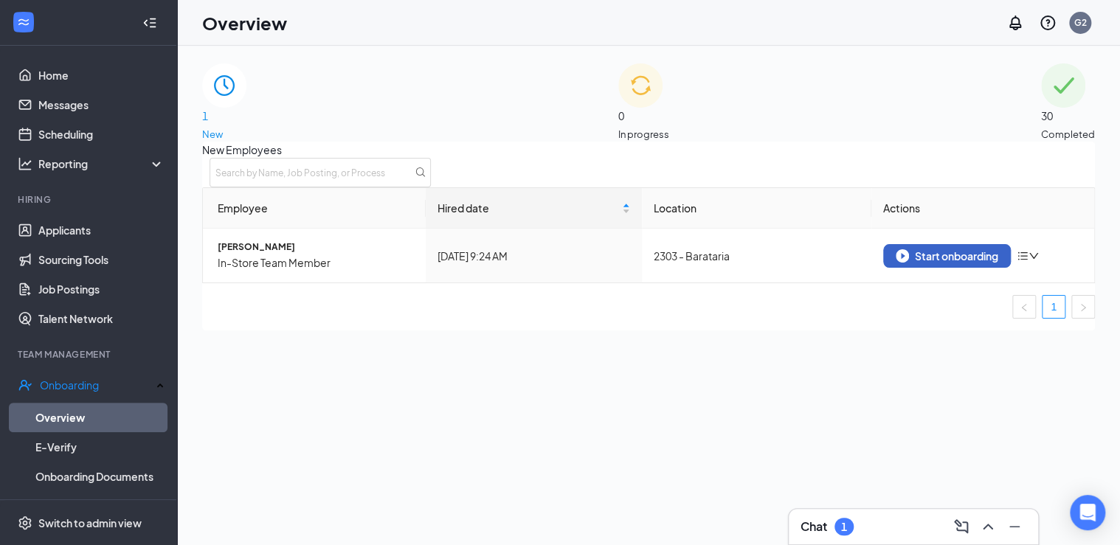
scroll to position [0, 0]
click at [919, 263] on div "Start onboarding" at bounding box center [947, 255] width 103 height 13
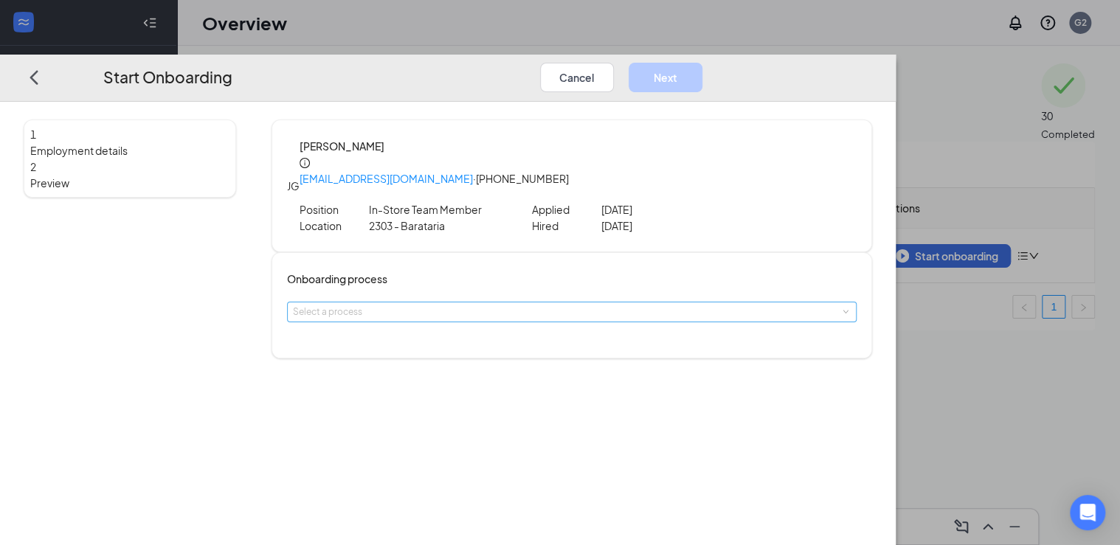
click at [494, 305] on div "Select a process" at bounding box center [569, 312] width 552 height 15
click at [461, 332] on span "Onboarding Process" at bounding box center [440, 327] width 88 height 11
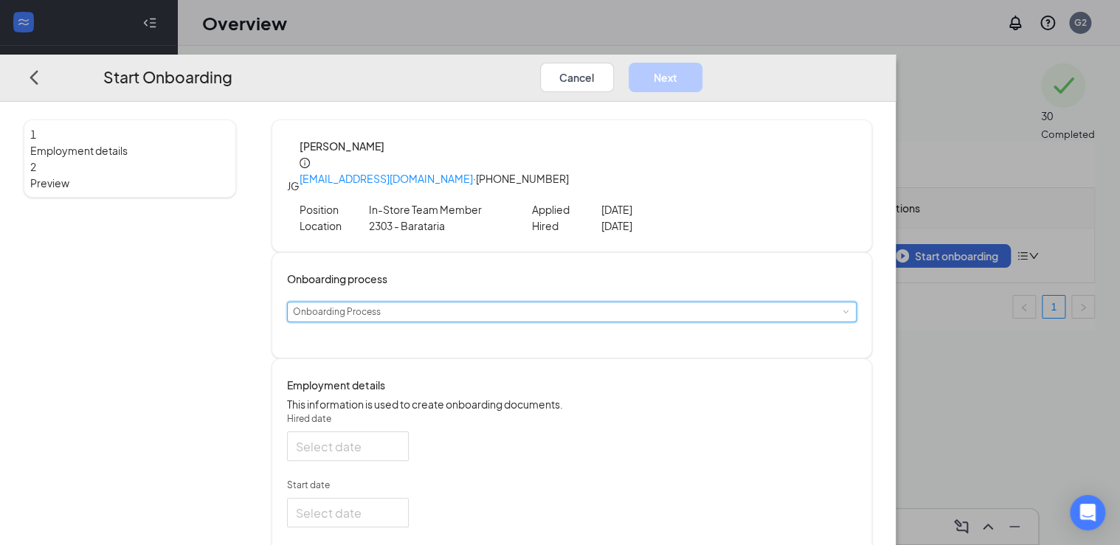
type input "[DATE]"
click at [400, 455] on div at bounding box center [348, 446] width 104 height 18
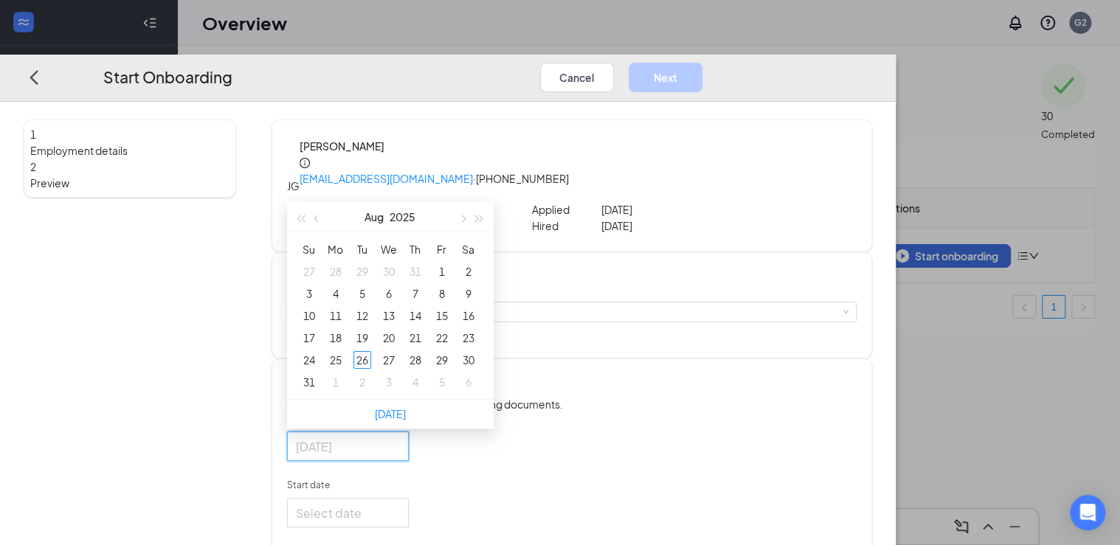
type input "[DATE]"
click at [471, 221] on button "button" at bounding box center [463, 217] width 16 height 30
type input "[DATE]"
click at [477, 276] on div "6" at bounding box center [469, 272] width 18 height 18
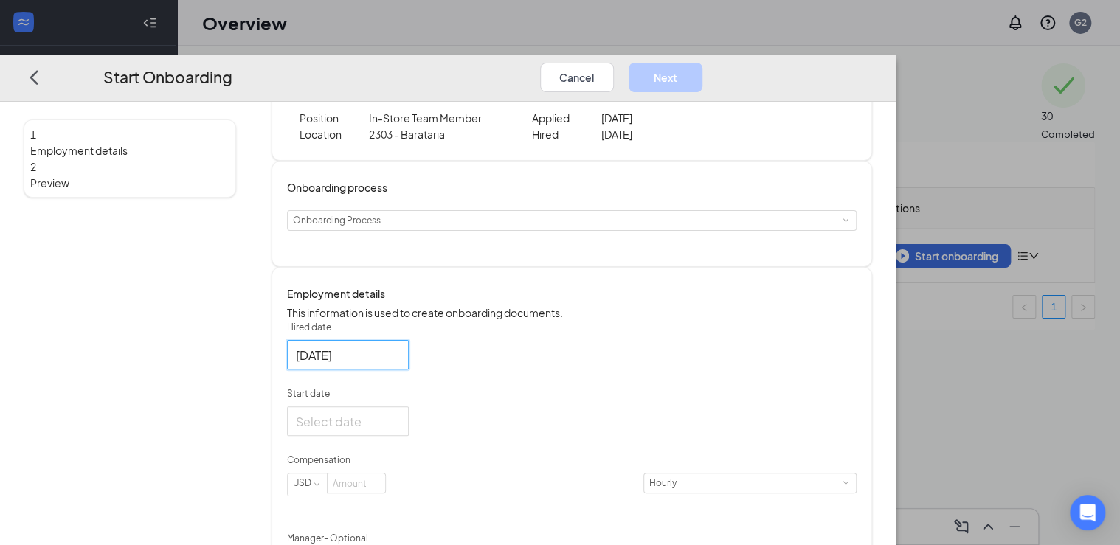
scroll to position [118, 0]
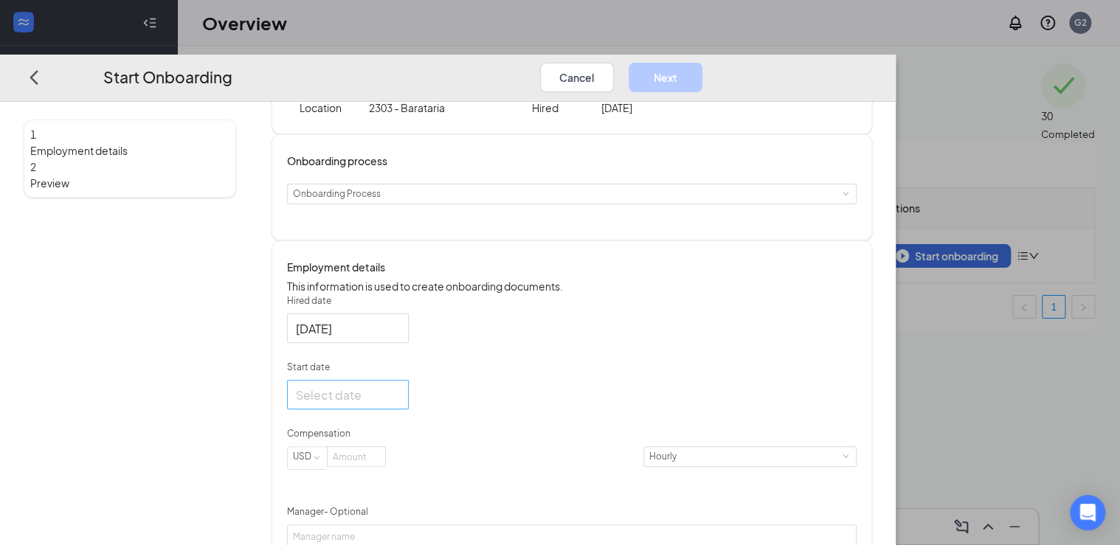
click at [400, 404] on div at bounding box center [348, 395] width 104 height 18
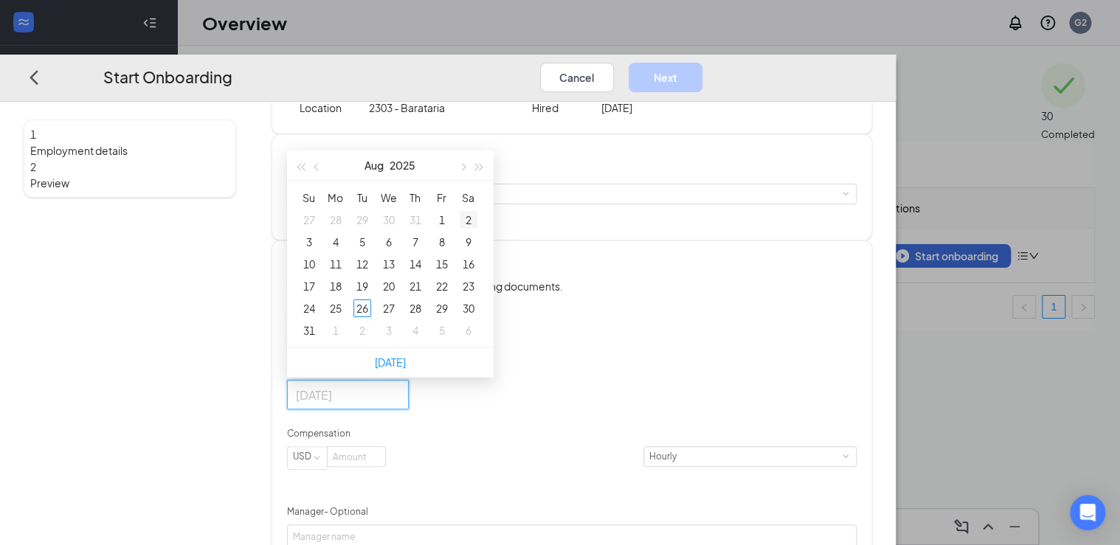
type input "[DATE]"
click at [466, 171] on span "button" at bounding box center [462, 167] width 7 height 7
type input "[DATE]"
click at [477, 224] on div "6" at bounding box center [469, 220] width 18 height 18
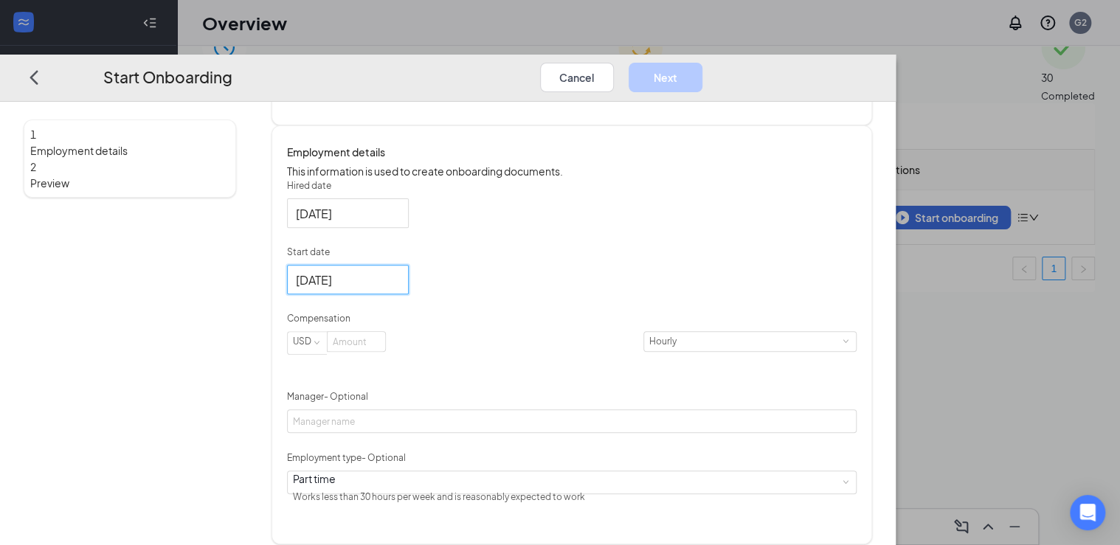
scroll to position [59, 0]
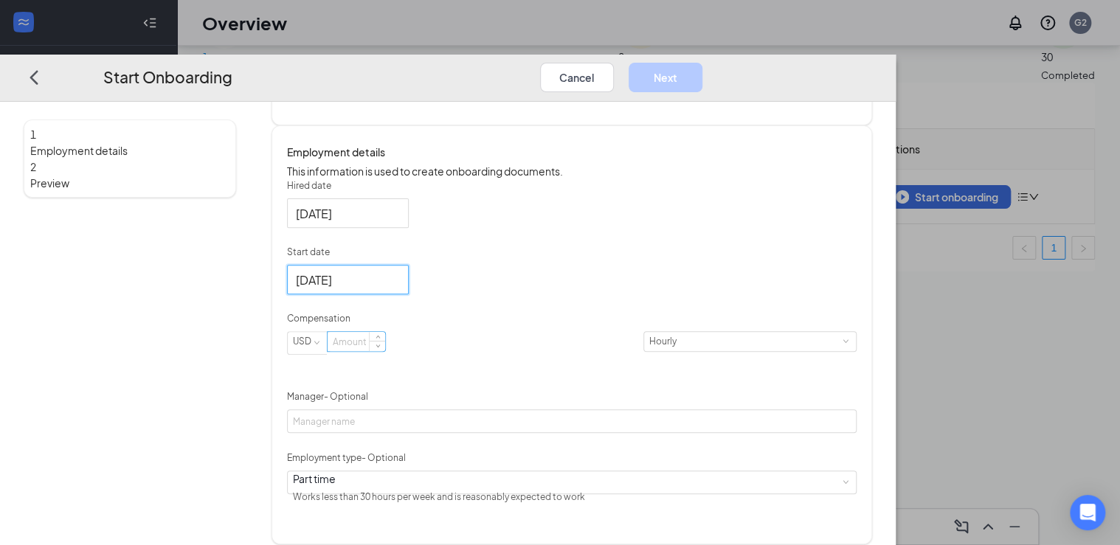
click at [385, 351] on input at bounding box center [357, 341] width 58 height 19
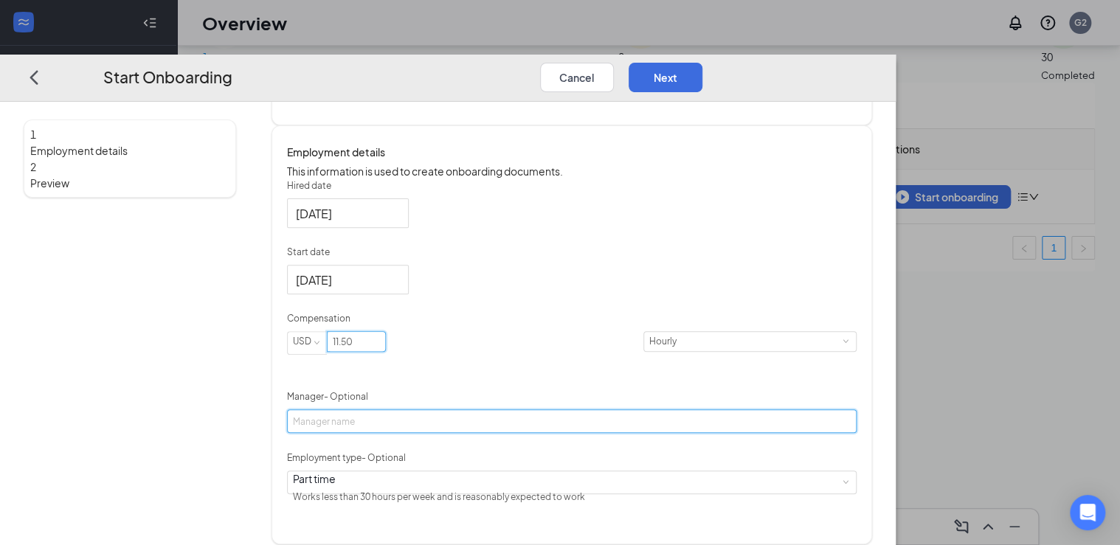
type input "11.5"
click at [494, 429] on input "Manager - Optional" at bounding box center [572, 422] width 570 height 24
type input "[PERSON_NAME]"
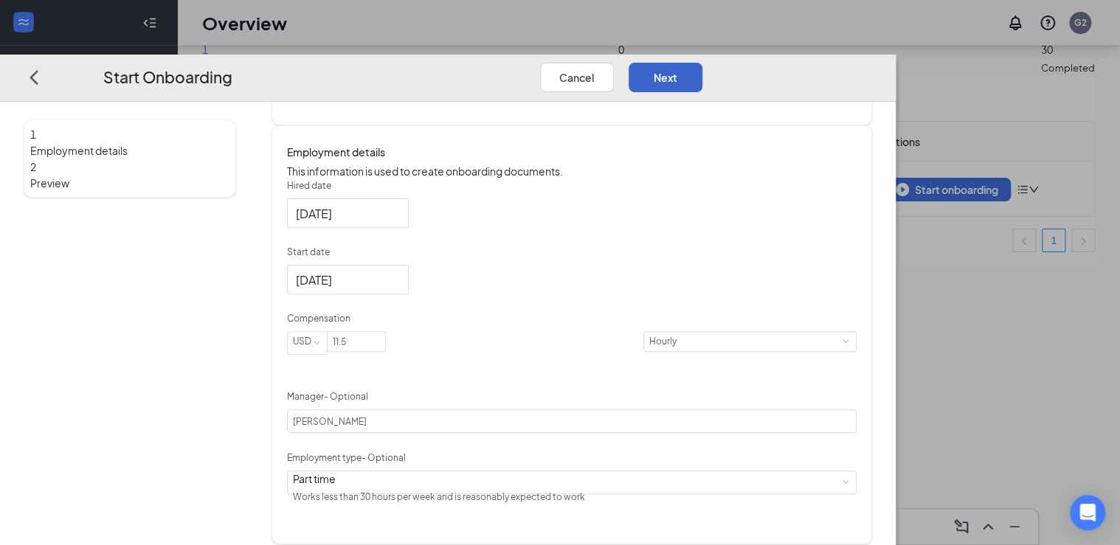
click at [702, 62] on button "Next" at bounding box center [666, 77] width 74 height 30
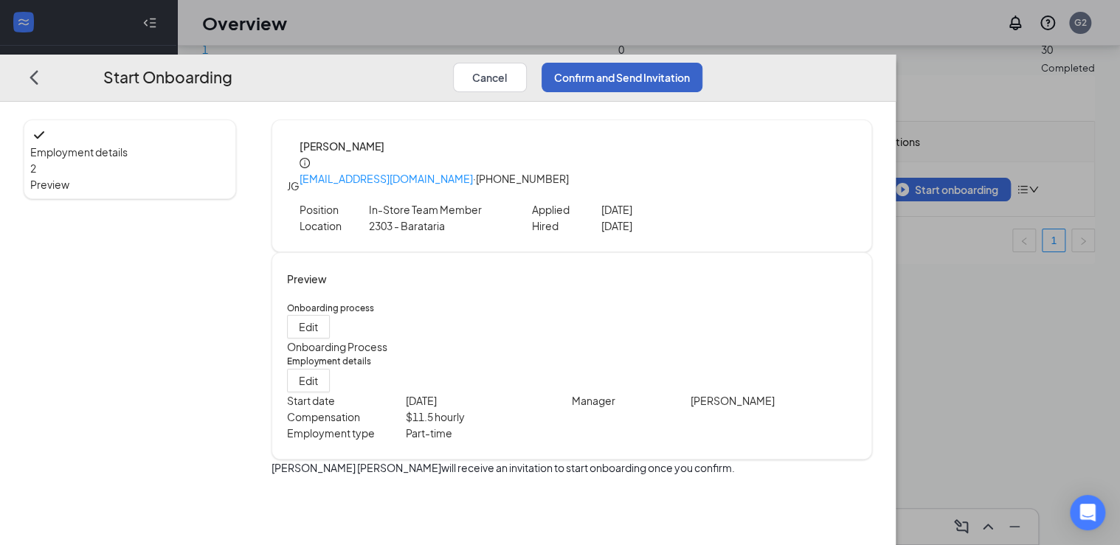
click at [702, 62] on button "Confirm and Send Invitation" at bounding box center [622, 77] width 161 height 30
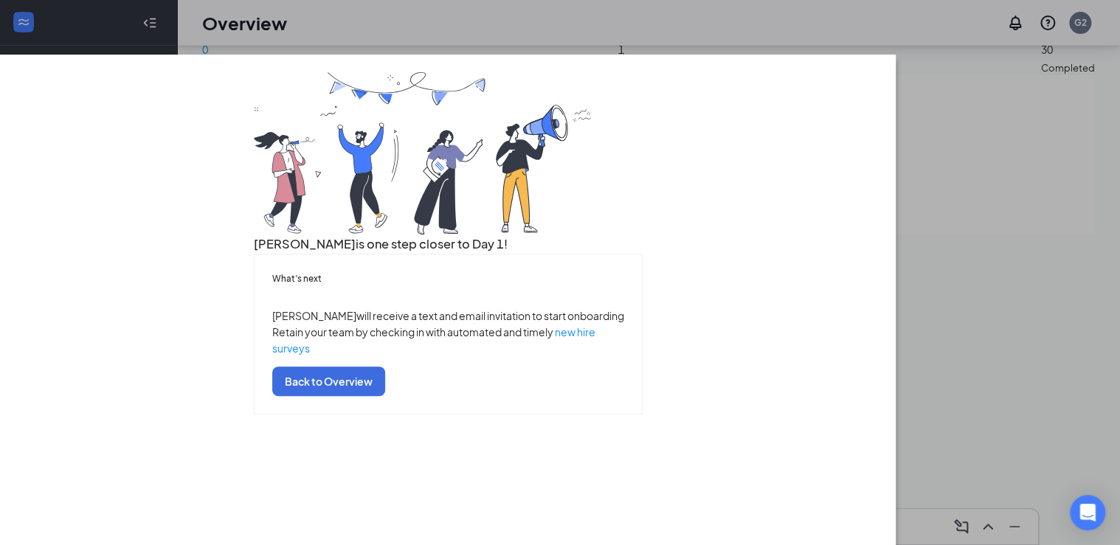
click at [537, 9] on div "[PERSON_NAME] is one step closer to Day 1! What’s next [PERSON_NAME] will recei…" at bounding box center [560, 272] width 1120 height 545
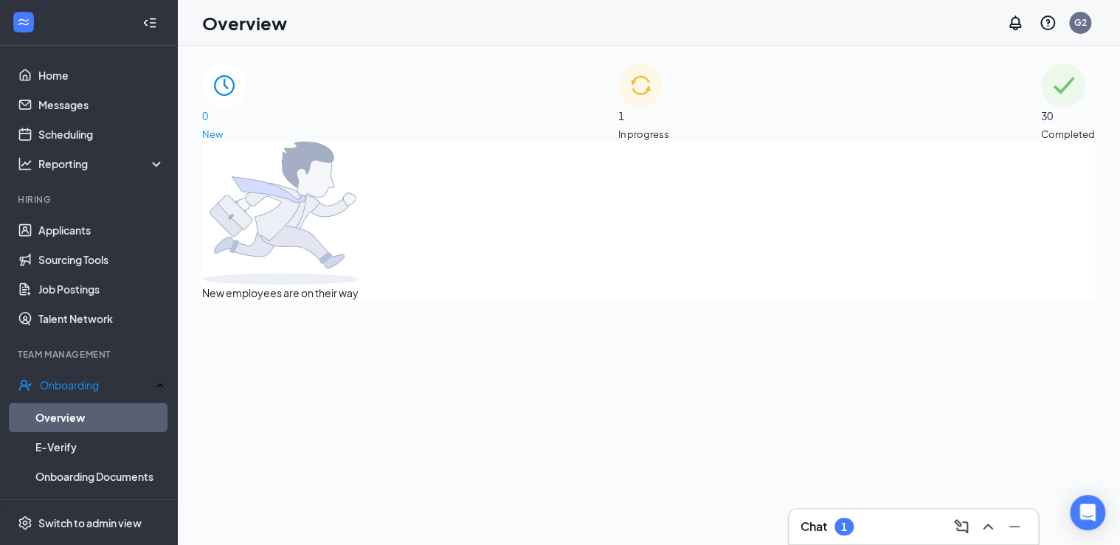
click at [651, 128] on div "1 In progress" at bounding box center [643, 102] width 51 height 78
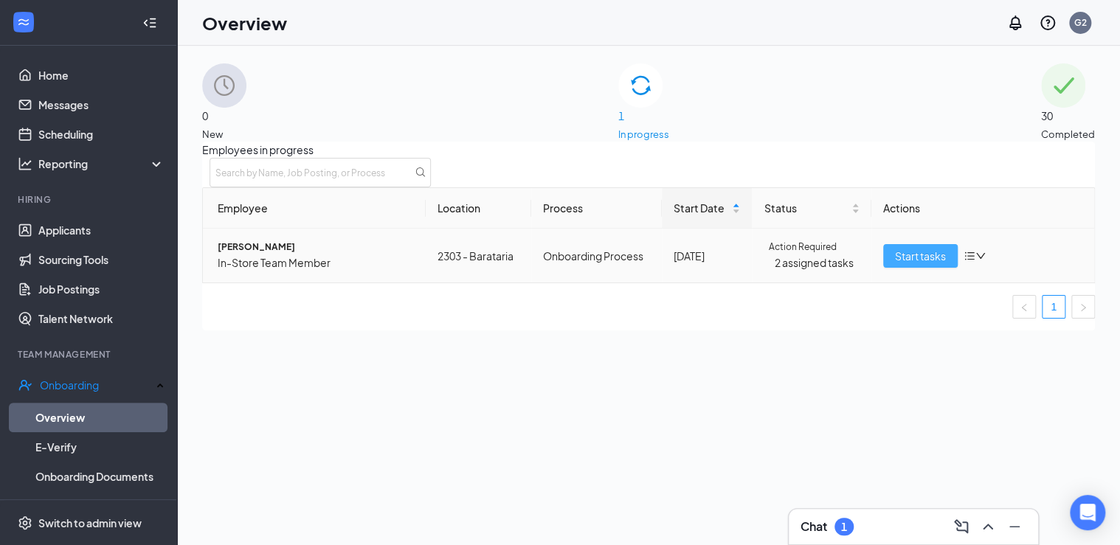
click at [898, 264] on span "Start tasks" at bounding box center [920, 256] width 51 height 16
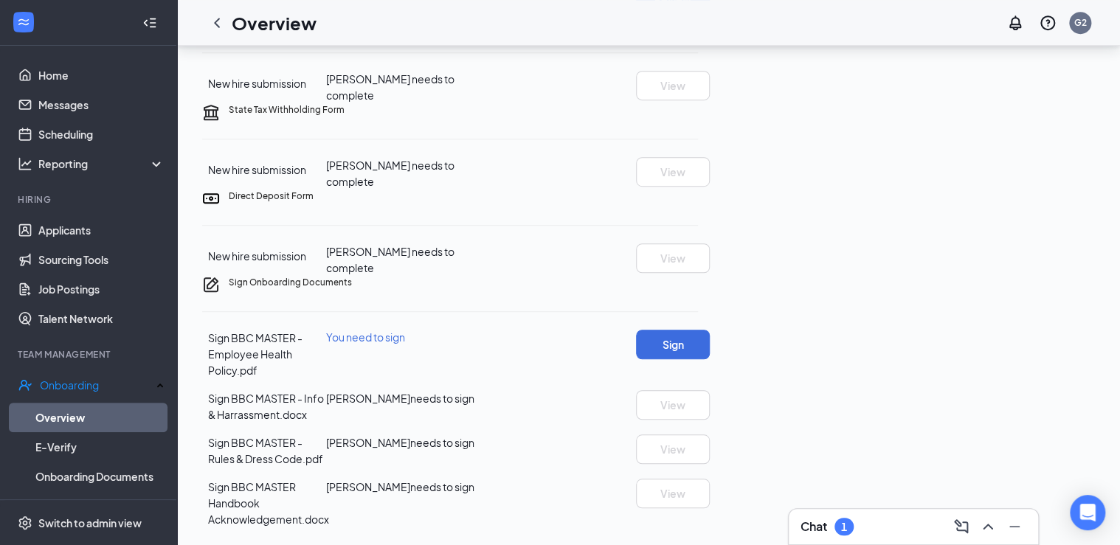
scroll to position [571, 0]
click at [710, 359] on button "Sign" at bounding box center [673, 345] width 74 height 30
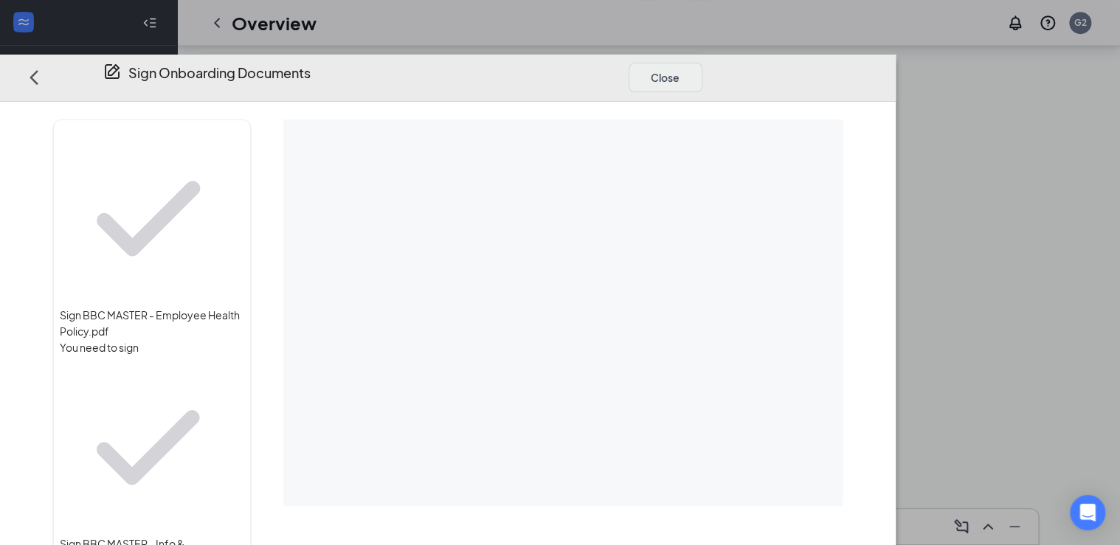
click at [949, 35] on div "Sign Onboarding Documents Close Sign BBC MASTER - Employee Health Policy.pdf Yo…" at bounding box center [560, 272] width 1120 height 545
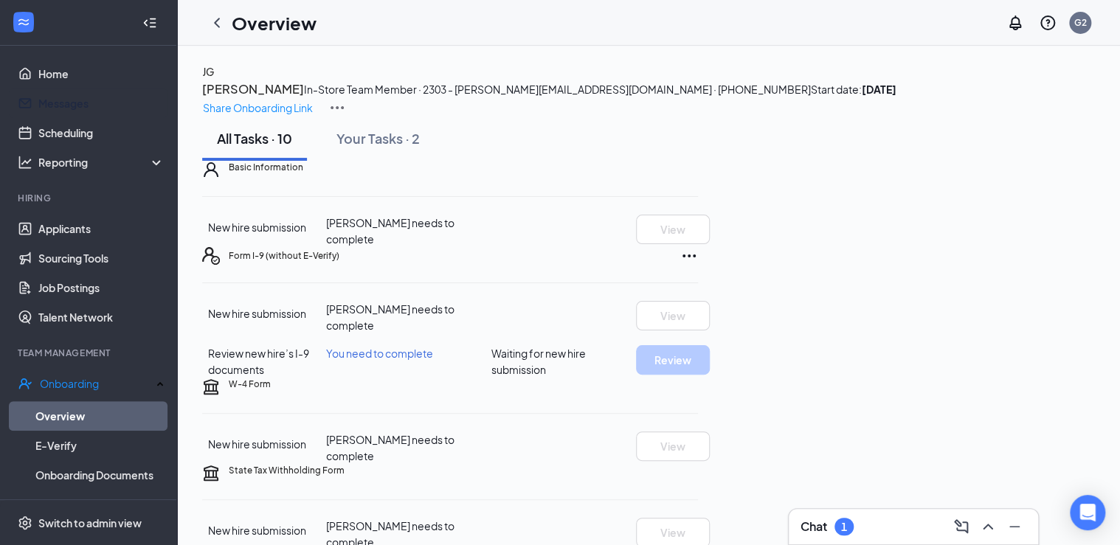
scroll to position [0, 0]
